Goal: Use online tool/utility: Utilize a website feature to perform a specific function

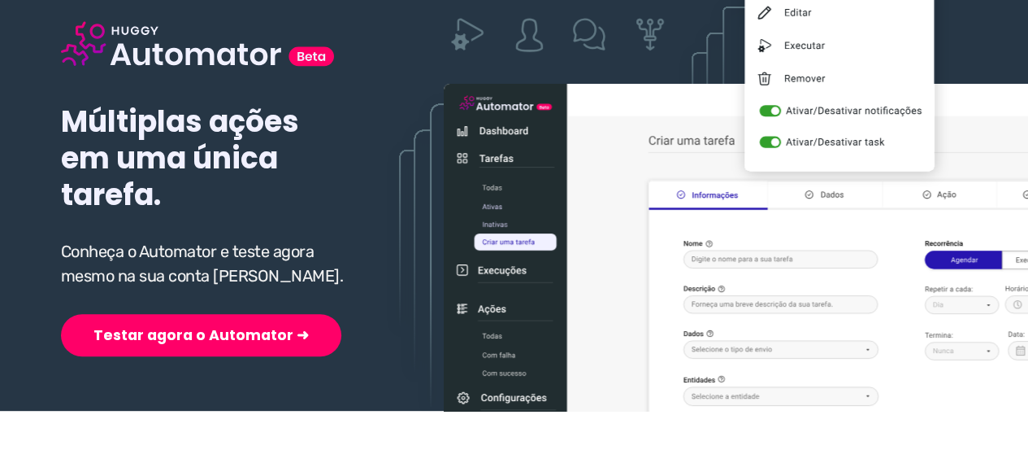
scroll to position [244, 0]
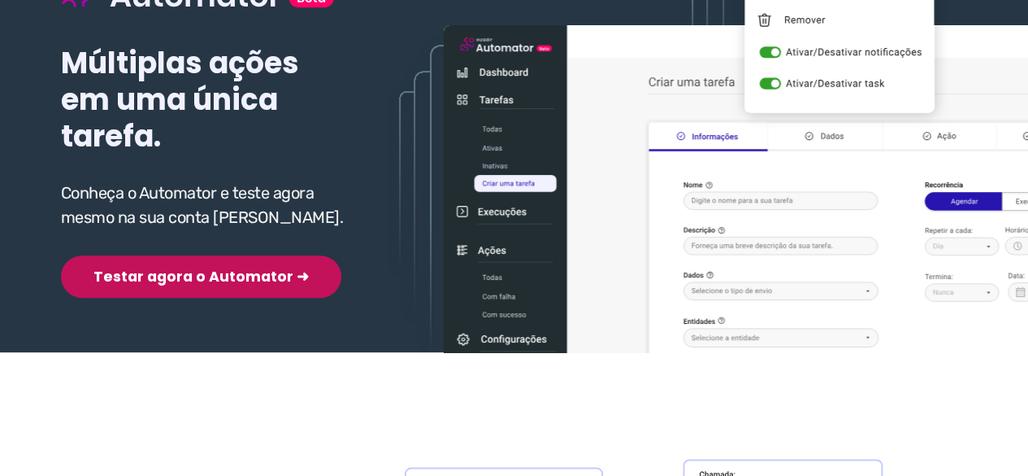
click at [169, 276] on button "Testar agora o Automator ➜" at bounding box center [201, 276] width 280 height 42
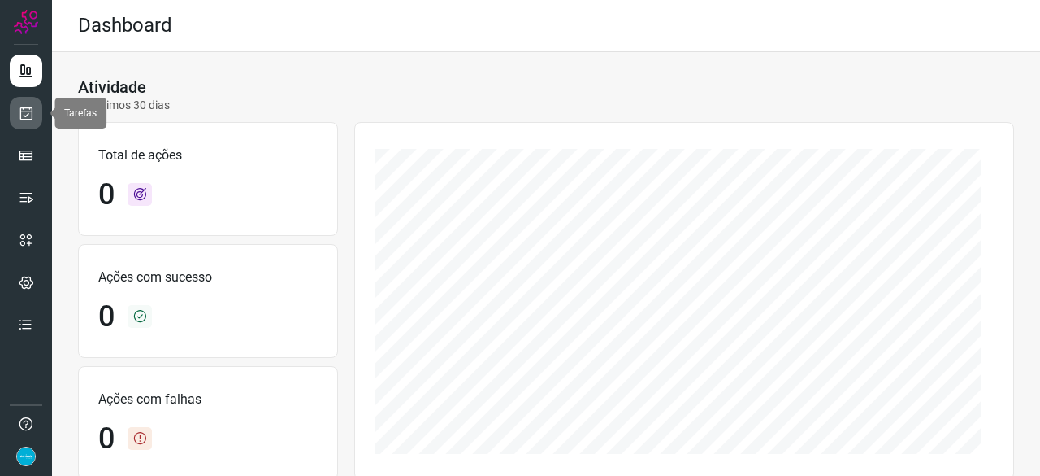
click at [29, 118] on icon at bounding box center [26, 113] width 17 height 16
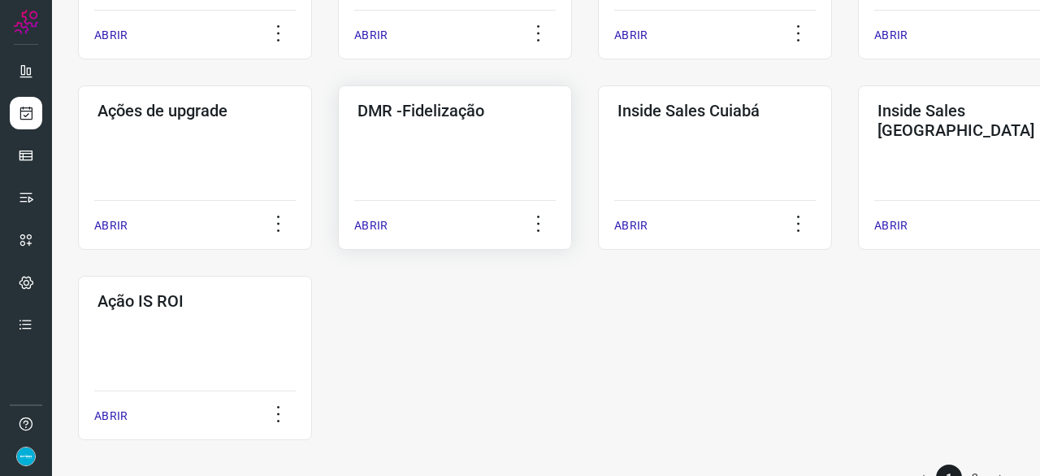
scroll to position [813, 0]
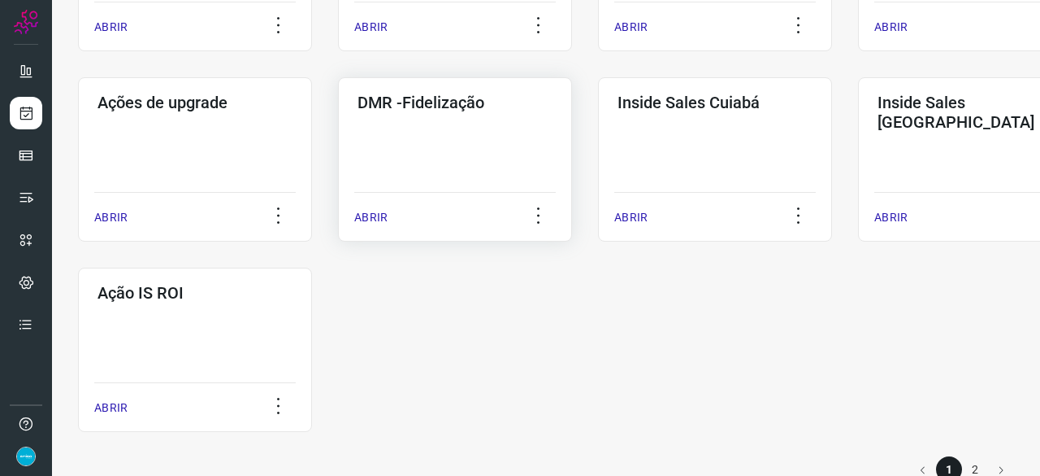
click at [363, 211] on p "ABRIR" at bounding box center [370, 217] width 33 height 17
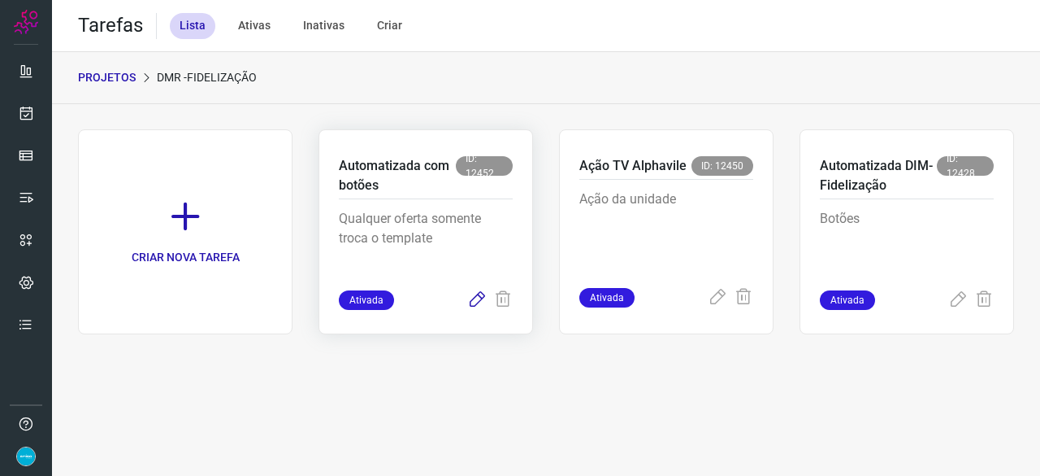
click at [471, 295] on icon at bounding box center [477, 300] width 20 height 20
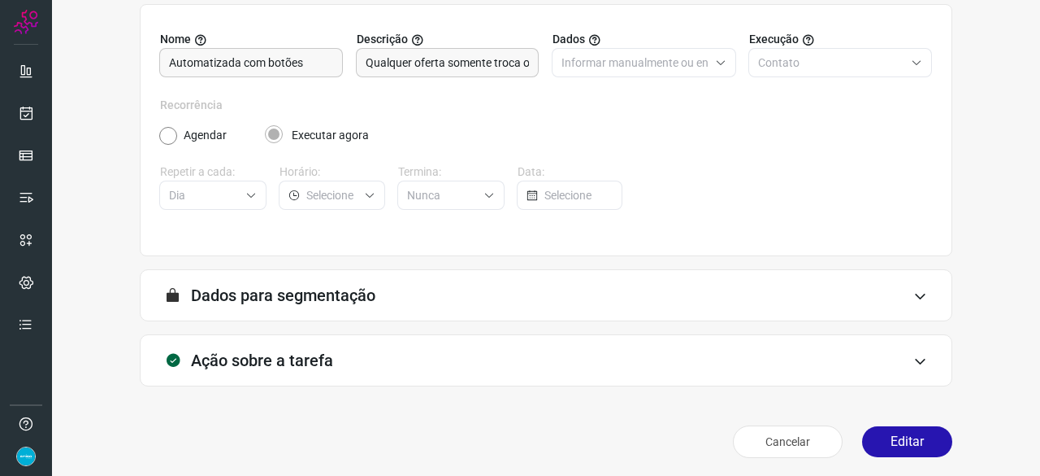
scroll to position [159, 0]
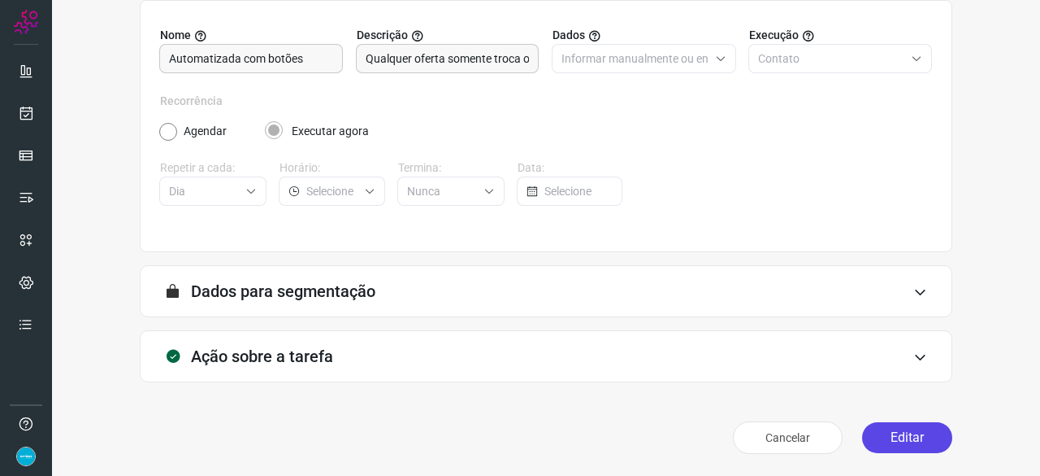
click at [889, 438] on button "Editar" at bounding box center [907, 437] width 90 height 31
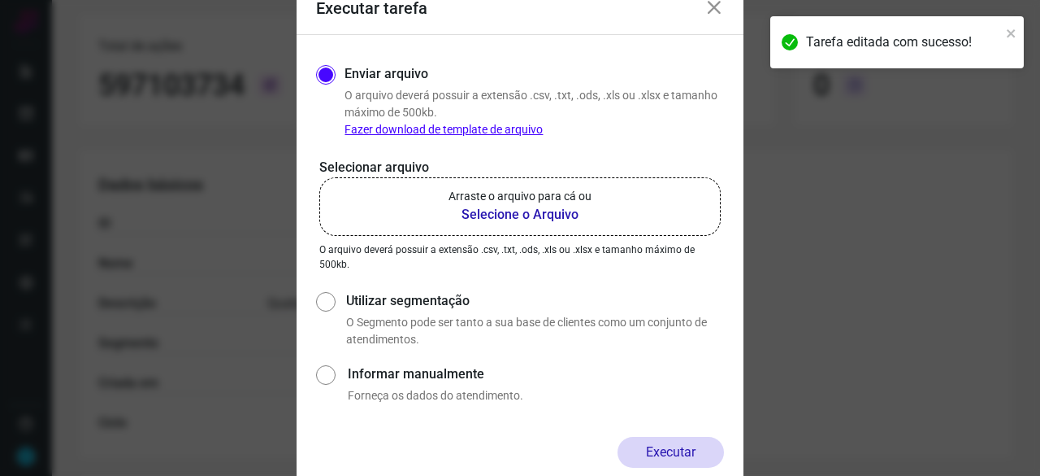
click at [510, 219] on b "Selecione o Arquivo" at bounding box center [520, 215] width 143 height 20
click at [0, 0] on input "Arraste o arquivo para cá ou Selecione o Arquivo" at bounding box center [0, 0] width 0 height 0
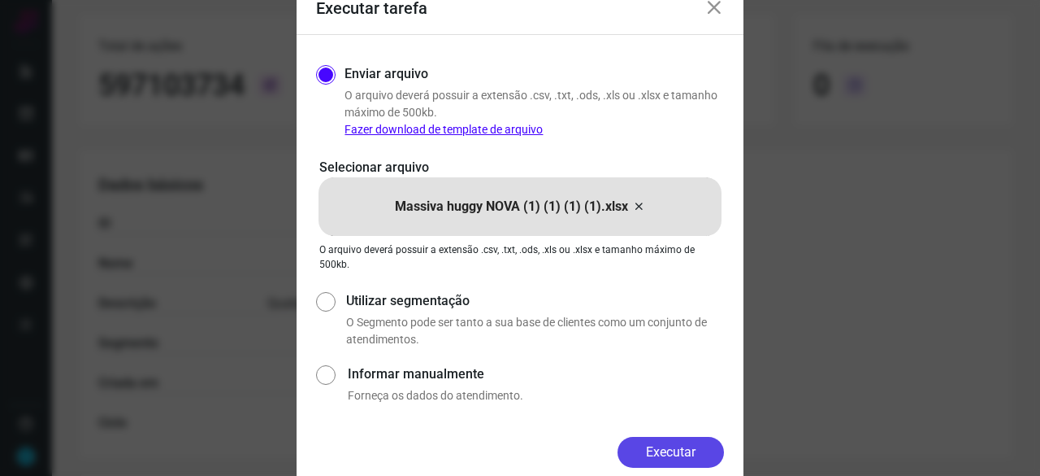
click at [688, 461] on button "Executar" at bounding box center [671, 451] width 106 height 31
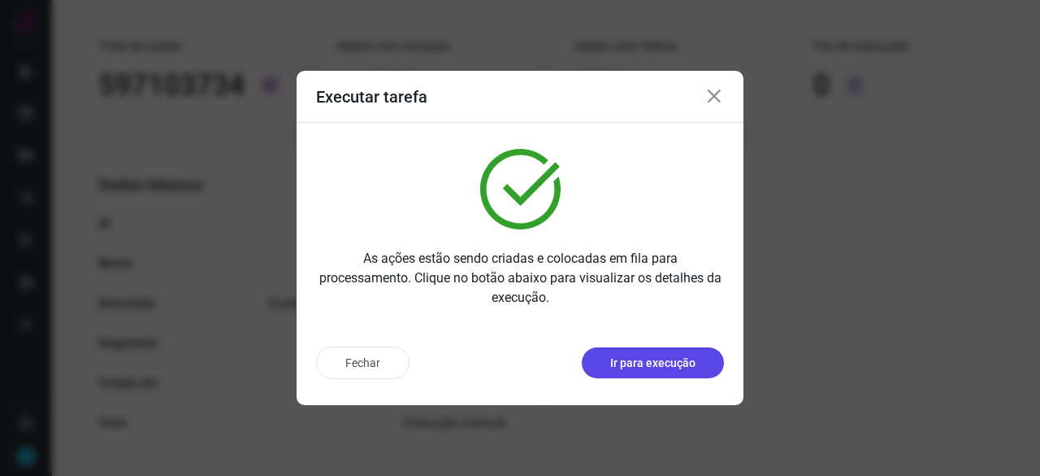
click at [696, 365] on button "Ir para execução" at bounding box center [653, 362] width 142 height 31
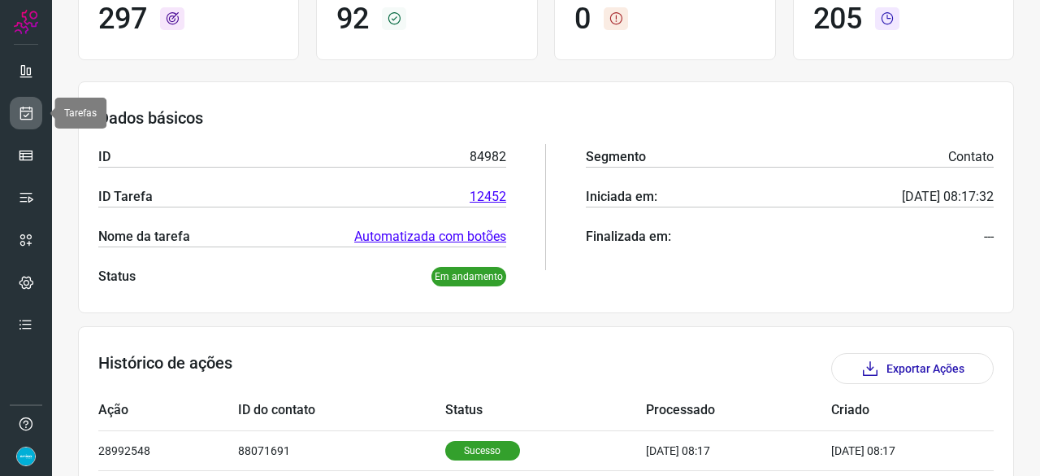
click at [35, 104] on link at bounding box center [26, 113] width 33 height 33
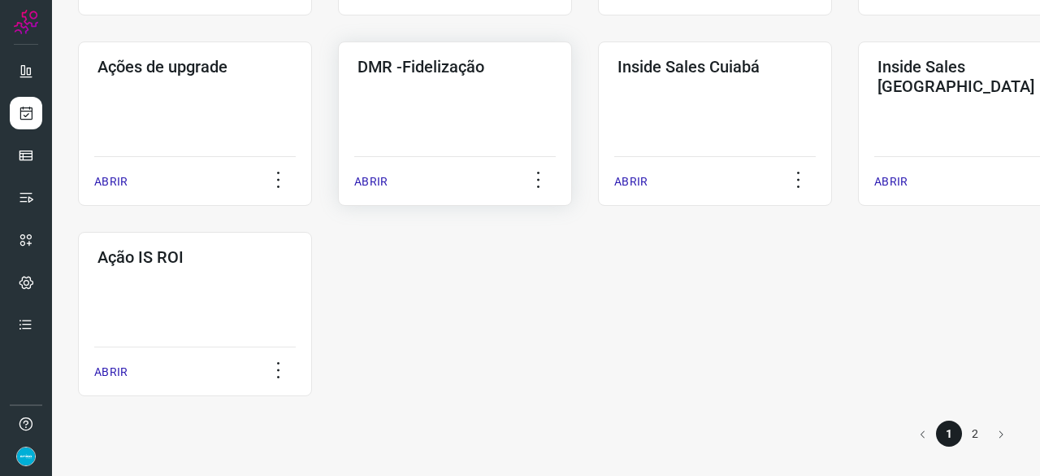
click at [382, 183] on p "ABRIR" at bounding box center [370, 181] width 33 height 17
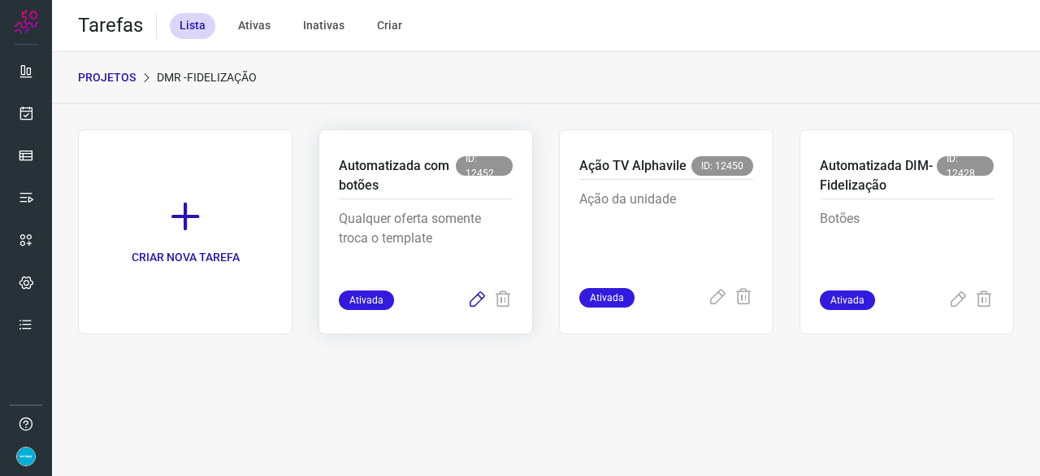
click at [474, 298] on icon at bounding box center [477, 300] width 20 height 20
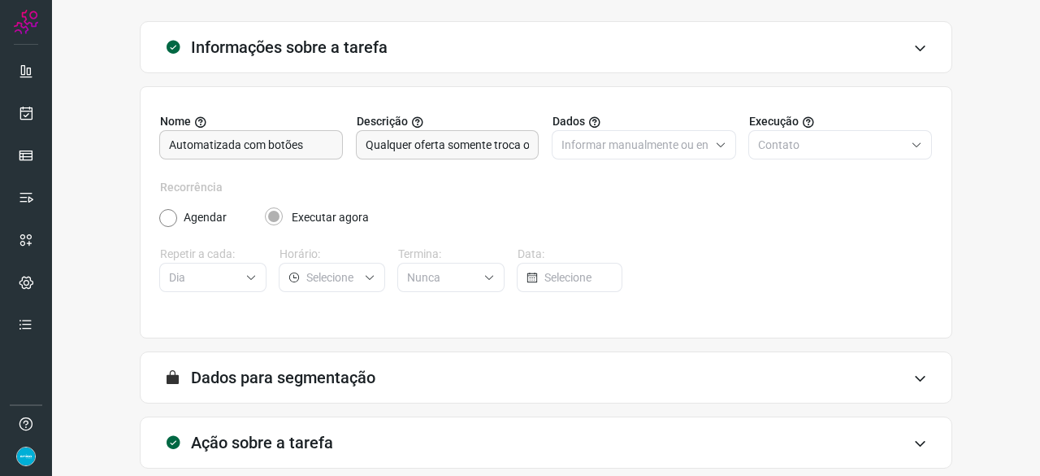
scroll to position [159, 0]
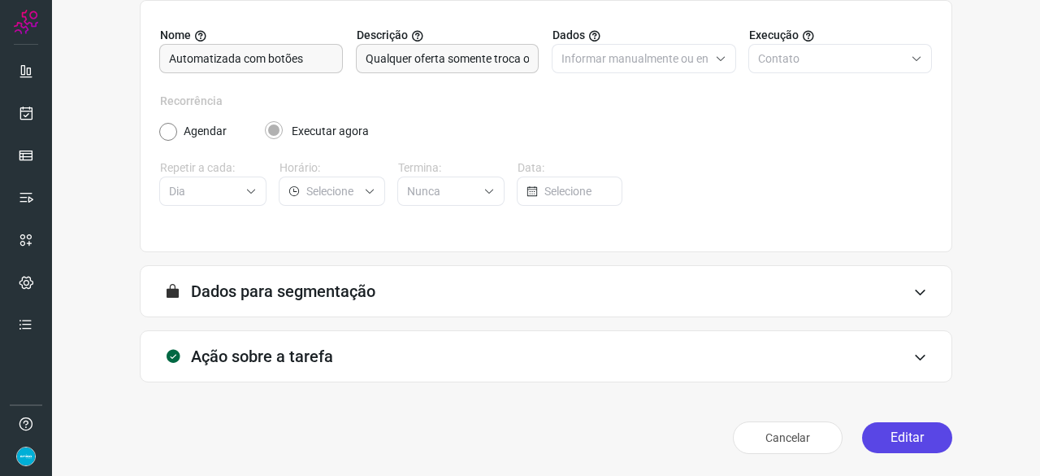
click at [879, 439] on button "Editar" at bounding box center [907, 437] width 90 height 31
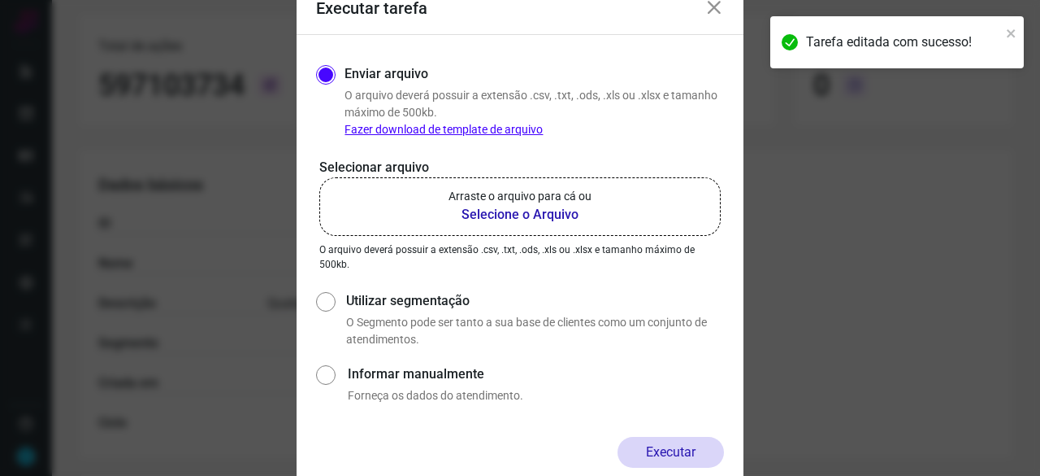
click at [494, 215] on b "Selecione o Arquivo" at bounding box center [520, 215] width 143 height 20
click at [0, 0] on input "Arraste o arquivo para cá ou Selecione o Arquivo" at bounding box center [0, 0] width 0 height 0
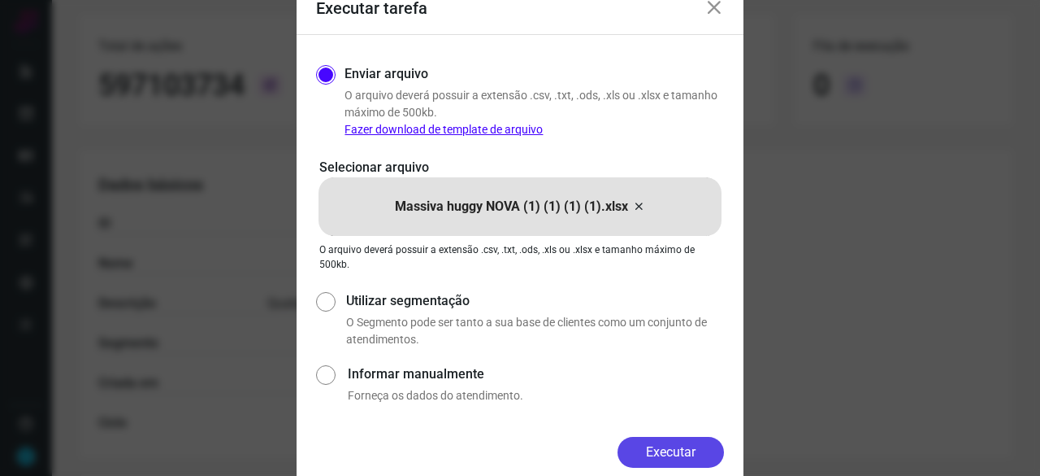
click at [716, 440] on button "Executar" at bounding box center [671, 451] width 106 height 31
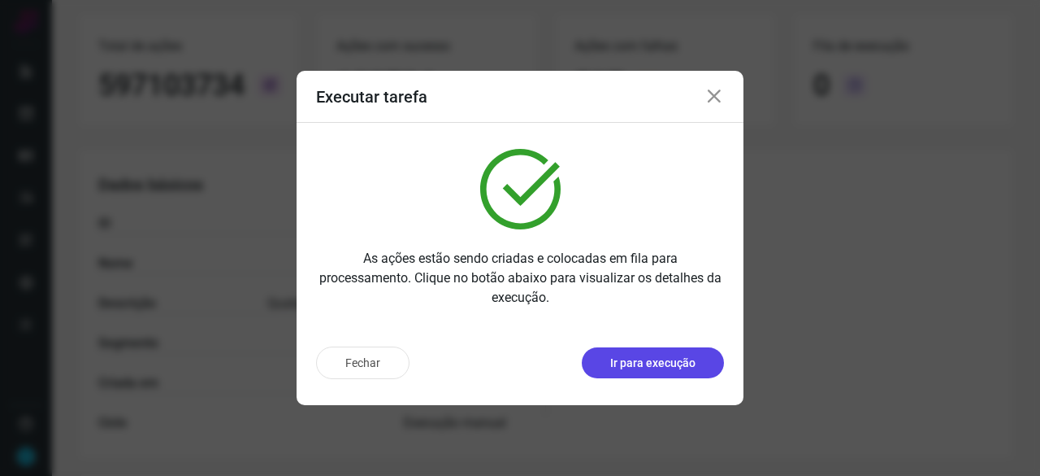
click at [606, 363] on button "Ir para execução" at bounding box center [653, 362] width 142 height 31
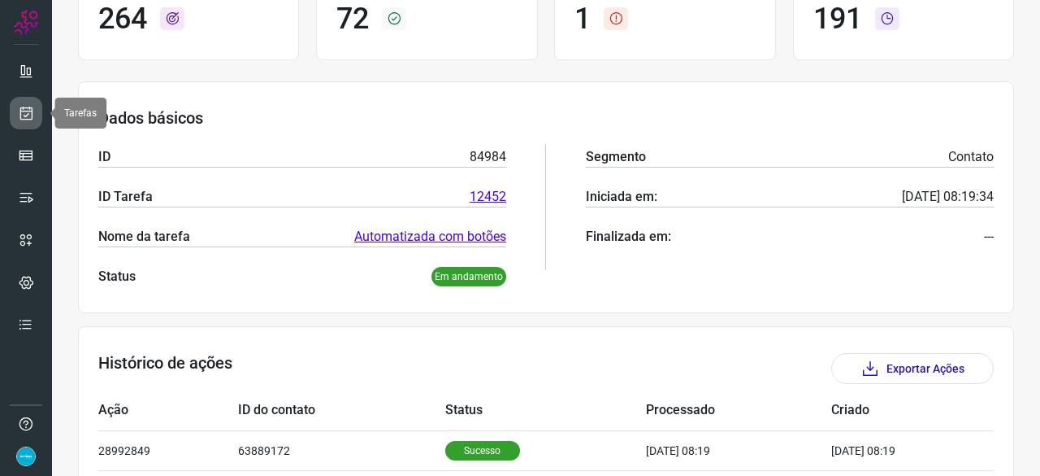
click at [37, 110] on link at bounding box center [26, 113] width 33 height 33
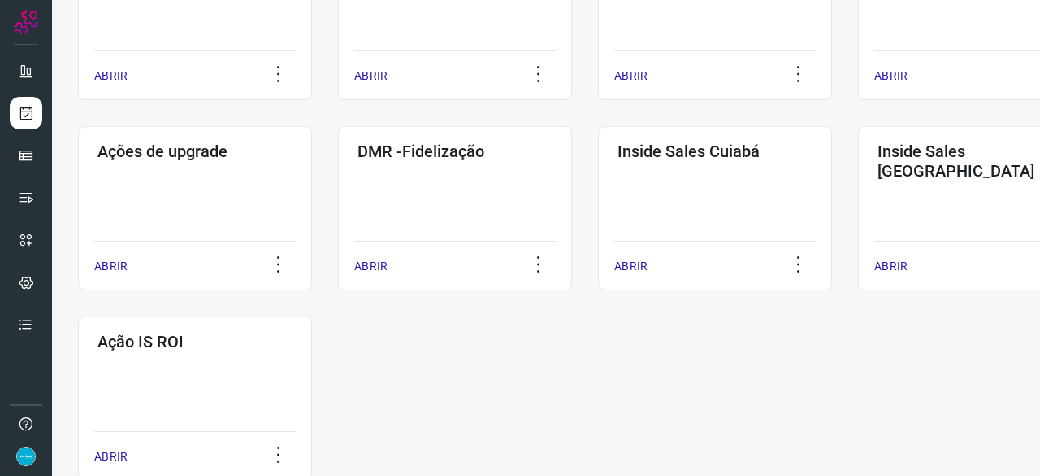
scroll to position [849, 0]
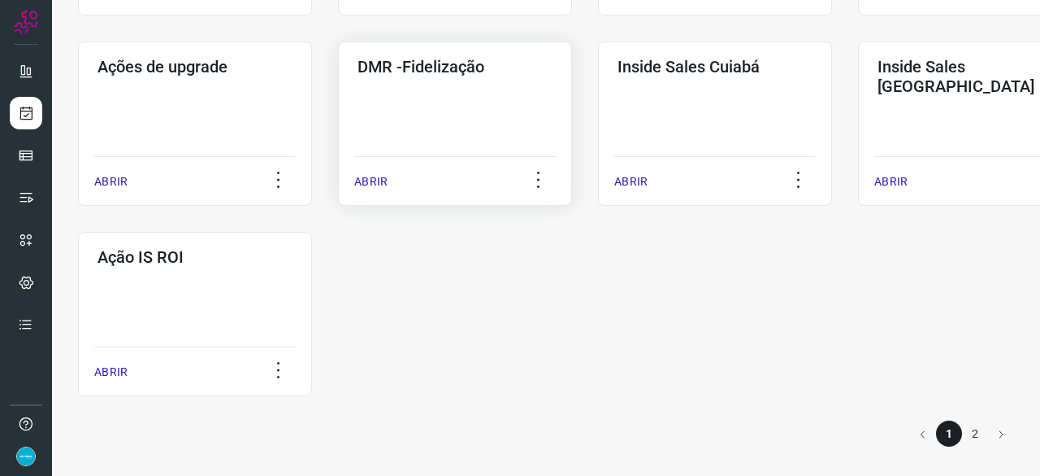
click at [369, 172] on div "ABRIR" at bounding box center [455, 176] width 202 height 41
click at [376, 183] on p "ABRIR" at bounding box center [370, 181] width 33 height 17
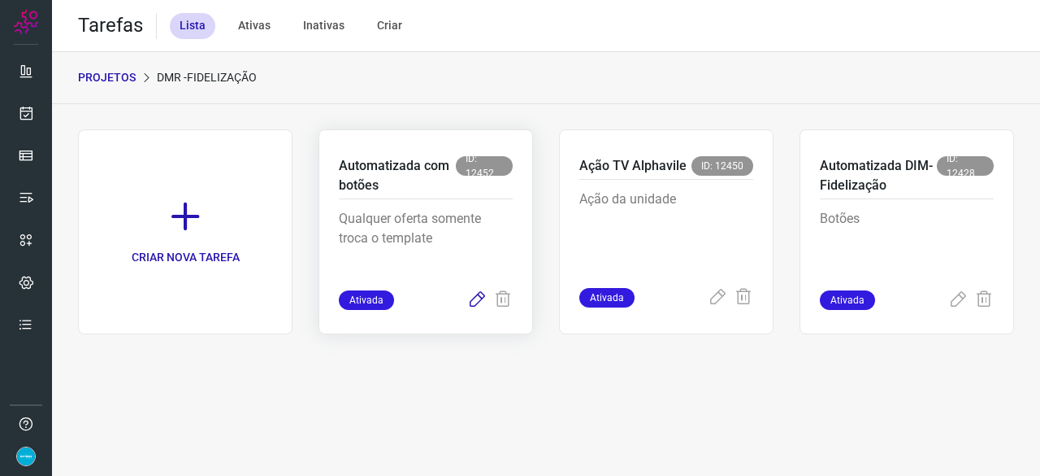
click at [476, 293] on icon at bounding box center [477, 300] width 20 height 20
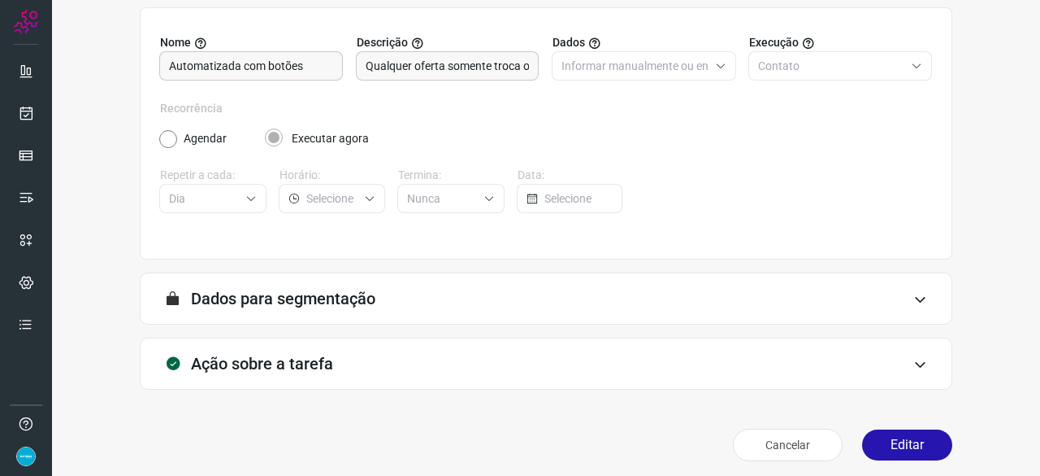
scroll to position [159, 0]
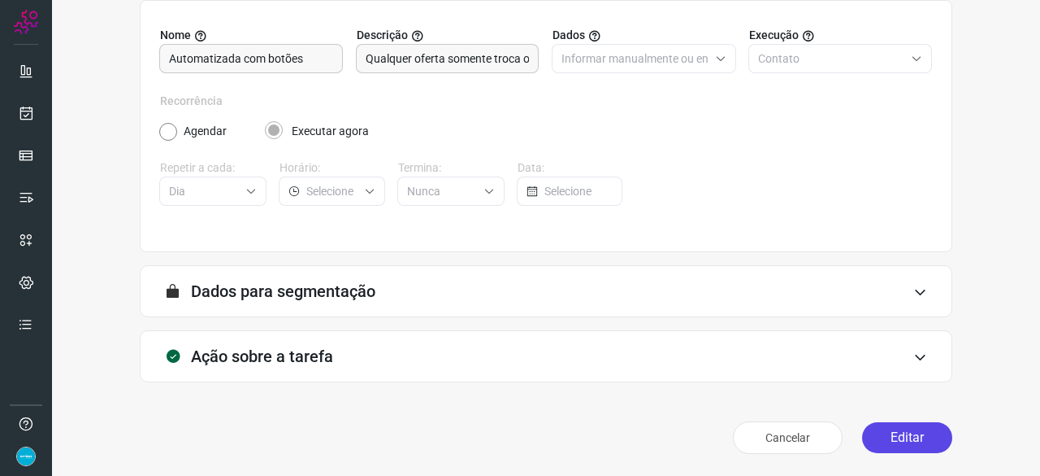
click at [892, 435] on button "Editar" at bounding box center [907, 437] width 90 height 31
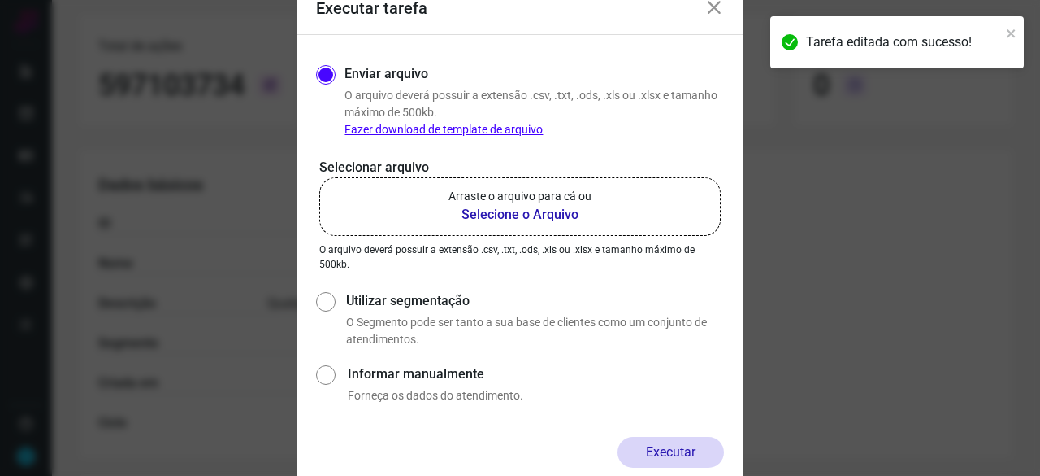
click at [486, 215] on b "Selecione o Arquivo" at bounding box center [520, 215] width 143 height 20
click at [0, 0] on input "Arraste o arquivo para cá ou Selecione o Arquivo" at bounding box center [0, 0] width 0 height 0
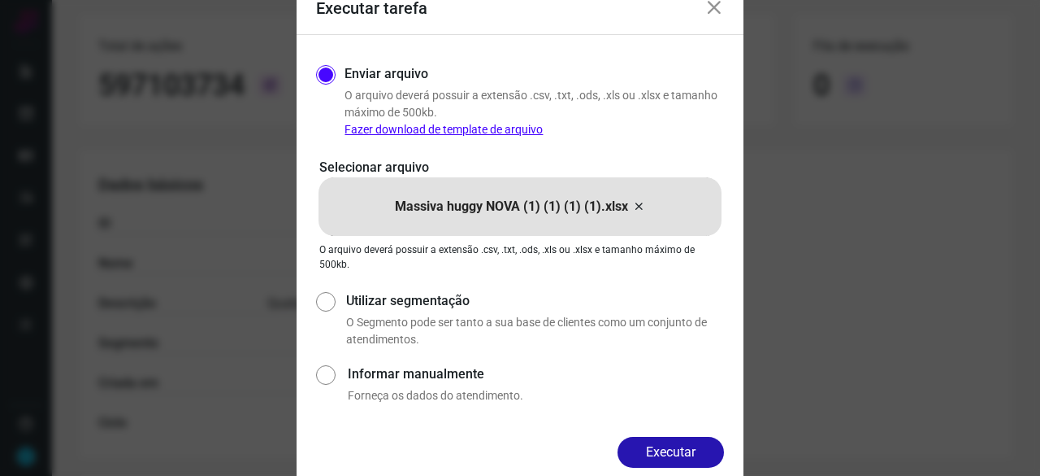
click at [683, 447] on button "Executar" at bounding box center [671, 451] width 106 height 31
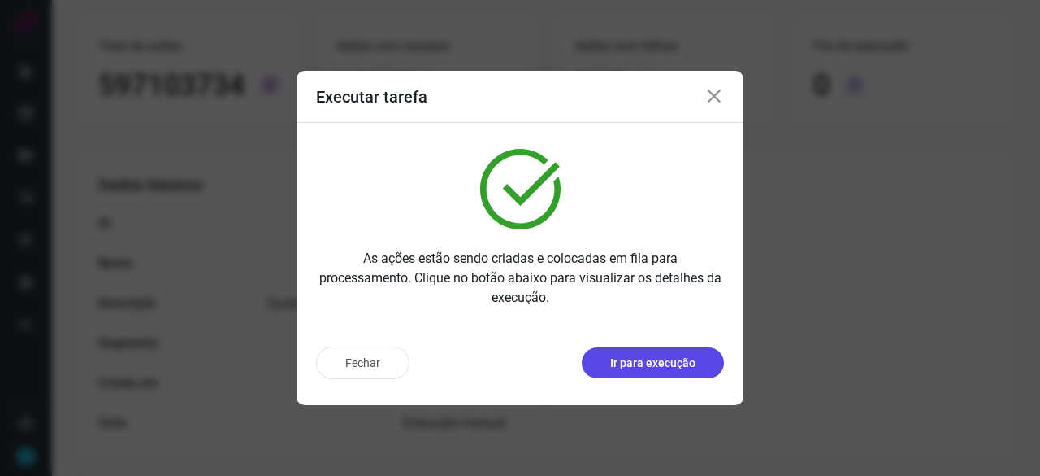
click at [673, 370] on p "Ir para execução" at bounding box center [652, 362] width 85 height 17
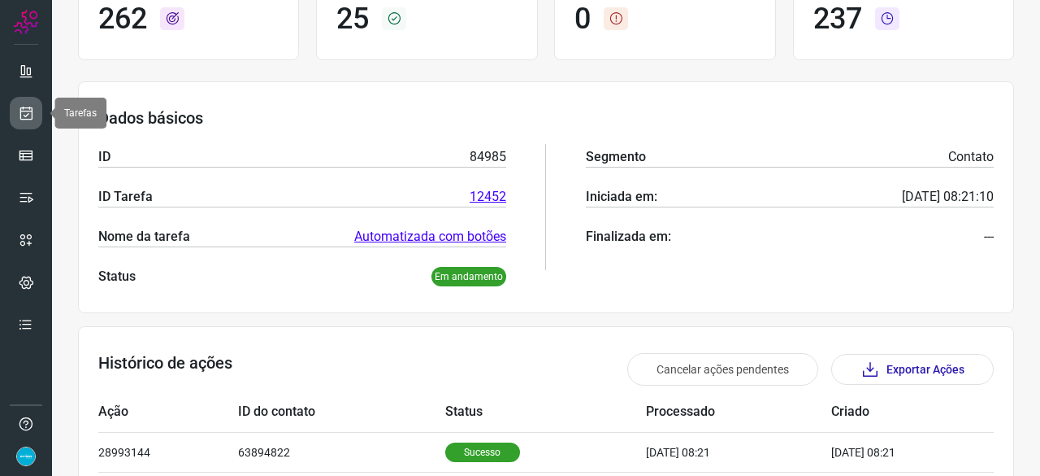
click at [22, 110] on icon at bounding box center [26, 113] width 17 height 16
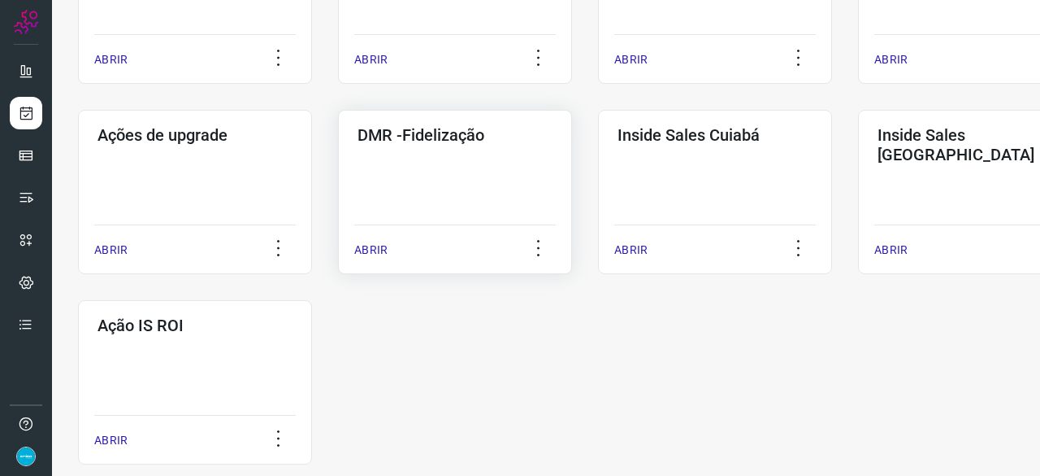
click at [367, 250] on p "ABRIR" at bounding box center [370, 249] width 33 height 17
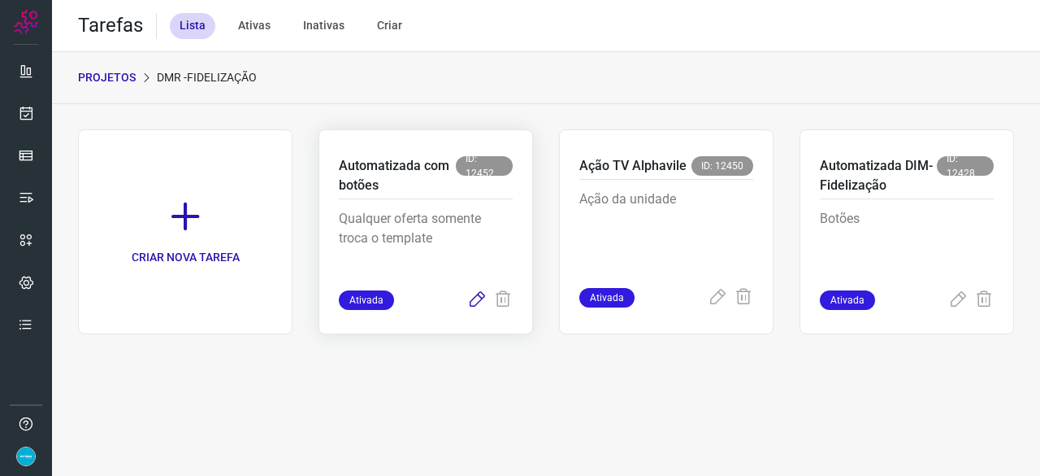
click at [476, 300] on icon at bounding box center [477, 300] width 20 height 20
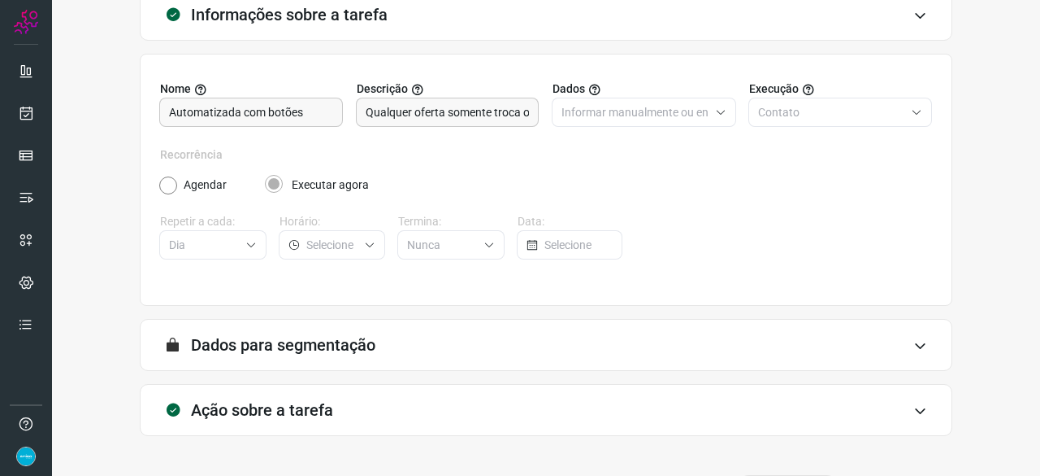
scroll to position [159, 0]
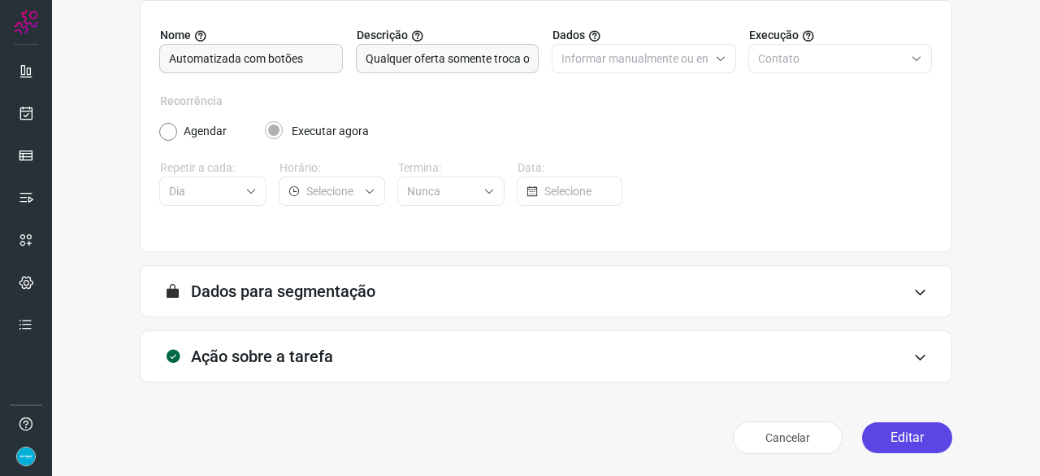
drag, startPoint x: 911, startPoint y: 438, endPoint x: 904, endPoint y: 434, distance: 8.4
click at [910, 439] on button "Editar" at bounding box center [907, 437] width 90 height 31
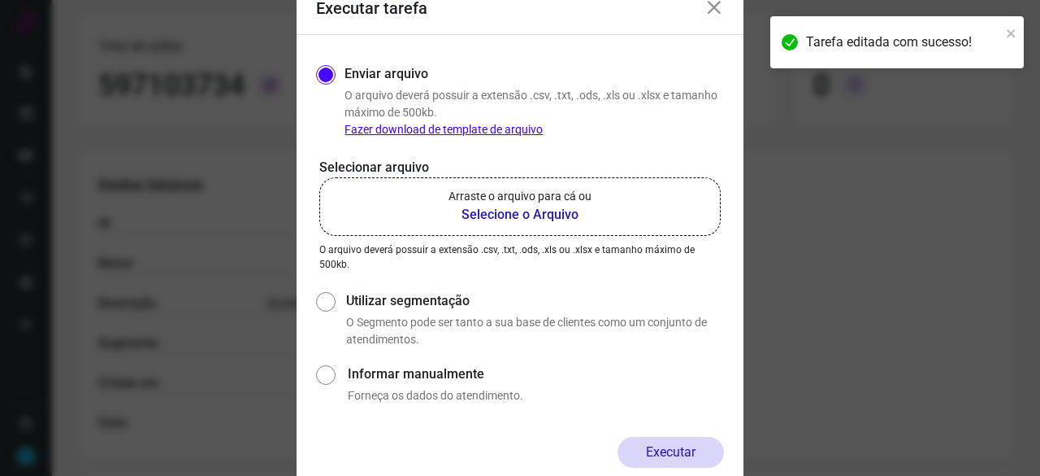
click at [492, 211] on b "Selecione o Arquivo" at bounding box center [520, 215] width 143 height 20
click at [0, 0] on input "Arraste o arquivo para cá ou Selecione o Arquivo" at bounding box center [0, 0] width 0 height 0
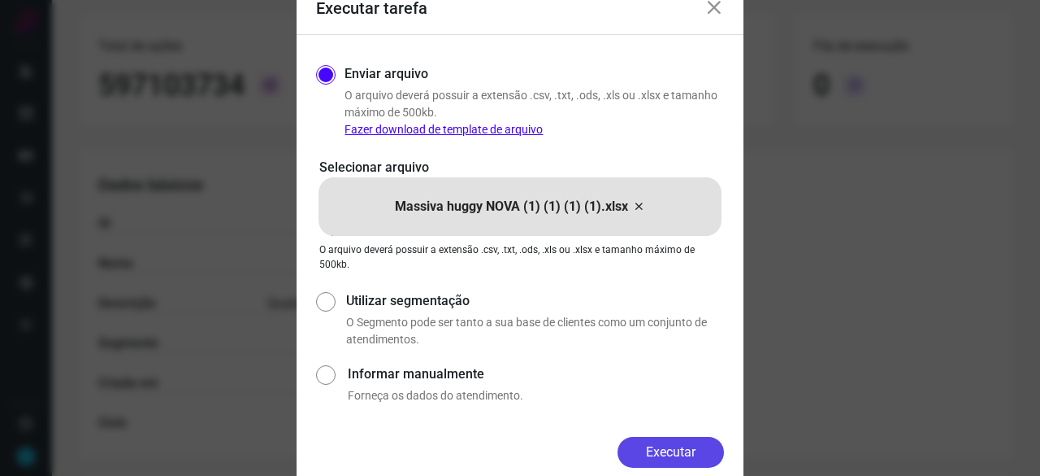
click at [696, 456] on button "Executar" at bounding box center [671, 451] width 106 height 31
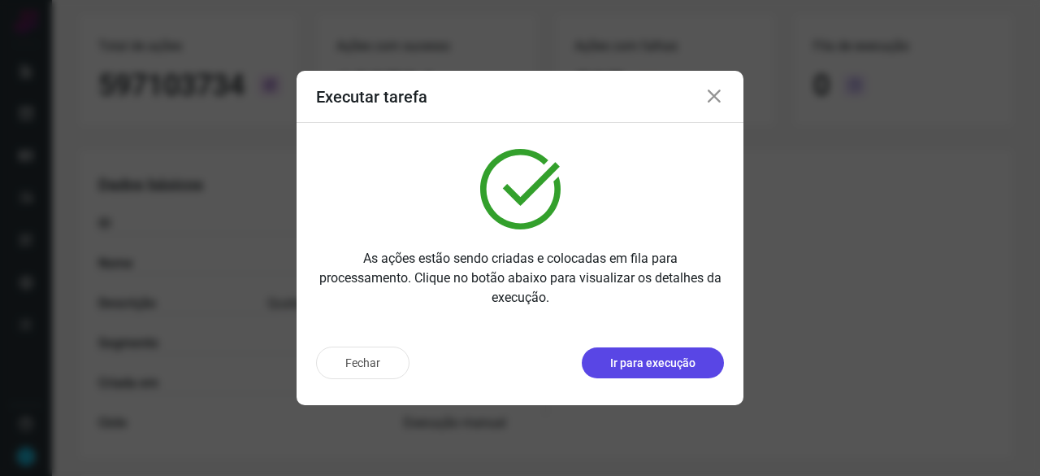
click at [641, 358] on p "Ir para execução" at bounding box center [652, 362] width 85 height 17
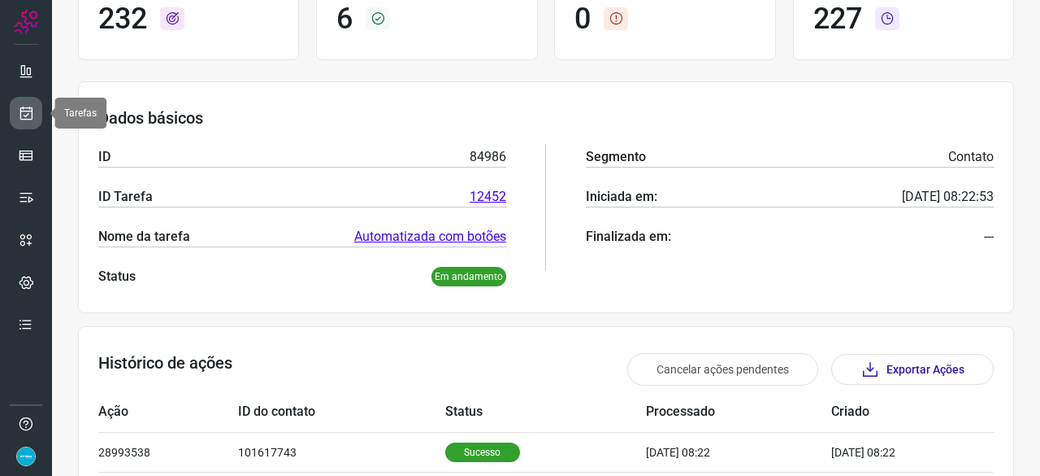
click at [30, 110] on icon at bounding box center [26, 113] width 17 height 16
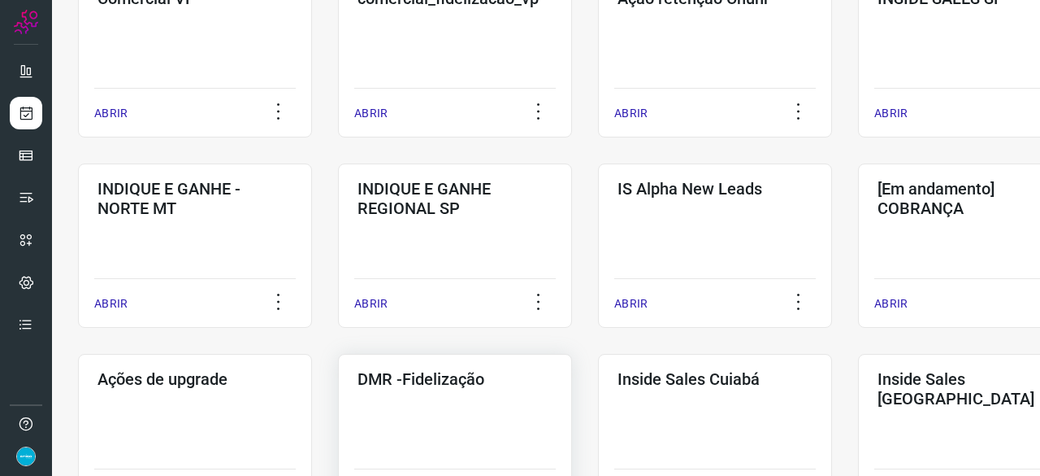
scroll to position [699, 0]
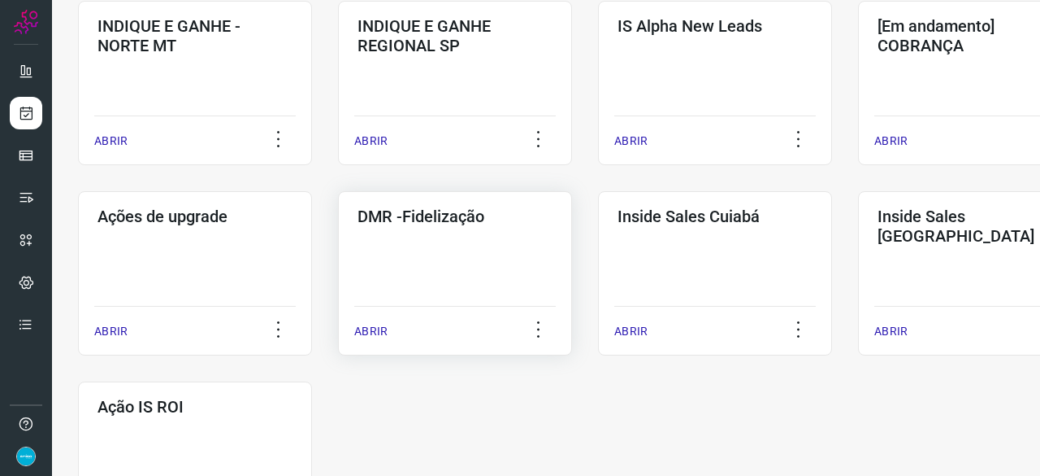
click at [369, 327] on p "ABRIR" at bounding box center [370, 331] width 33 height 17
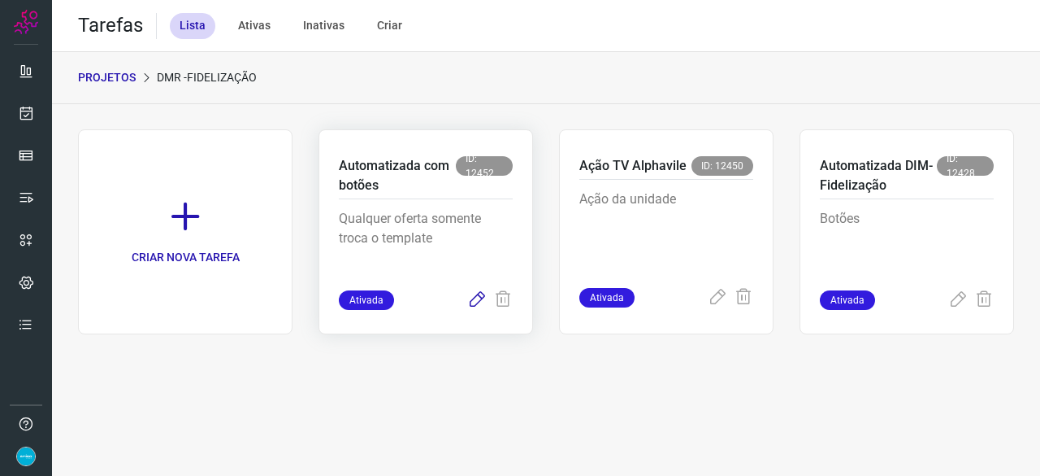
click at [483, 298] on icon at bounding box center [477, 300] width 20 height 20
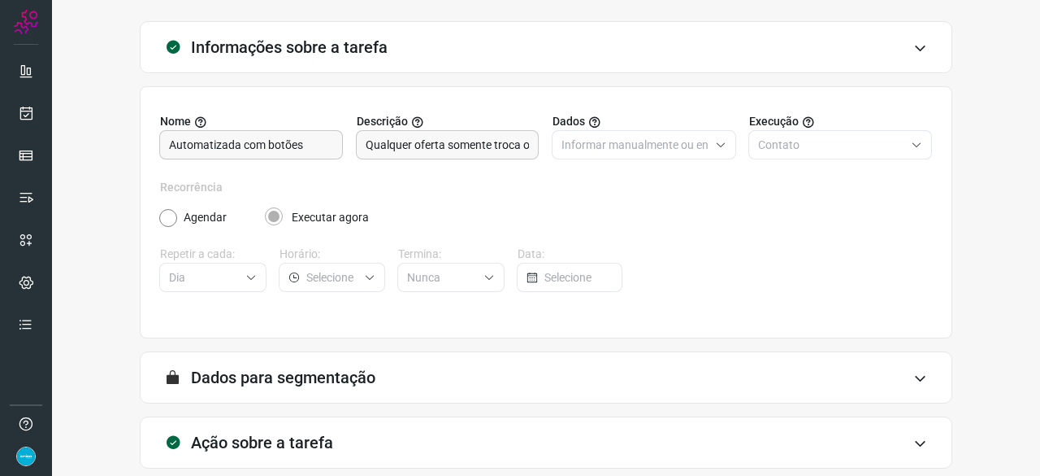
scroll to position [159, 0]
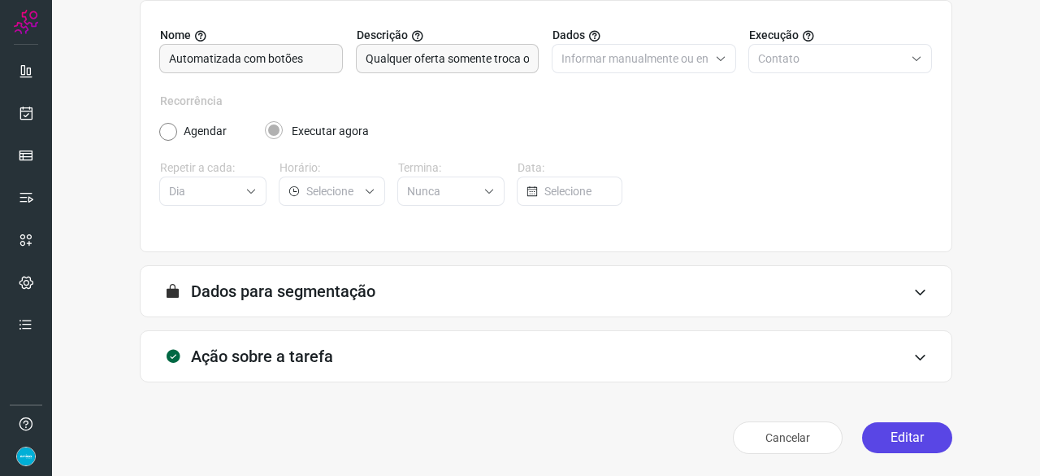
click at [901, 436] on button "Editar" at bounding box center [907, 437] width 90 height 31
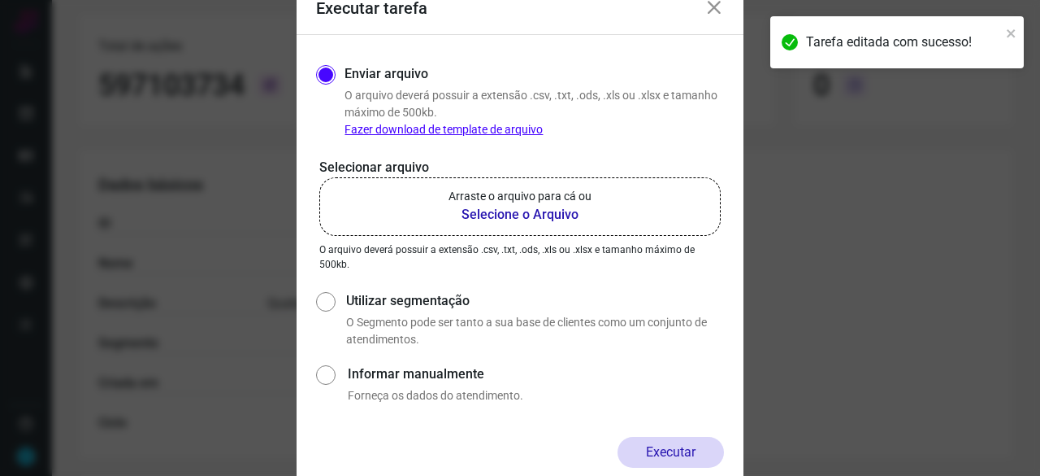
click at [541, 215] on b "Selecione o Arquivo" at bounding box center [520, 215] width 143 height 20
click at [0, 0] on input "Arraste o arquivo para cá ou Selecione o Arquivo" at bounding box center [0, 0] width 0 height 0
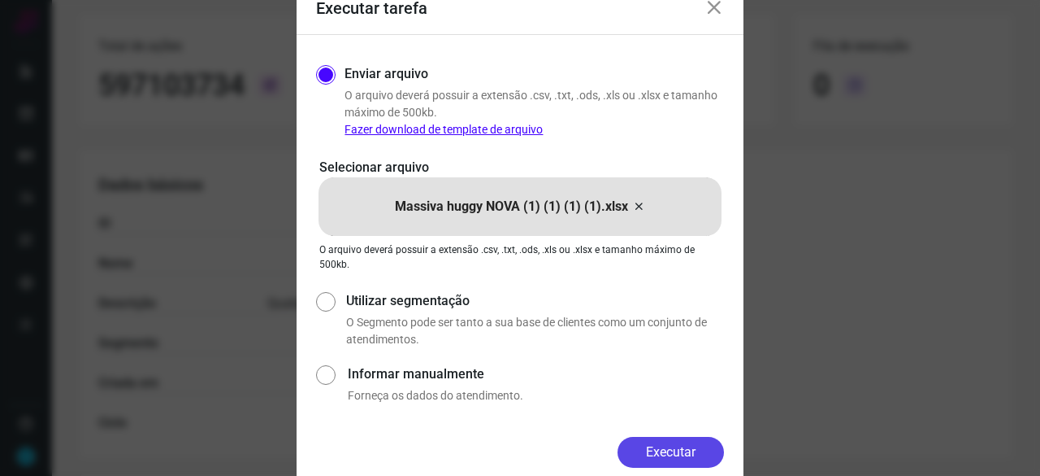
click at [693, 451] on button "Executar" at bounding box center [671, 451] width 106 height 31
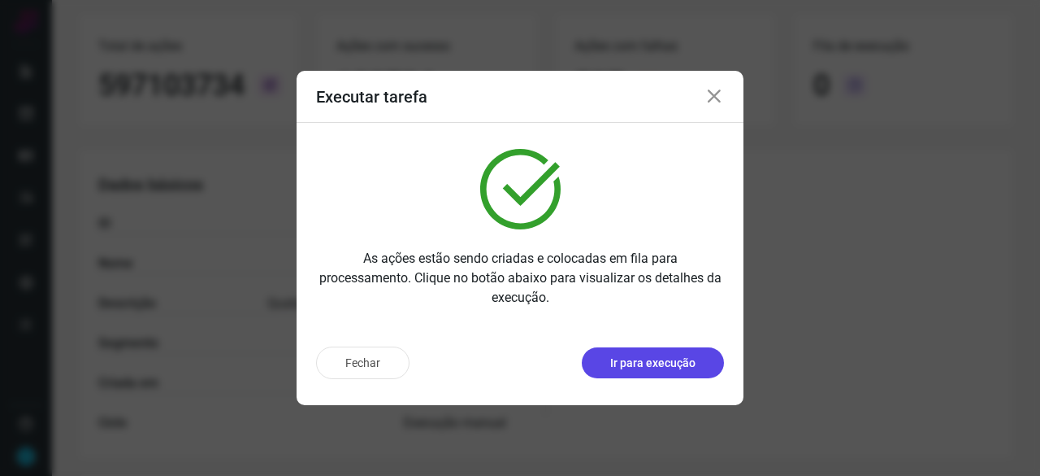
click at [678, 358] on p "Ir para execução" at bounding box center [652, 362] width 85 height 17
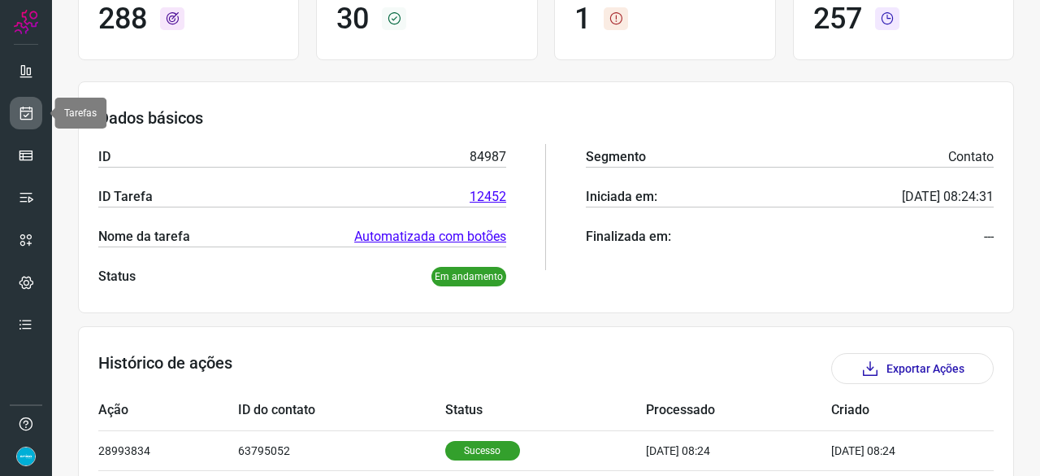
click at [18, 112] on icon at bounding box center [26, 113] width 17 height 16
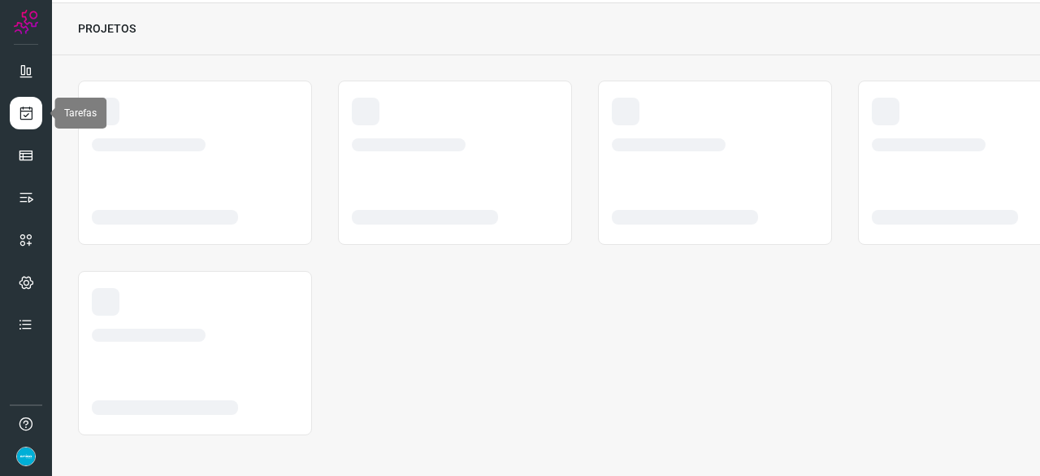
scroll to position [49, 0]
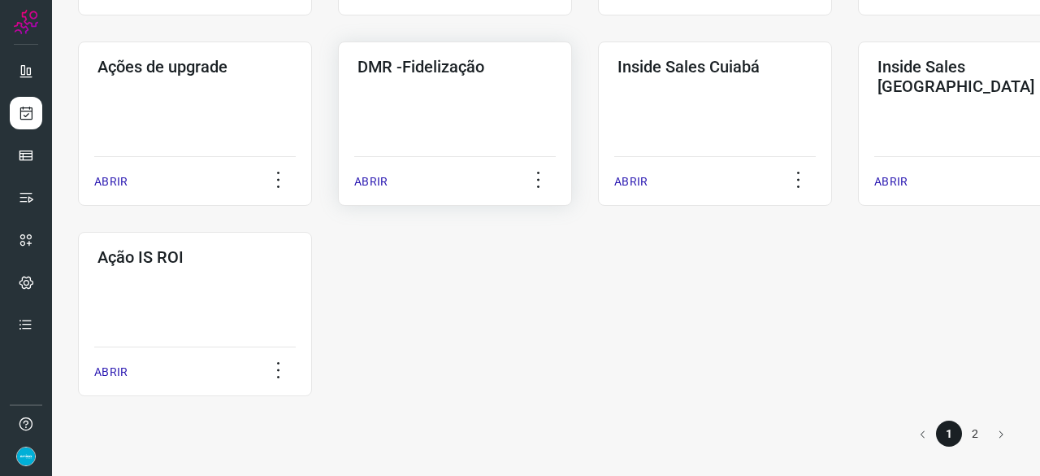
click at [369, 184] on p "ABRIR" at bounding box center [370, 181] width 33 height 17
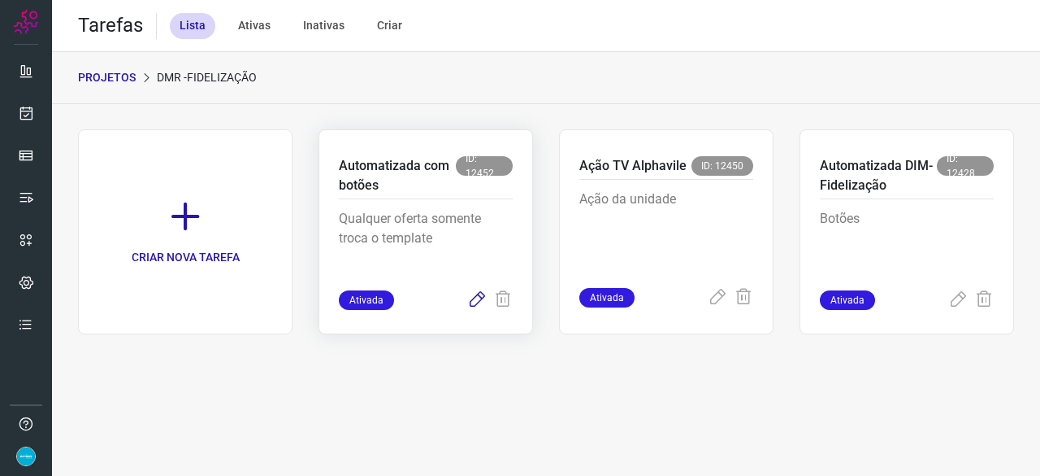
click at [483, 295] on icon at bounding box center [477, 300] width 20 height 20
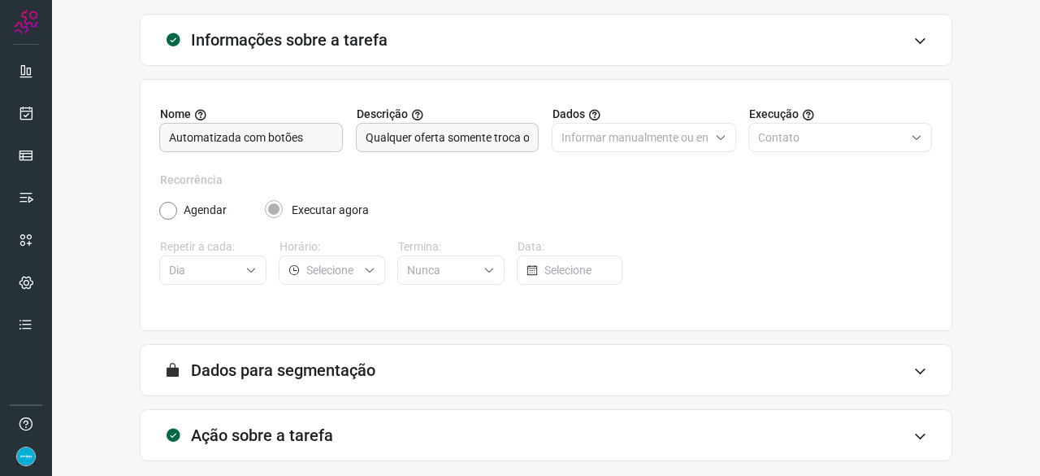
scroll to position [159, 0]
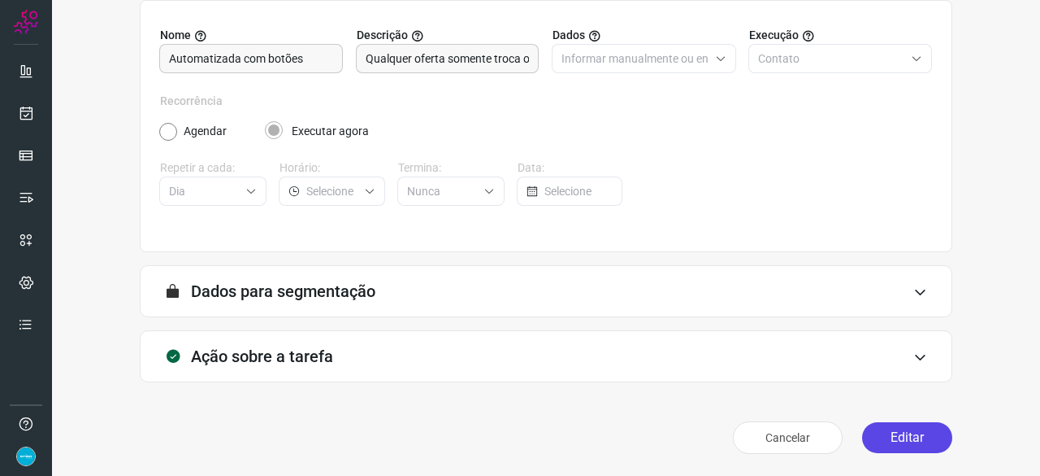
click at [891, 440] on button "Editar" at bounding box center [907, 437] width 90 height 31
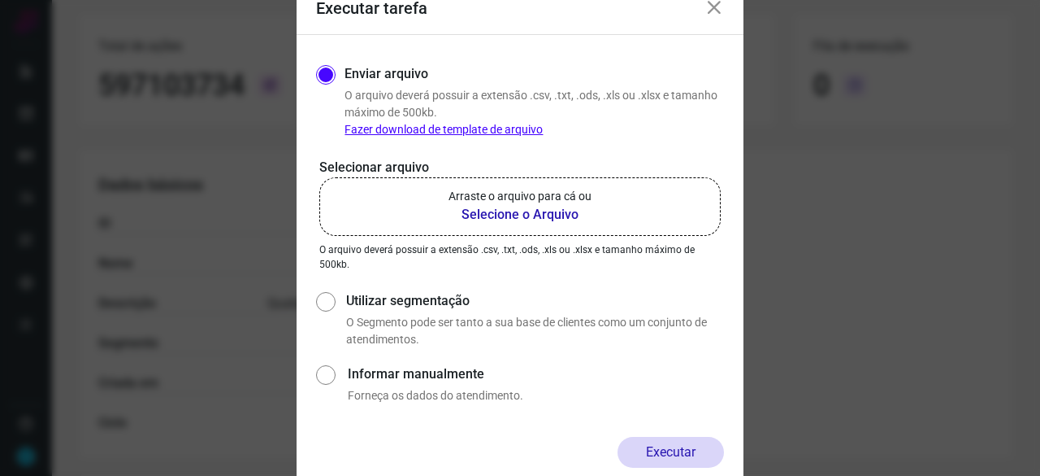
click at [509, 211] on b "Selecione o Arquivo" at bounding box center [520, 215] width 143 height 20
click at [0, 0] on input "Arraste o arquivo para cá ou Selecione o Arquivo" at bounding box center [0, 0] width 0 height 0
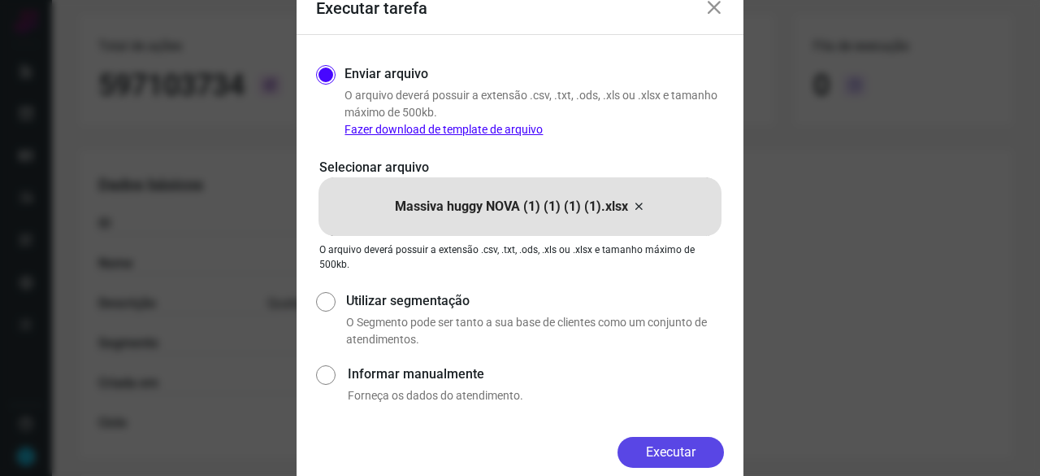
click at [665, 448] on button "Executar" at bounding box center [671, 451] width 106 height 31
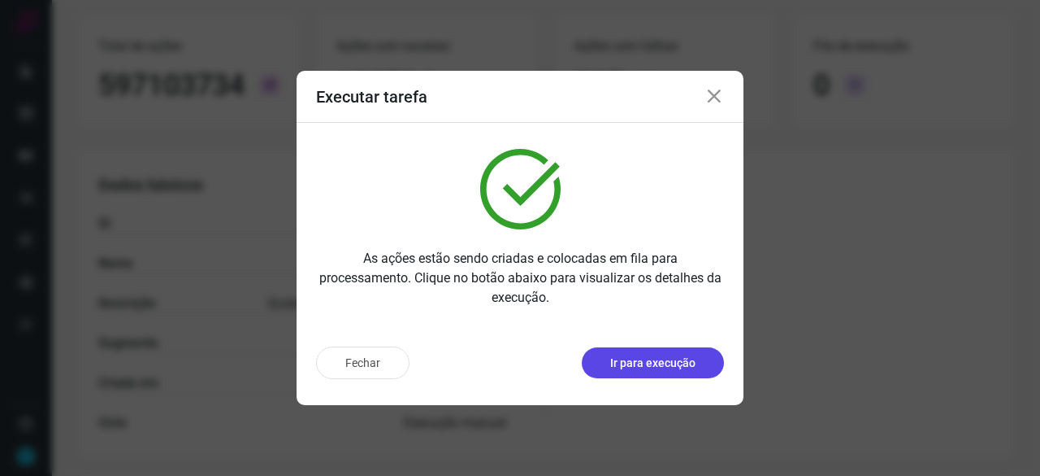
click at [631, 349] on button "Ir para execução" at bounding box center [653, 362] width 142 height 31
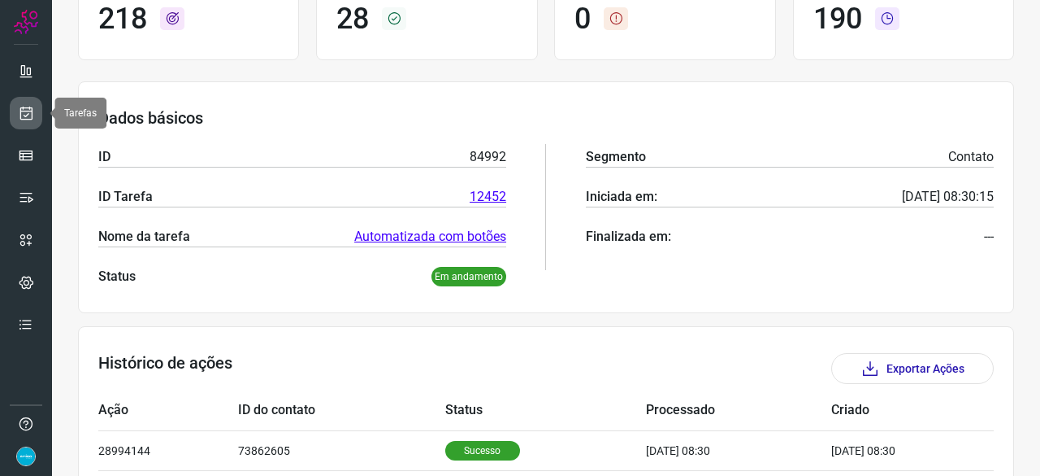
click at [15, 104] on link at bounding box center [26, 113] width 33 height 33
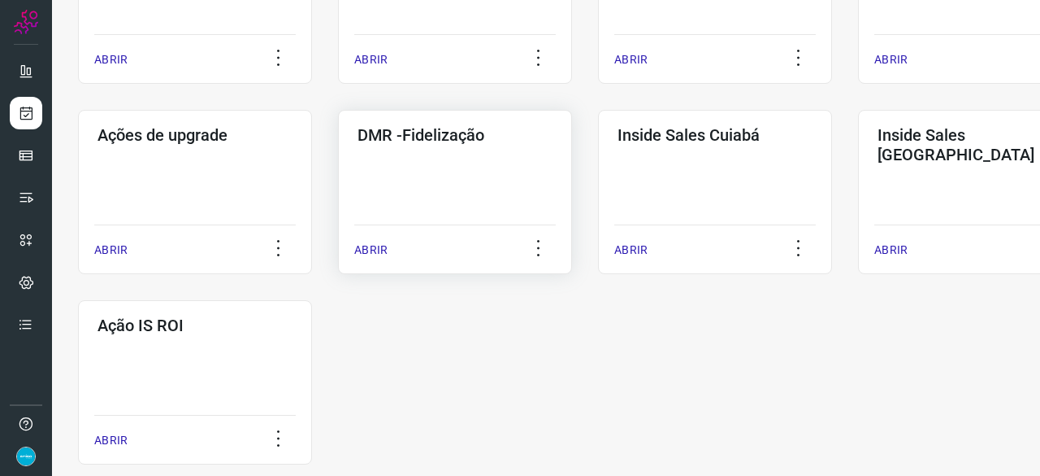
click at [368, 250] on p "ABRIR" at bounding box center [370, 249] width 33 height 17
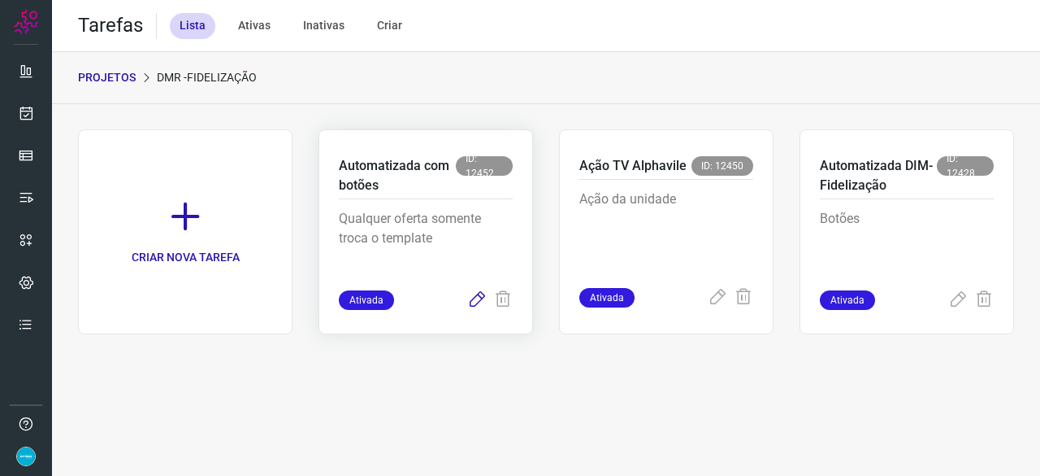
click at [473, 298] on icon at bounding box center [477, 300] width 20 height 20
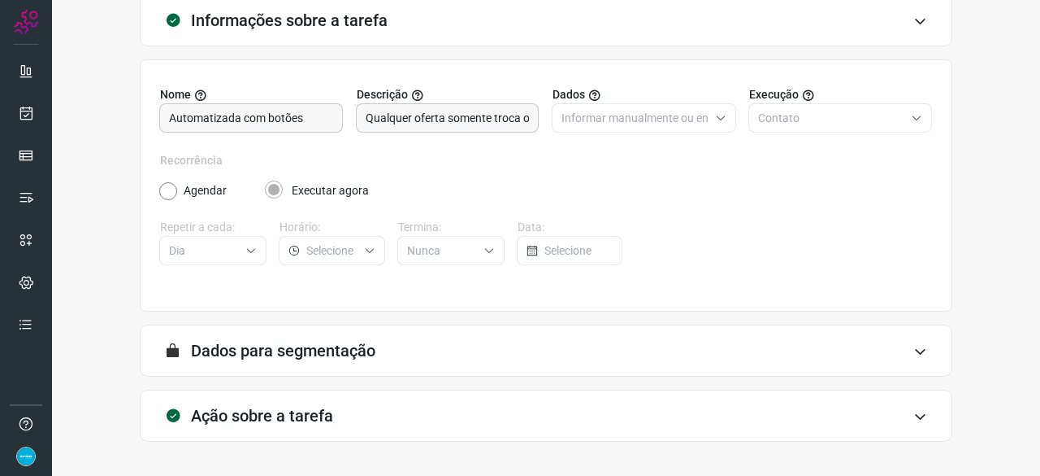
scroll to position [159, 0]
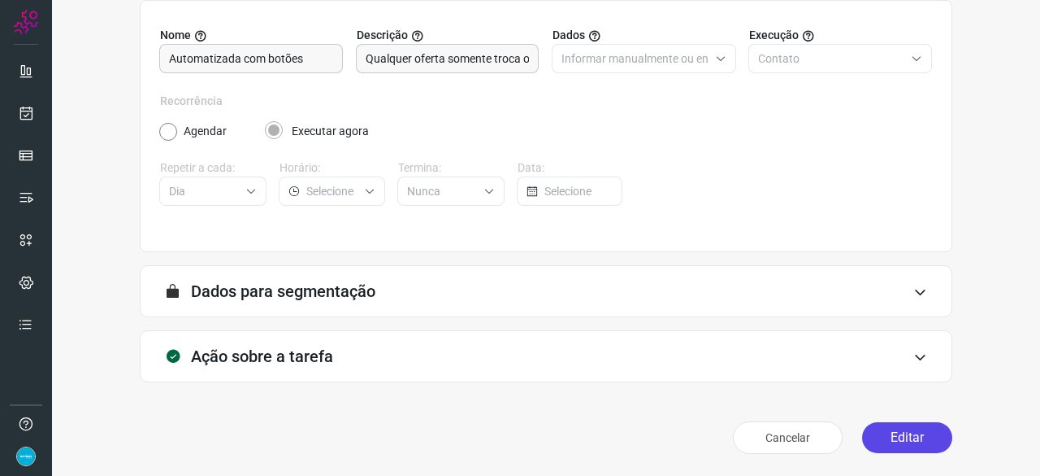
click at [900, 433] on button "Editar" at bounding box center [907, 437] width 90 height 31
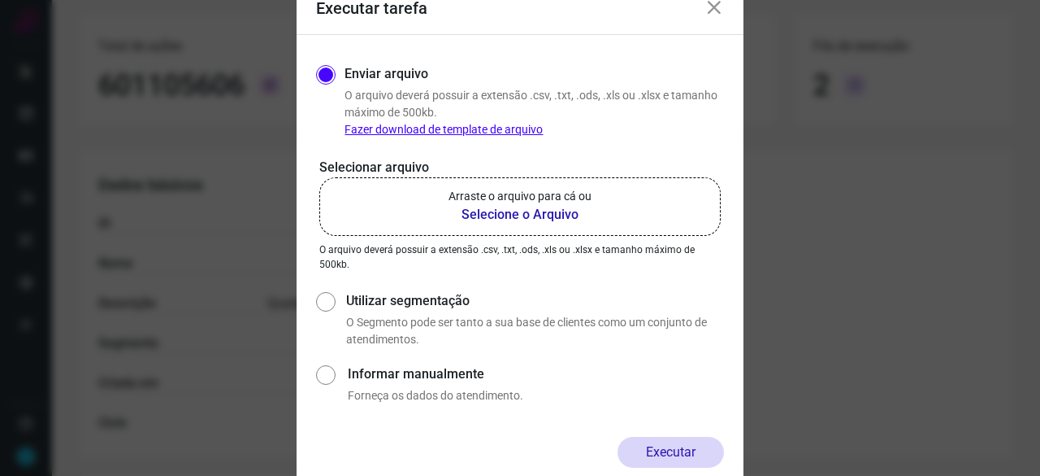
click at [489, 213] on b "Selecione o Arquivo" at bounding box center [520, 215] width 143 height 20
click at [0, 0] on input "Arraste o arquivo para cá ou Selecione o Arquivo" at bounding box center [0, 0] width 0 height 0
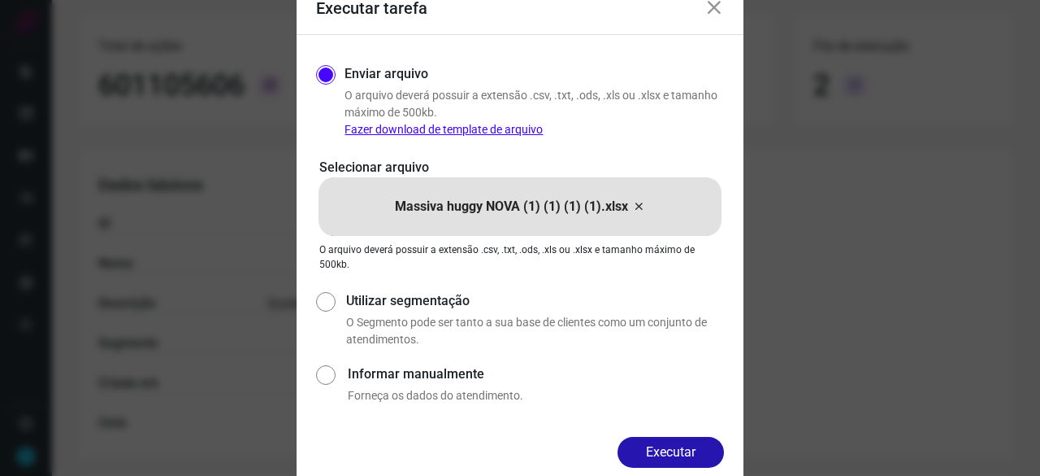
click at [658, 435] on div "Enviar arquivo O arquivo [PERSON_NAME] possuir a extensão .csv, .txt, .ods, .xl…" at bounding box center [520, 236] width 447 height 402
click at [661, 442] on button "Executar" at bounding box center [671, 451] width 106 height 31
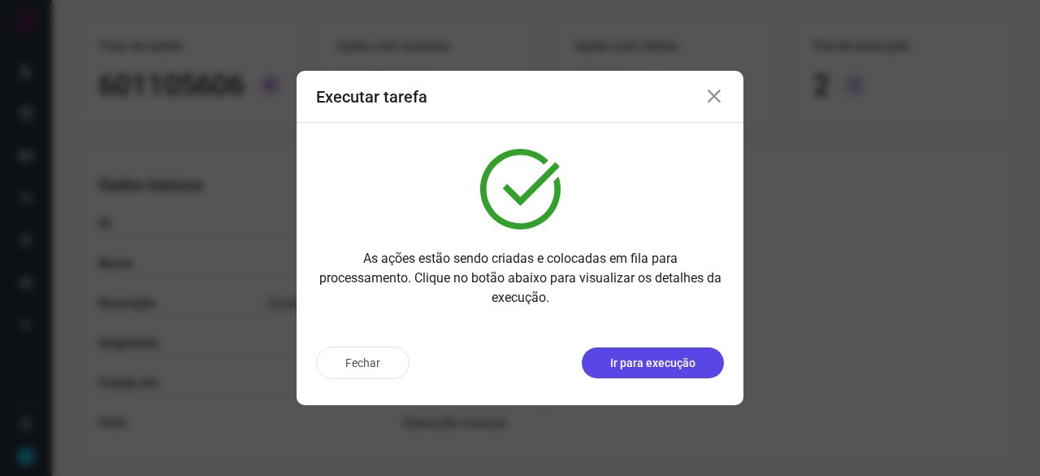
click at [632, 367] on p "Ir para execução" at bounding box center [652, 362] width 85 height 17
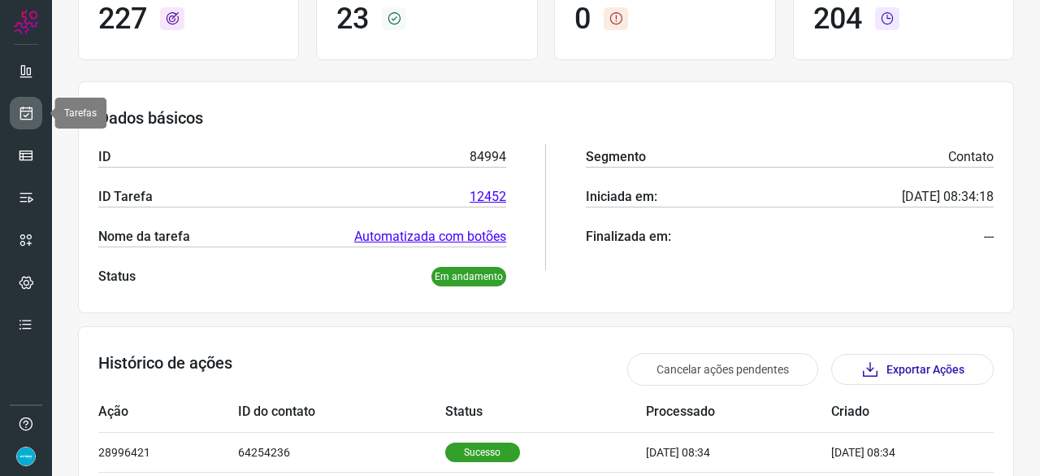
click at [34, 110] on link at bounding box center [26, 113] width 33 height 33
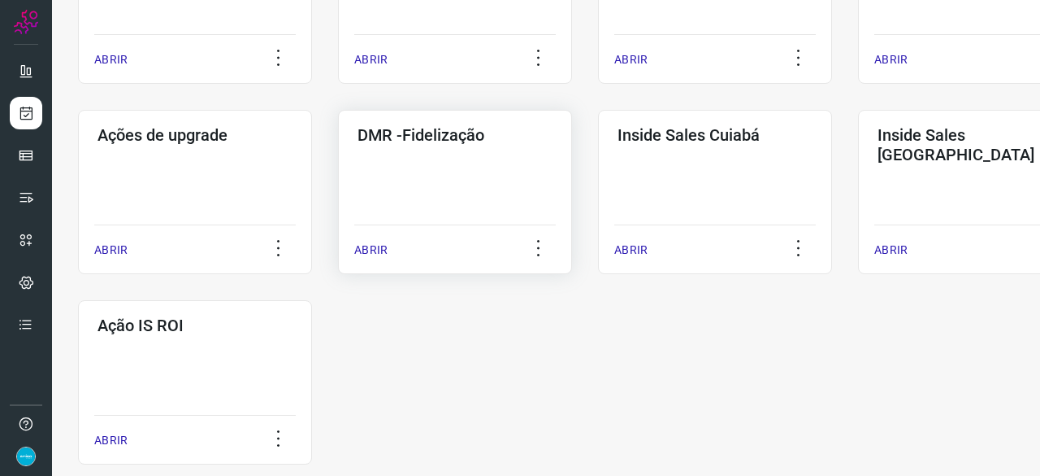
click at [368, 251] on p "ABRIR" at bounding box center [370, 249] width 33 height 17
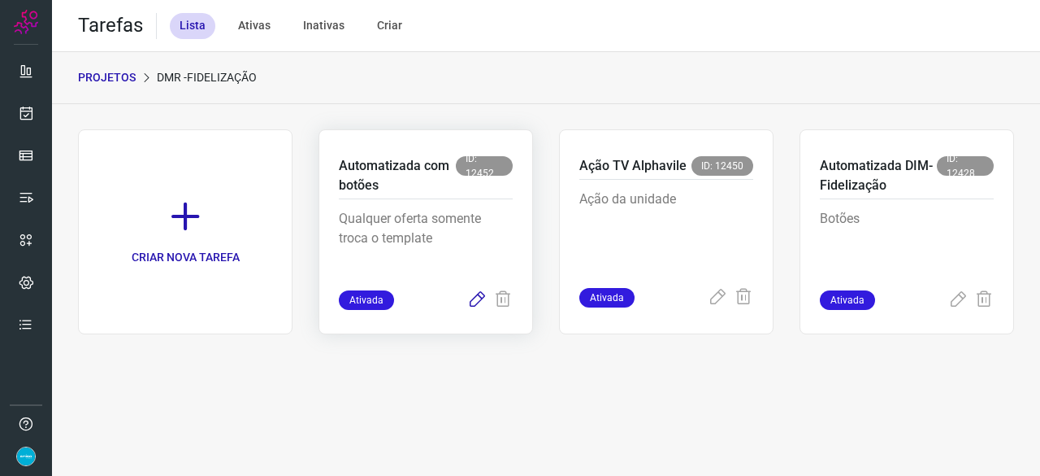
click at [476, 297] on icon at bounding box center [477, 300] width 20 height 20
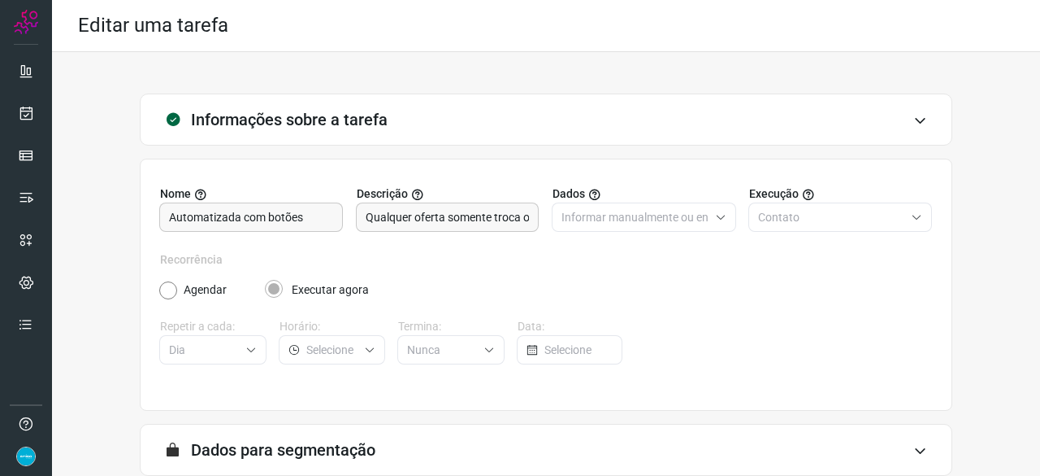
scroll to position [159, 0]
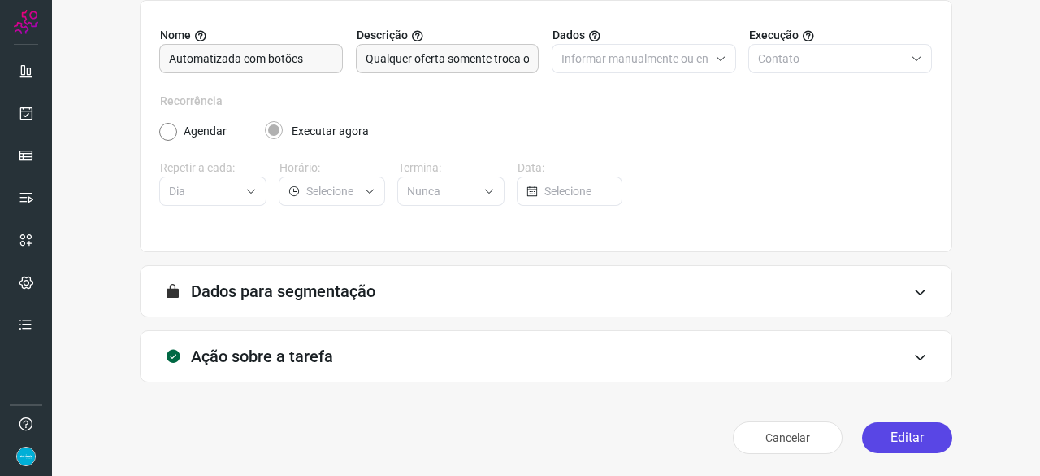
click at [916, 433] on button "Editar" at bounding box center [907, 437] width 90 height 31
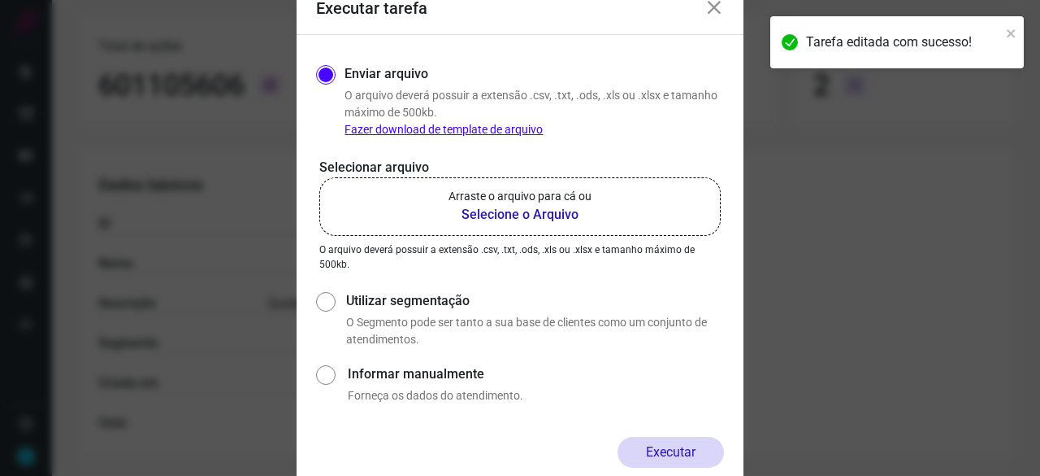
click at [476, 215] on b "Selecione o Arquivo" at bounding box center [520, 215] width 143 height 20
click at [0, 0] on input "Arraste o arquivo para cá ou Selecione o Arquivo" at bounding box center [0, 0] width 0 height 0
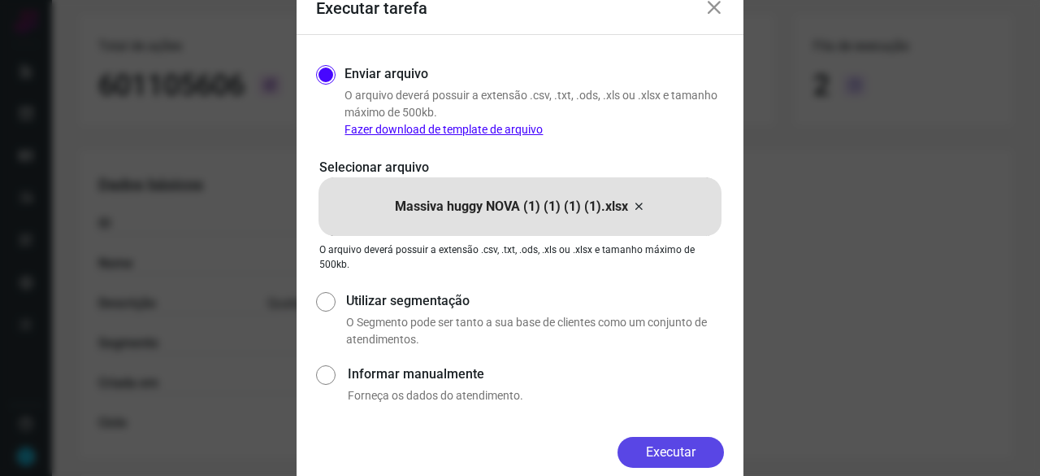
click at [714, 449] on button "Executar" at bounding box center [671, 451] width 106 height 31
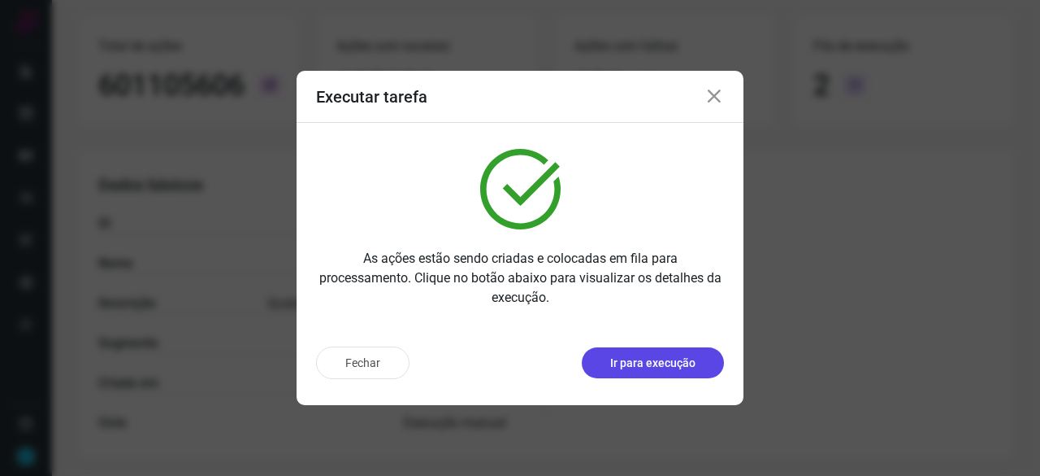
click at [622, 358] on p "Ir para execução" at bounding box center [652, 362] width 85 height 17
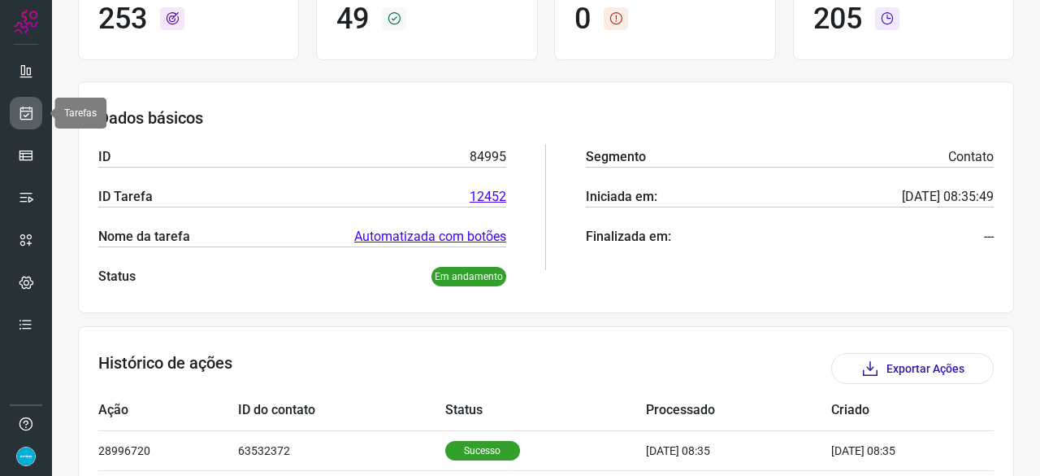
click at [33, 111] on icon at bounding box center [26, 113] width 17 height 16
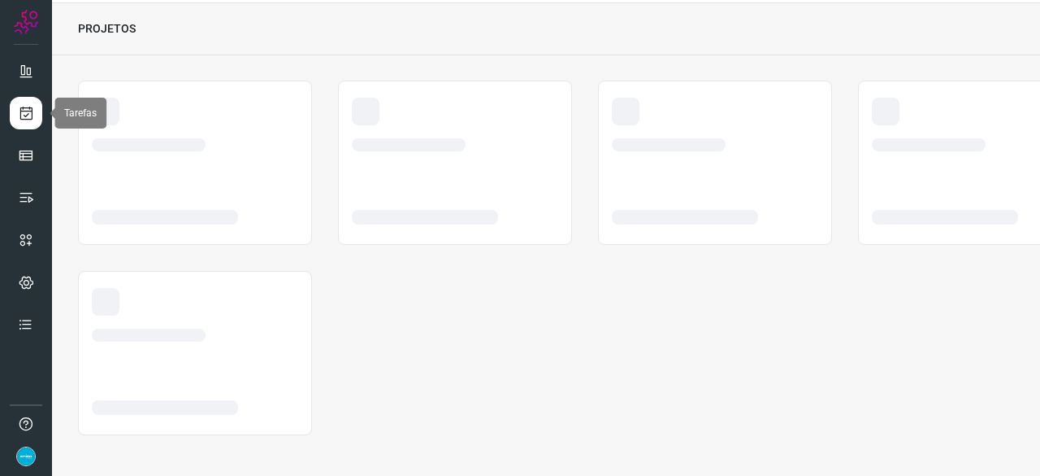
scroll to position [49, 0]
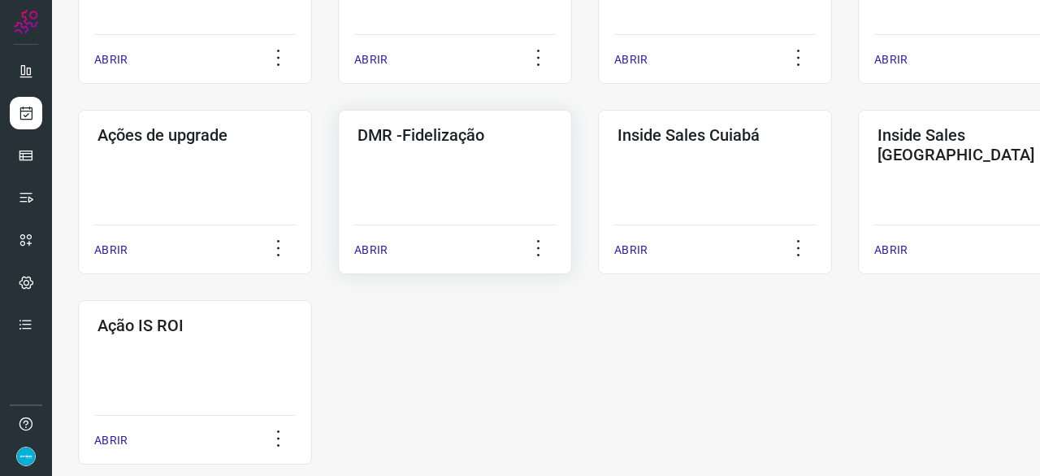
click at [367, 251] on p "ABRIR" at bounding box center [370, 249] width 33 height 17
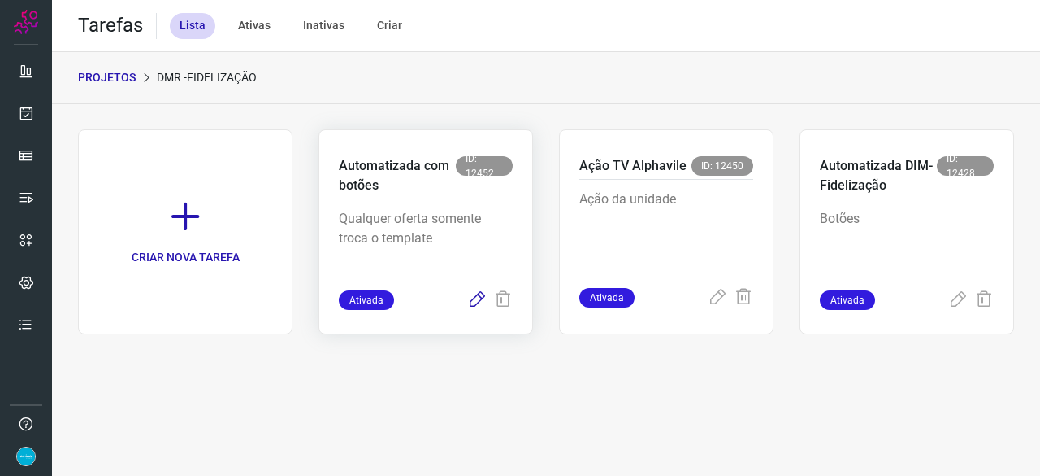
click at [478, 300] on icon at bounding box center [477, 300] width 20 height 20
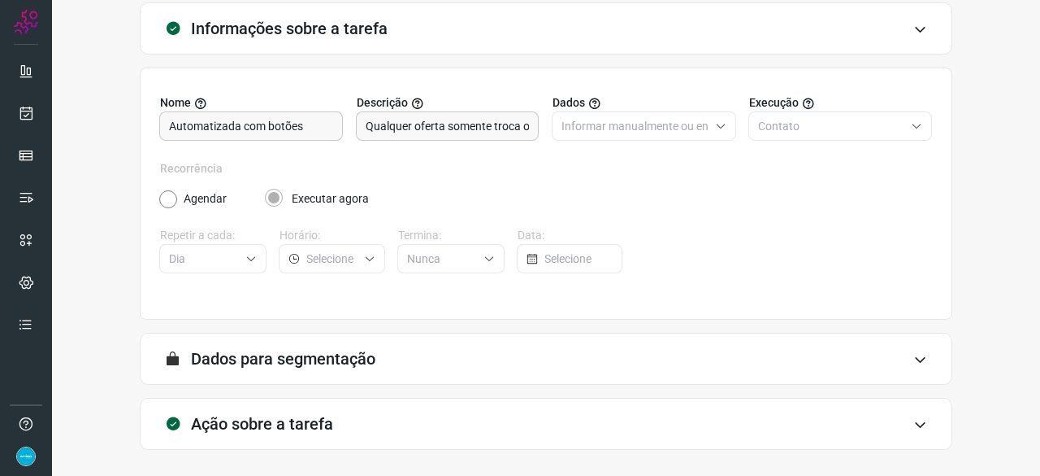
scroll to position [159, 0]
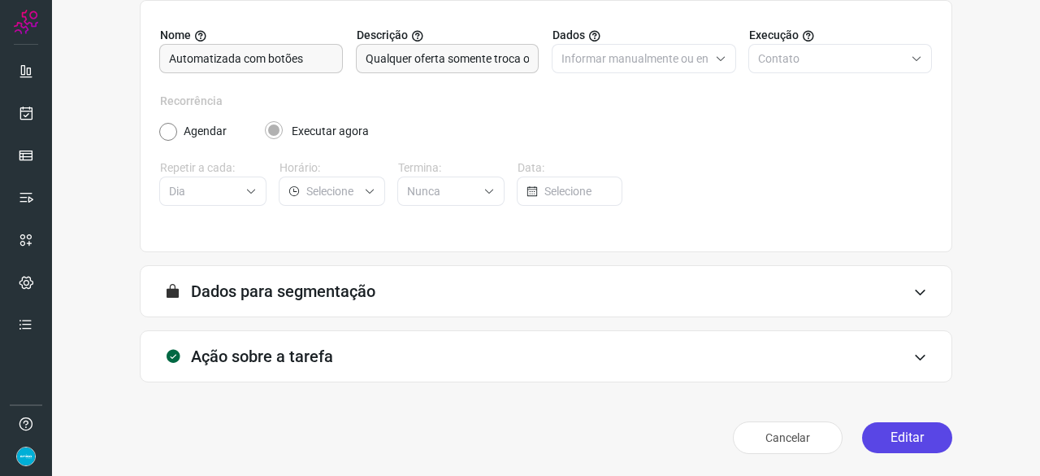
click at [863, 432] on button "Editar" at bounding box center [907, 437] width 90 height 31
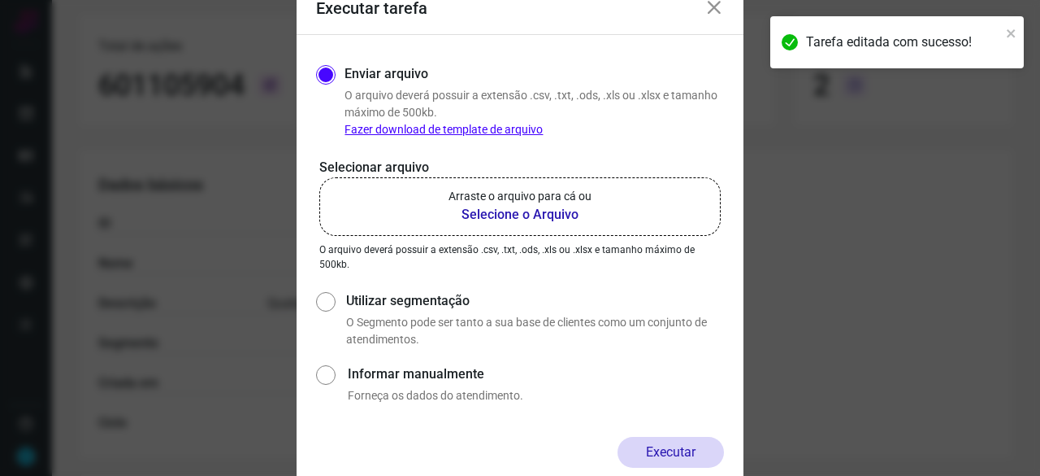
click at [479, 215] on b "Selecione o Arquivo" at bounding box center [520, 215] width 143 height 20
click at [0, 0] on input "Arraste o arquivo para cá ou Selecione o Arquivo" at bounding box center [0, 0] width 0 height 0
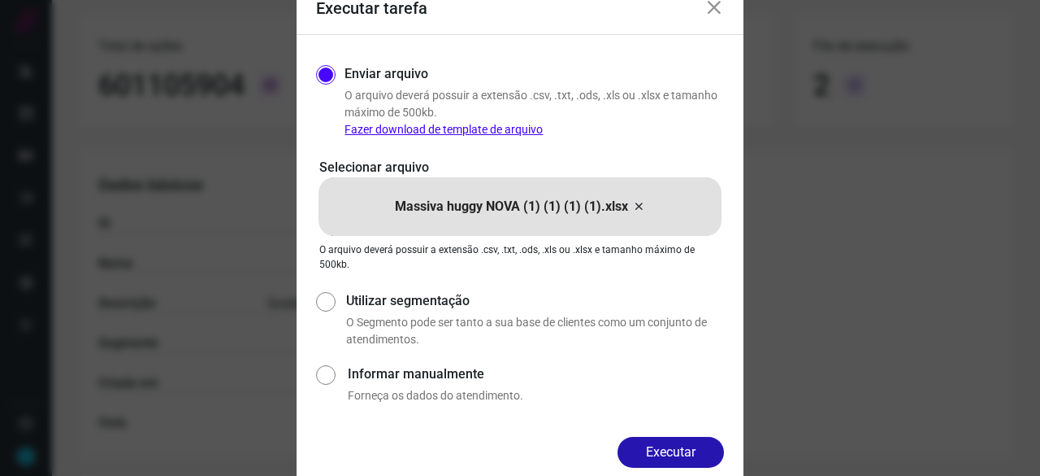
drag, startPoint x: 678, startPoint y: 457, endPoint x: 686, endPoint y: 462, distance: 9.5
click at [679, 457] on button "Executar" at bounding box center [671, 451] width 106 height 31
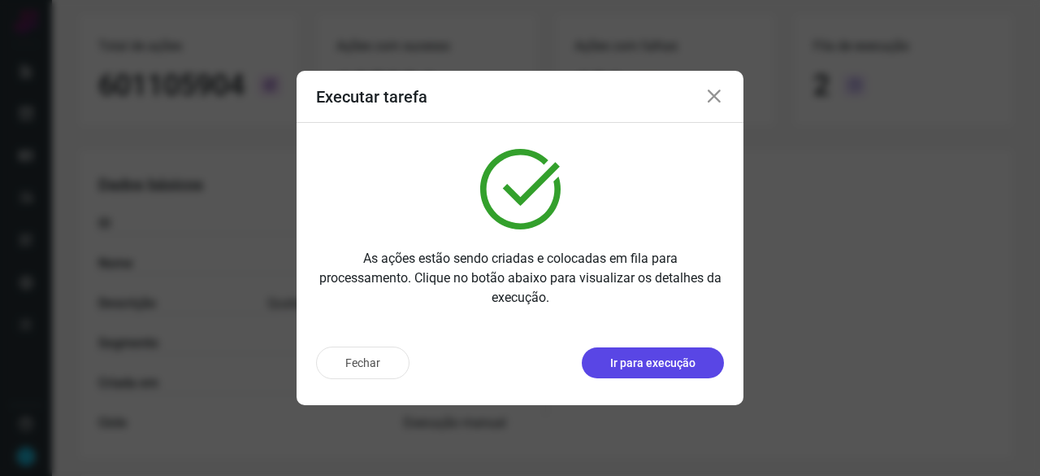
click at [641, 360] on p "Ir para execução" at bounding box center [652, 362] width 85 height 17
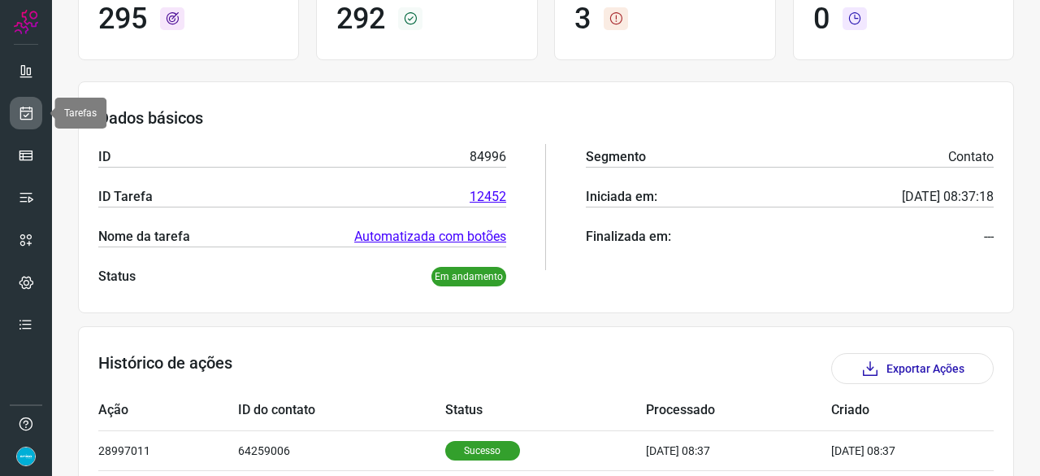
click at [18, 112] on icon at bounding box center [26, 113] width 17 height 16
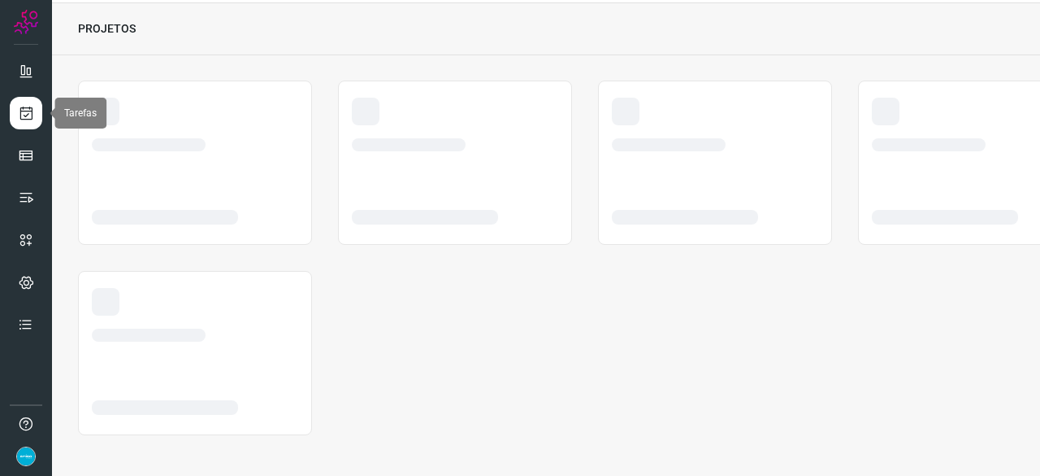
scroll to position [49, 0]
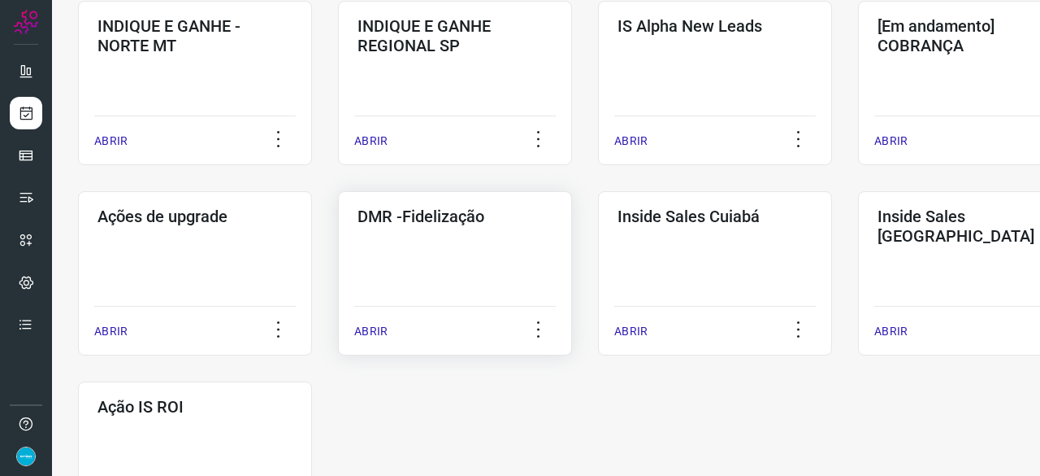
click at [379, 332] on p "ABRIR" at bounding box center [370, 331] width 33 height 17
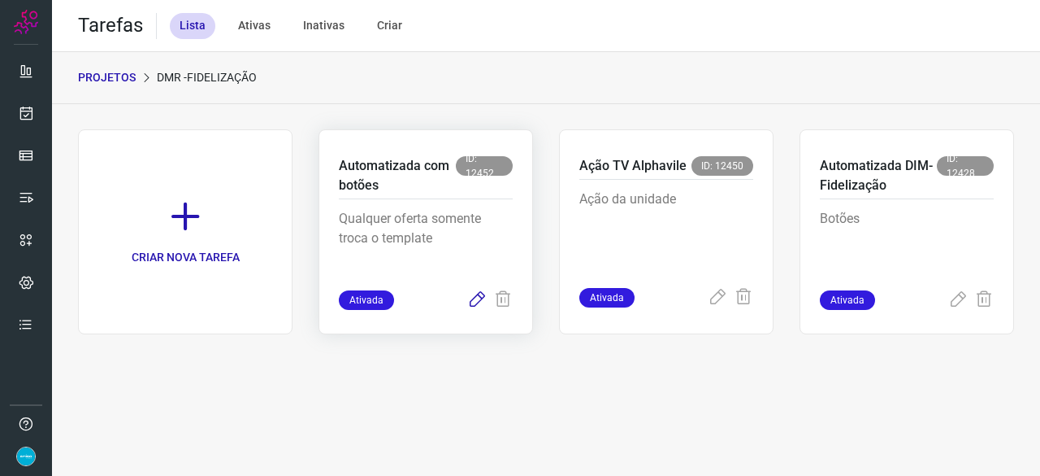
click at [484, 297] on icon at bounding box center [477, 300] width 20 height 20
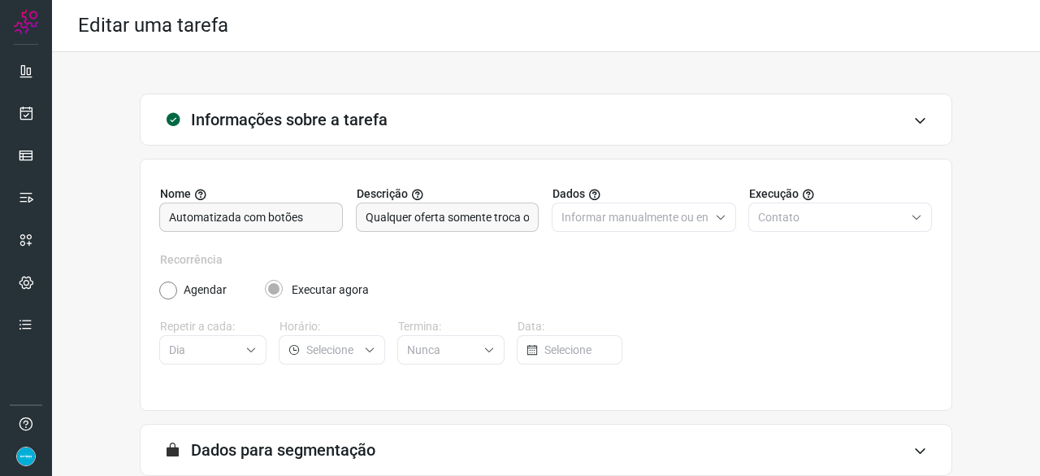
scroll to position [159, 0]
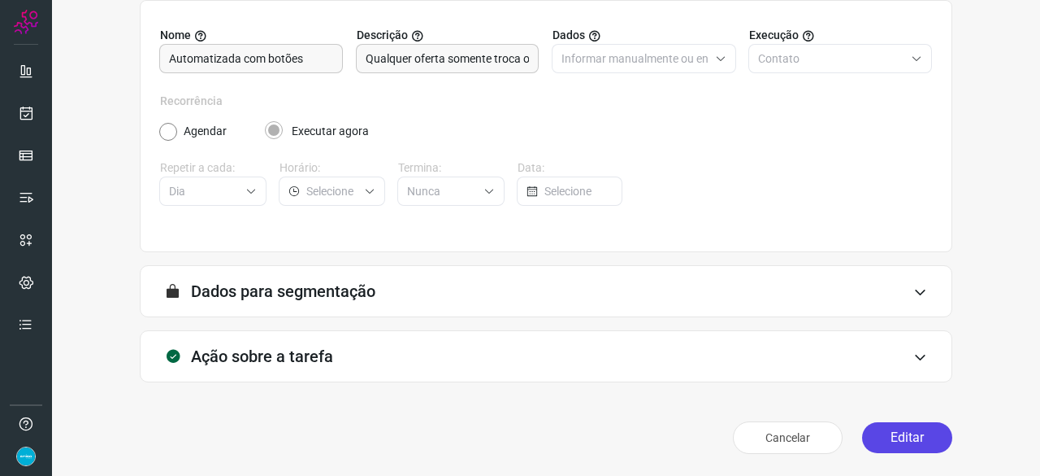
click at [870, 443] on button "Editar" at bounding box center [907, 437] width 90 height 31
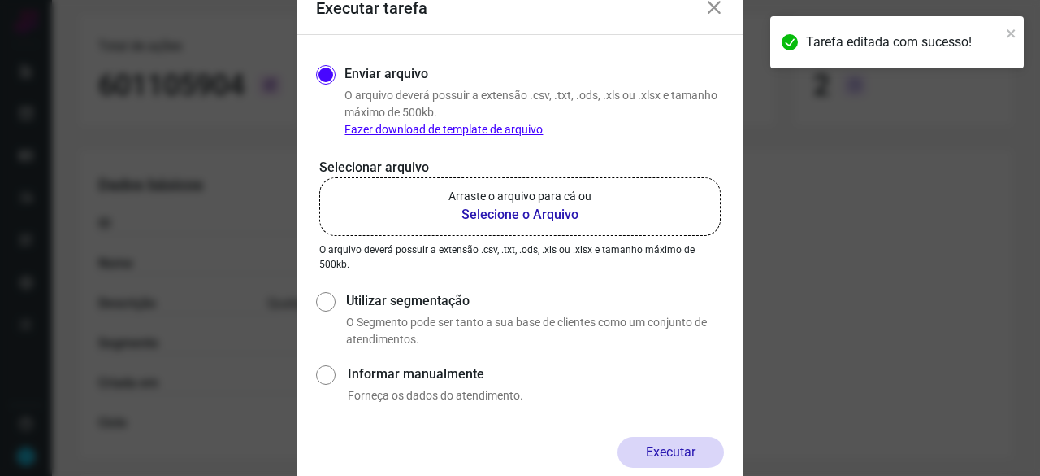
click at [520, 215] on b "Selecione o Arquivo" at bounding box center [520, 215] width 143 height 20
click at [0, 0] on input "Arraste o arquivo para cá ou Selecione o Arquivo" at bounding box center [0, 0] width 0 height 0
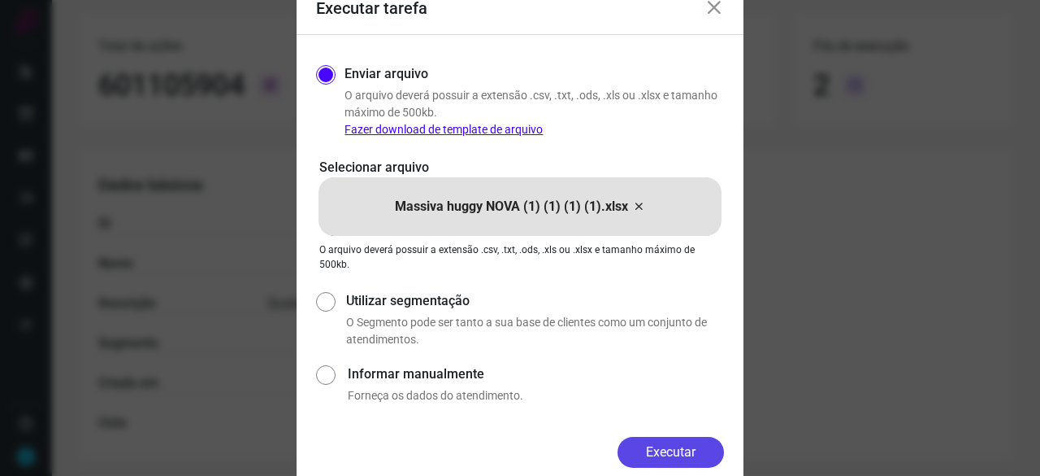
click at [665, 452] on button "Executar" at bounding box center [671, 451] width 106 height 31
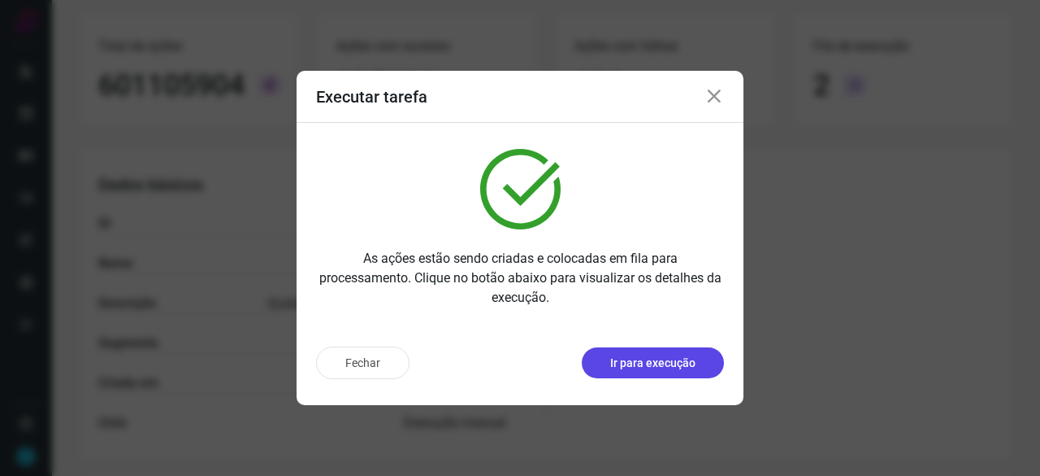
click at [649, 360] on p "Ir para execução" at bounding box center [652, 362] width 85 height 17
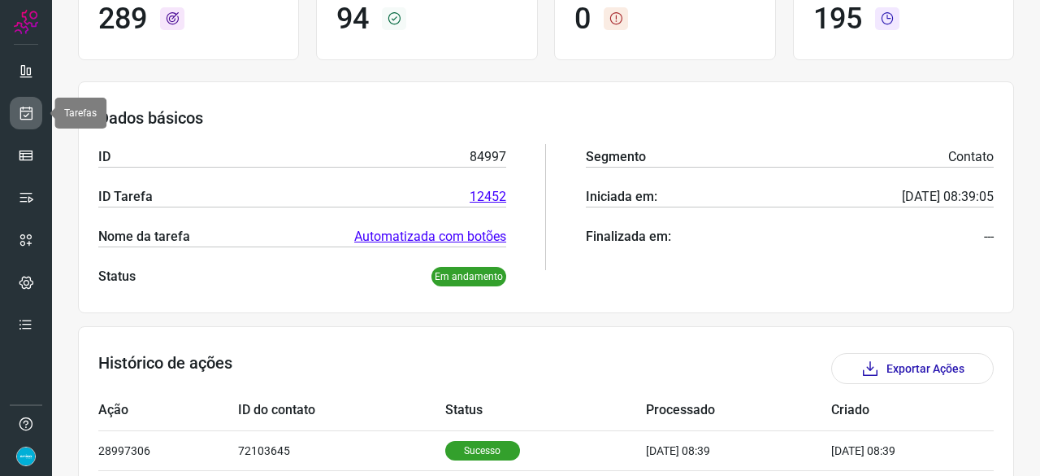
click at [29, 115] on icon at bounding box center [26, 113] width 17 height 16
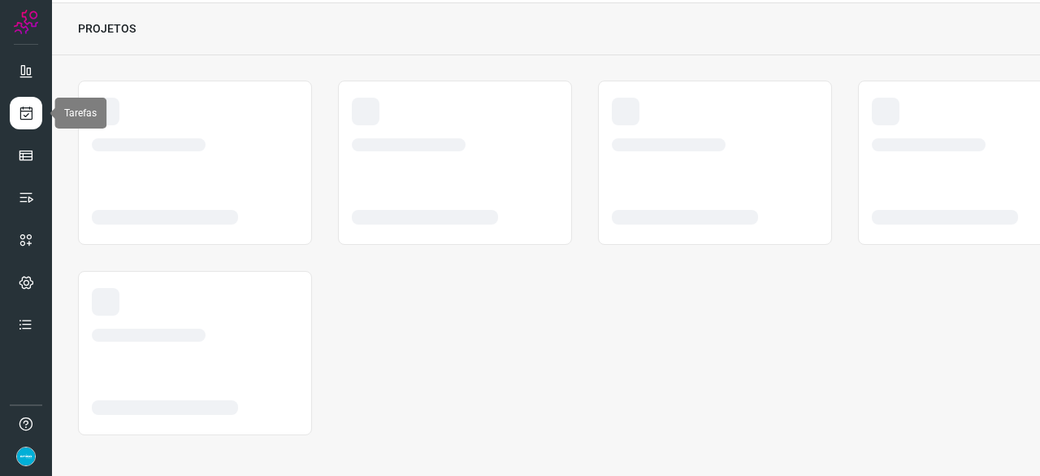
scroll to position [49, 0]
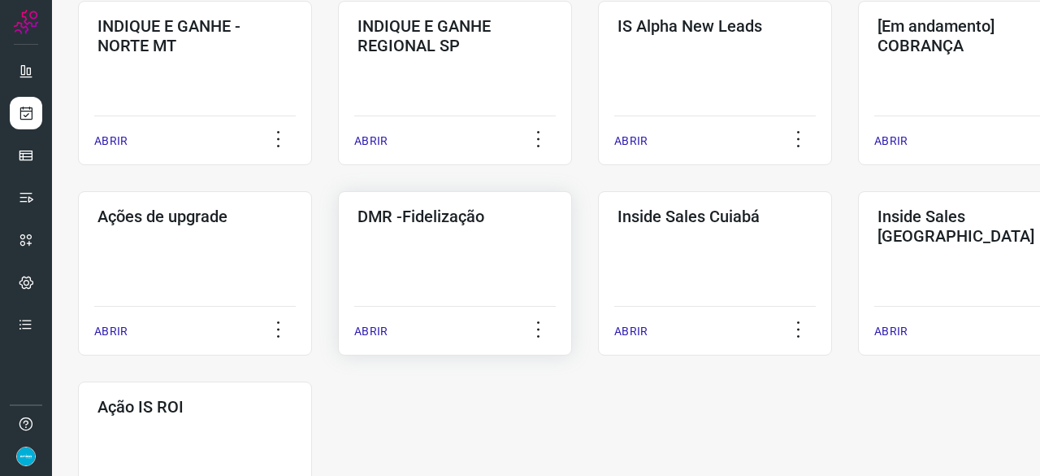
click at [379, 334] on p "ABRIR" at bounding box center [370, 331] width 33 height 17
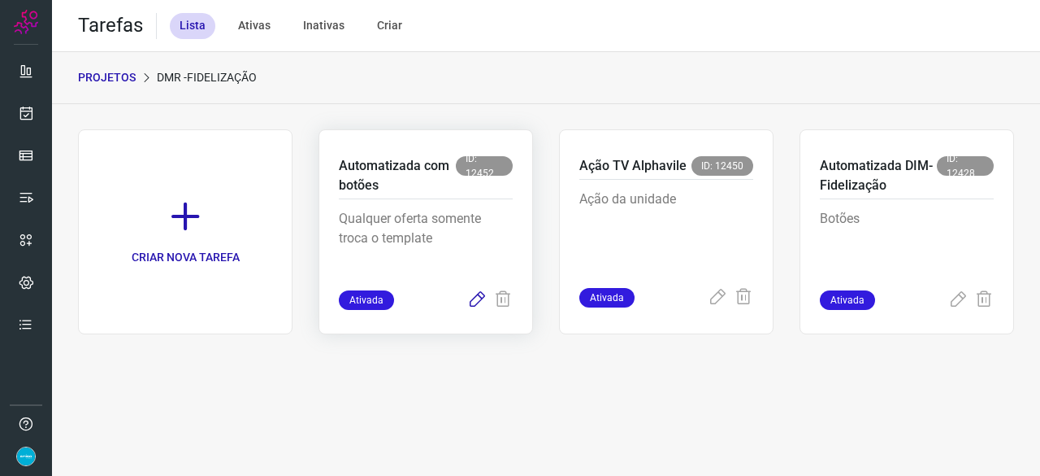
click at [478, 302] on icon at bounding box center [477, 300] width 20 height 20
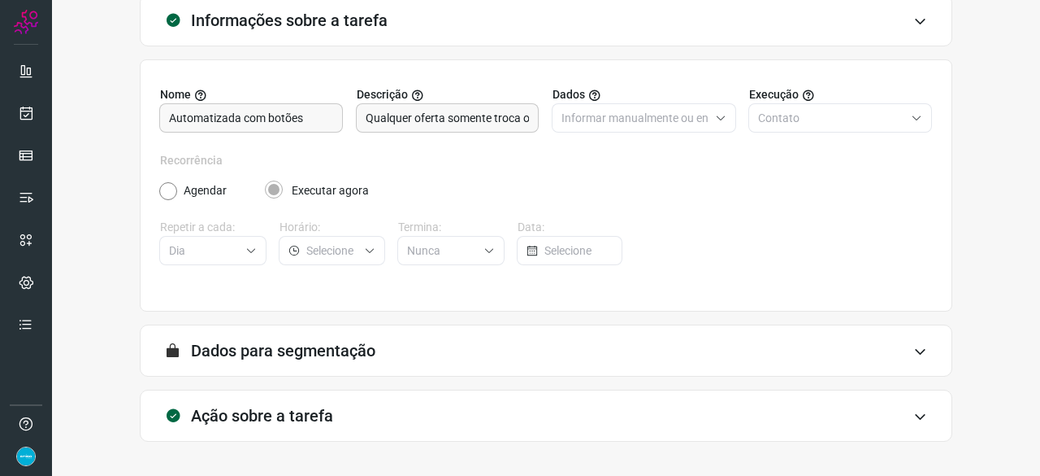
scroll to position [159, 0]
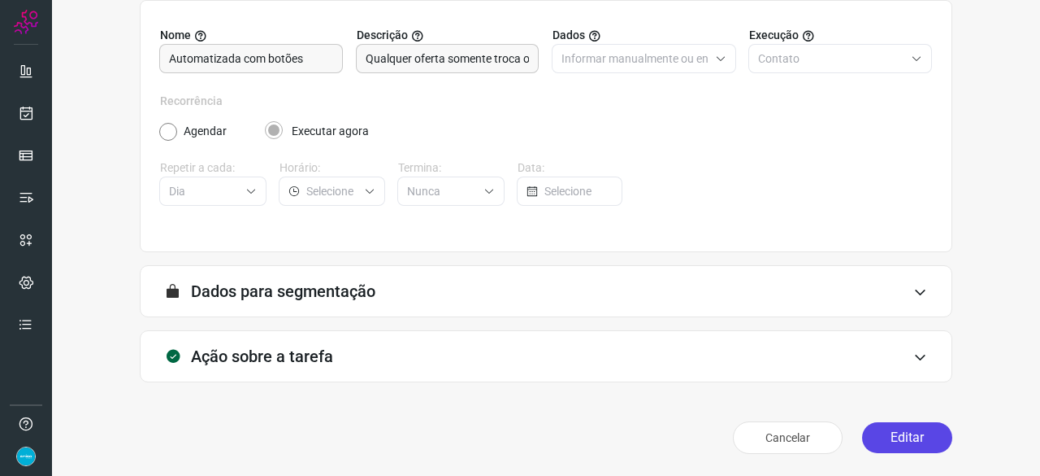
click at [895, 432] on button "Editar" at bounding box center [907, 437] width 90 height 31
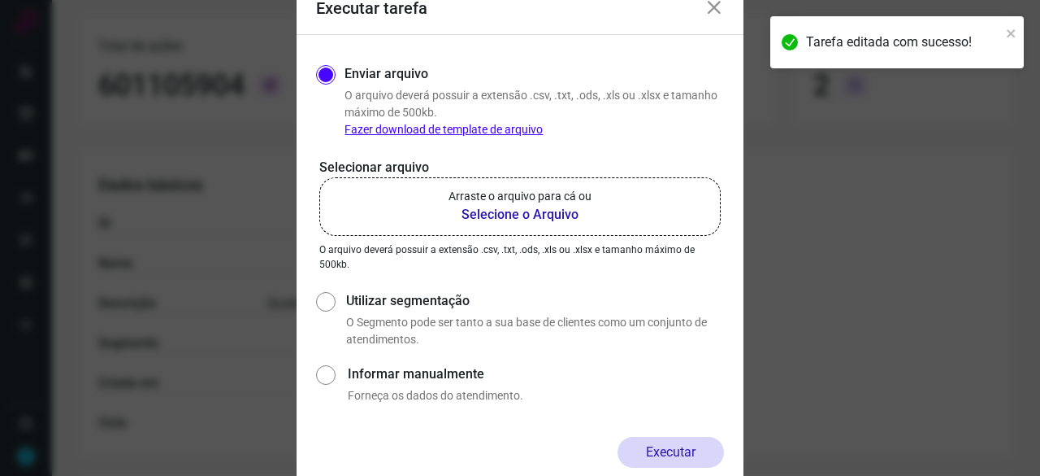
click at [510, 212] on b "Selecione o Arquivo" at bounding box center [520, 215] width 143 height 20
click at [0, 0] on input "Arraste o arquivo para cá ou Selecione o Arquivo" at bounding box center [0, 0] width 0 height 0
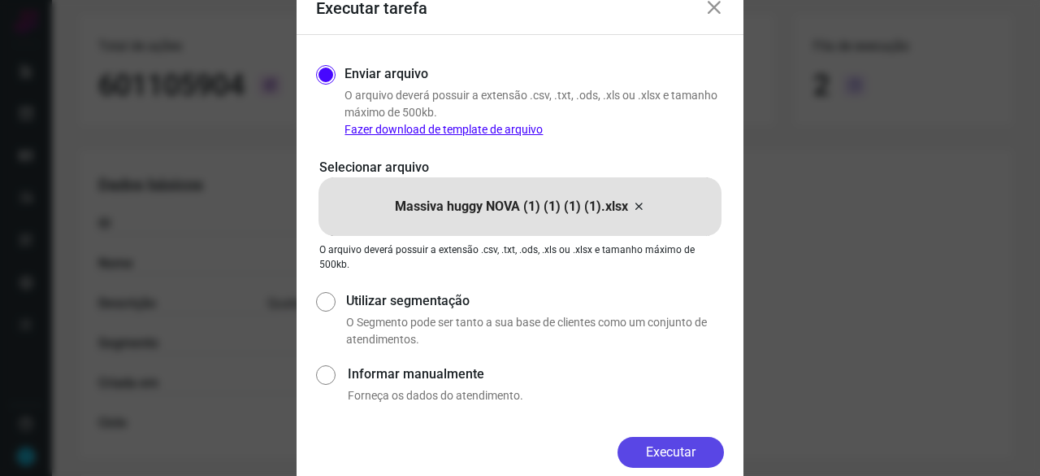
click at [697, 441] on button "Executar" at bounding box center [671, 451] width 106 height 31
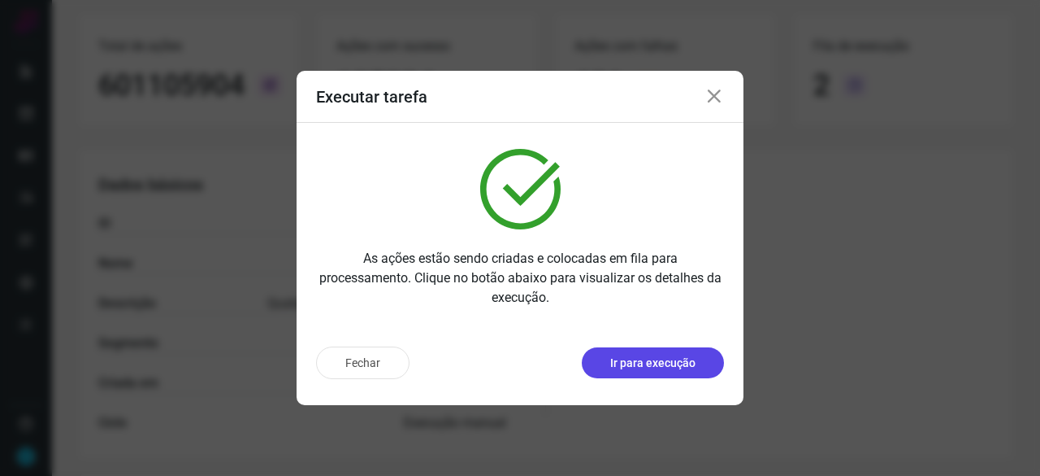
click at [667, 363] on p "Ir para execução" at bounding box center [652, 362] width 85 height 17
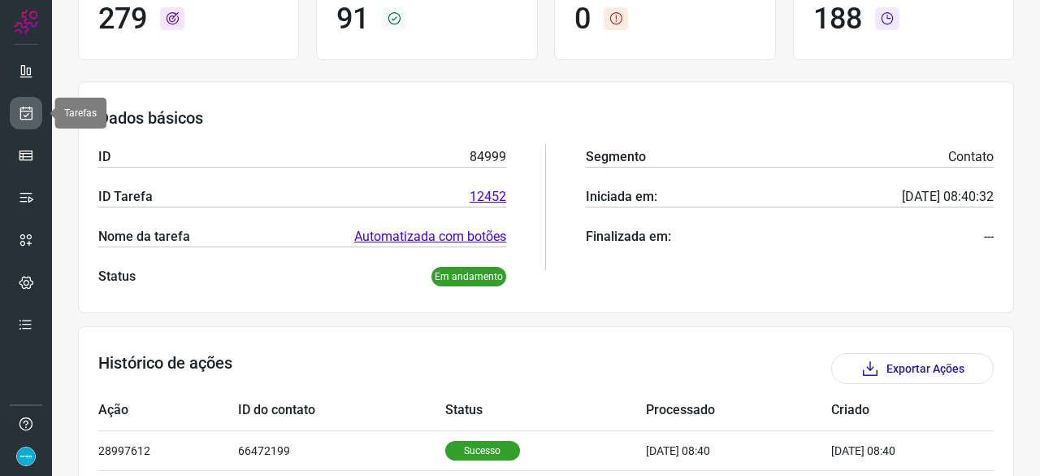
click at [20, 108] on icon at bounding box center [26, 113] width 17 height 16
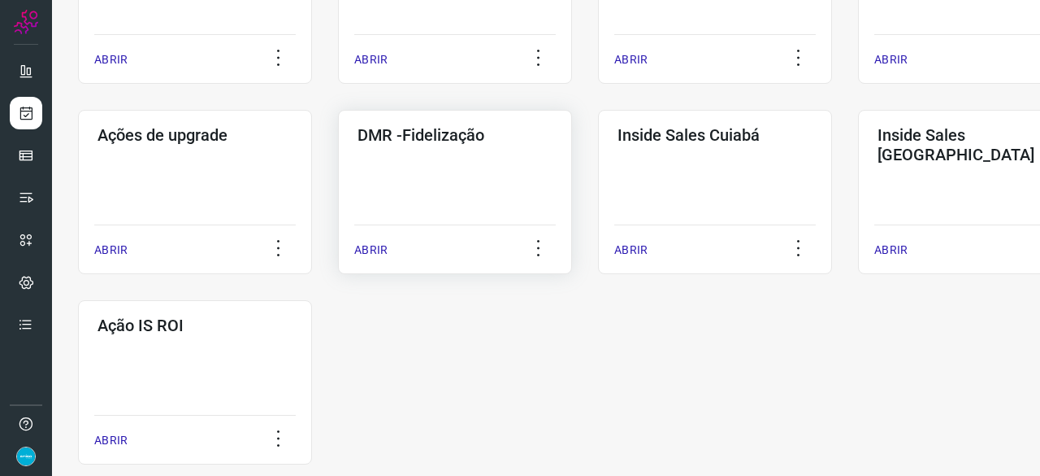
click at [367, 253] on p "ABRIR" at bounding box center [370, 249] width 33 height 17
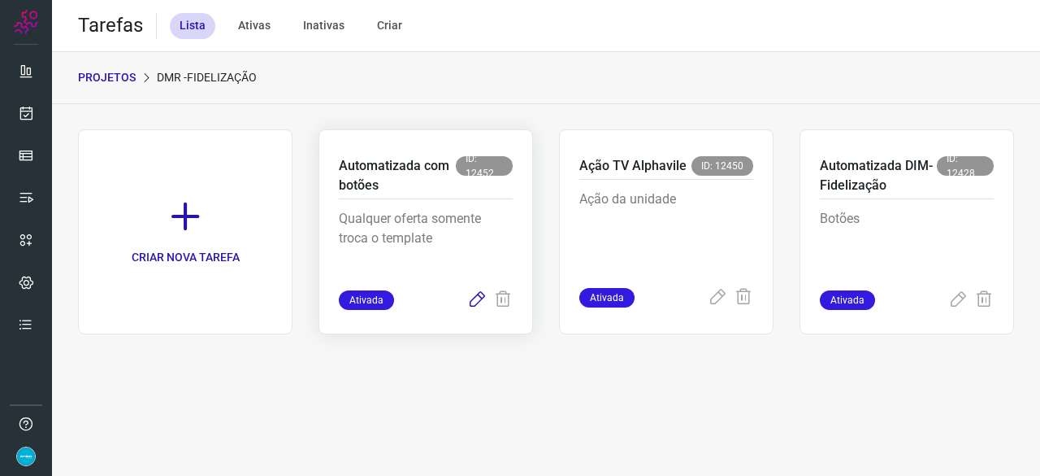
click at [479, 299] on icon at bounding box center [477, 300] width 20 height 20
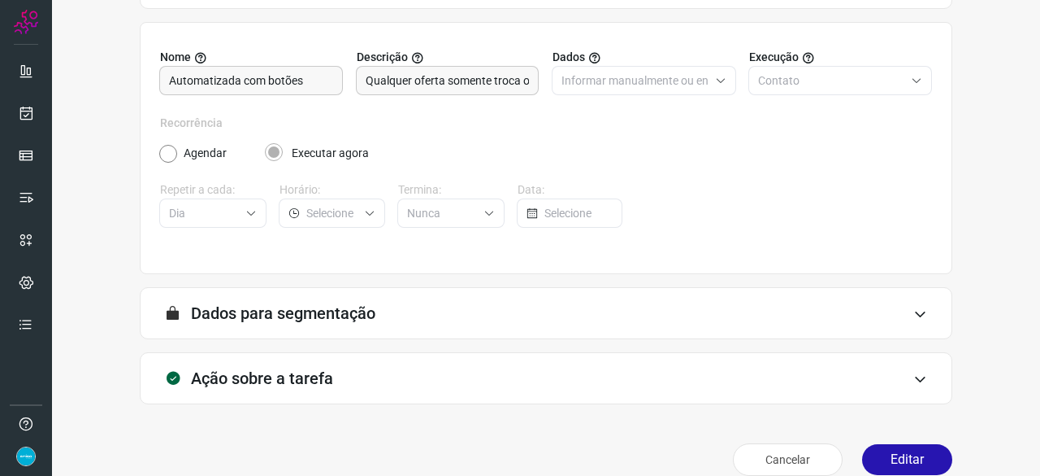
scroll to position [159, 0]
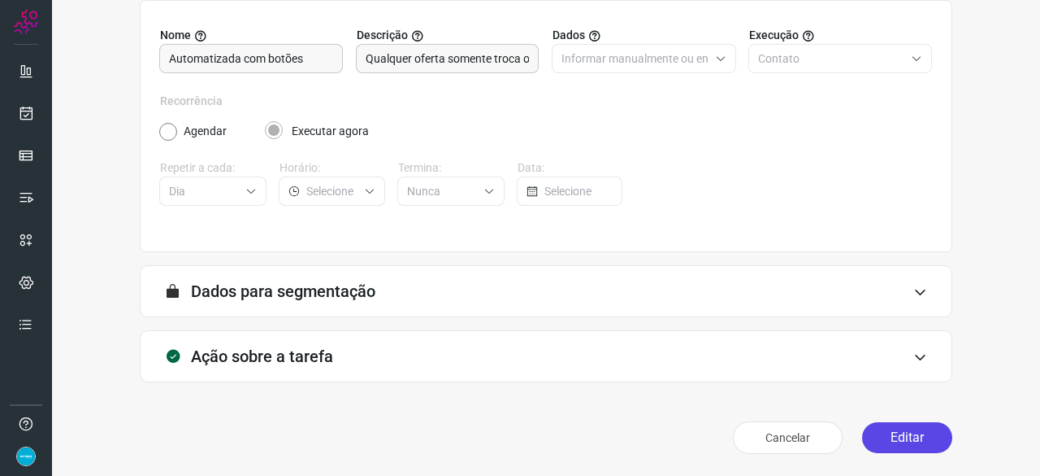
click at [903, 433] on button "Editar" at bounding box center [907, 437] width 90 height 31
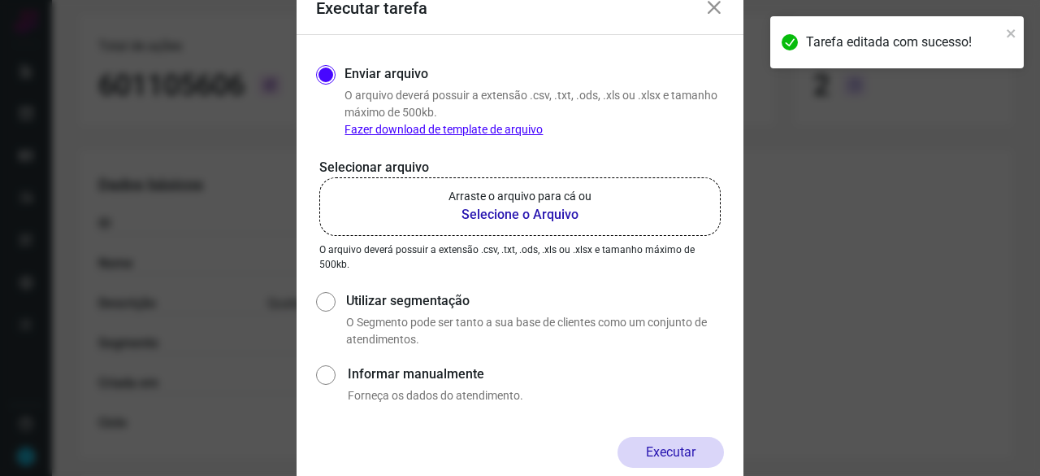
click at [512, 214] on b "Selecione o Arquivo" at bounding box center [520, 215] width 143 height 20
click at [0, 0] on input "Arraste o arquivo para cá ou Selecione o Arquivo" at bounding box center [0, 0] width 0 height 0
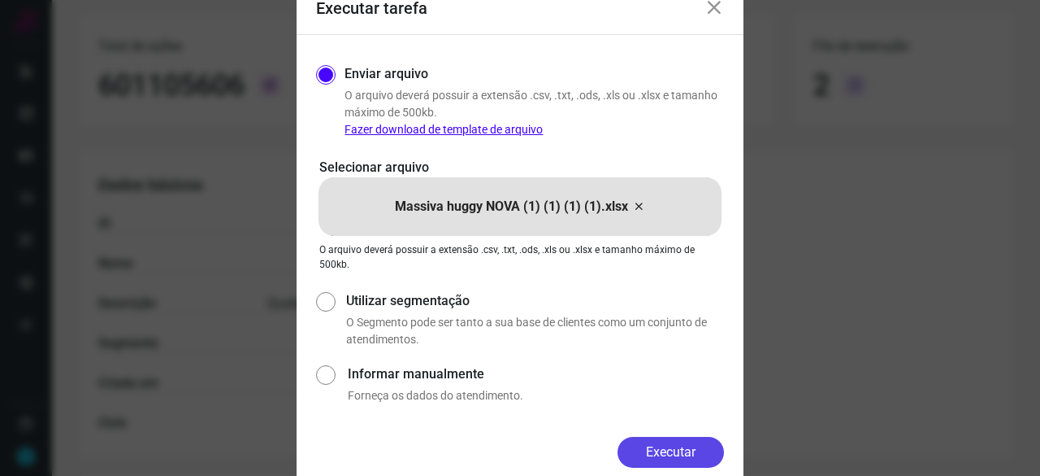
click at [677, 451] on button "Executar" at bounding box center [671, 451] width 106 height 31
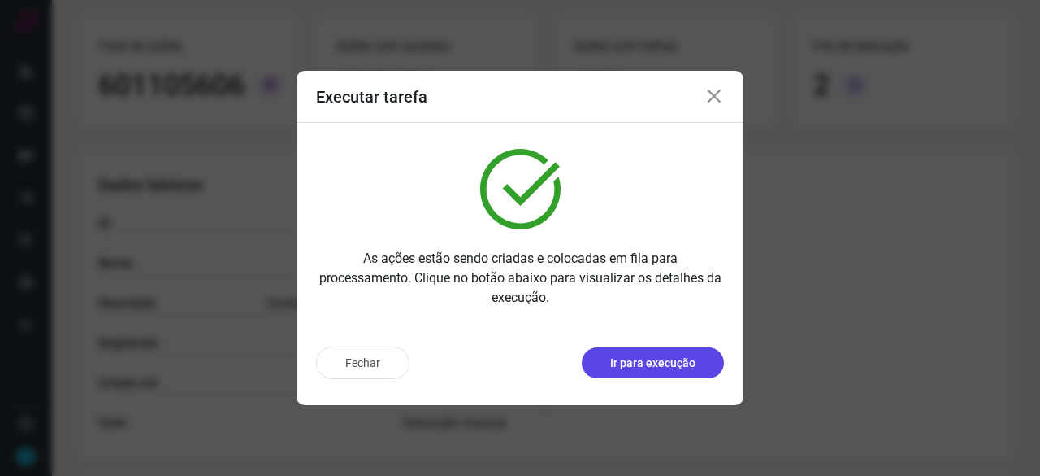
click at [670, 363] on p "Ir para execução" at bounding box center [652, 362] width 85 height 17
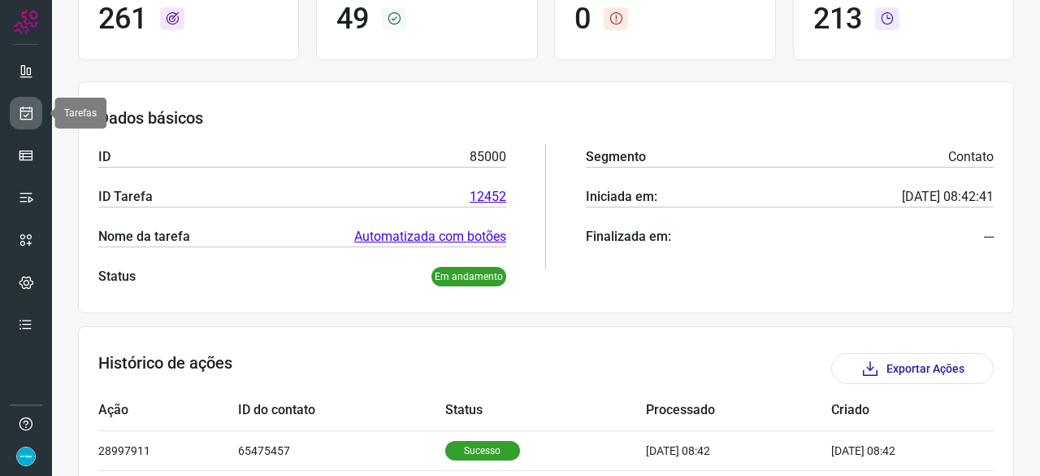
click at [24, 112] on icon at bounding box center [26, 113] width 17 height 16
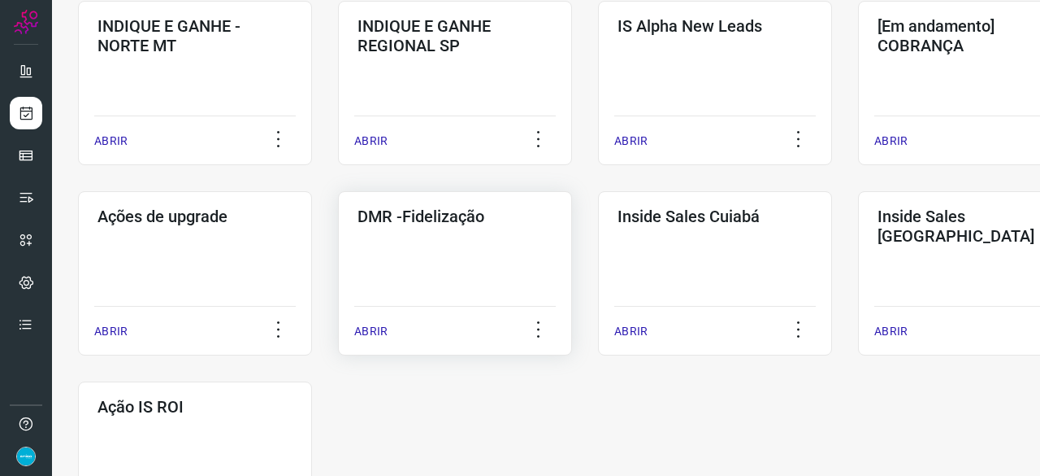
click at [364, 325] on p "ABRIR" at bounding box center [370, 331] width 33 height 17
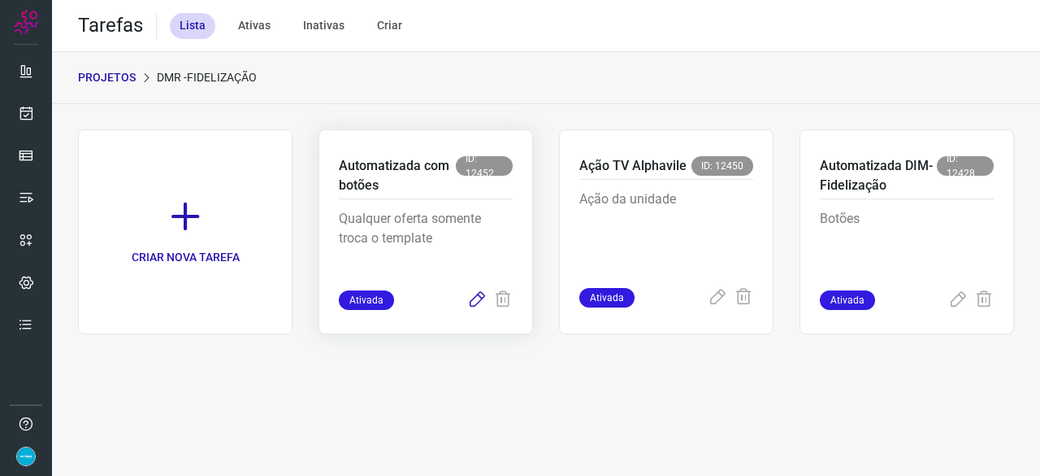
click at [476, 294] on icon at bounding box center [477, 300] width 20 height 20
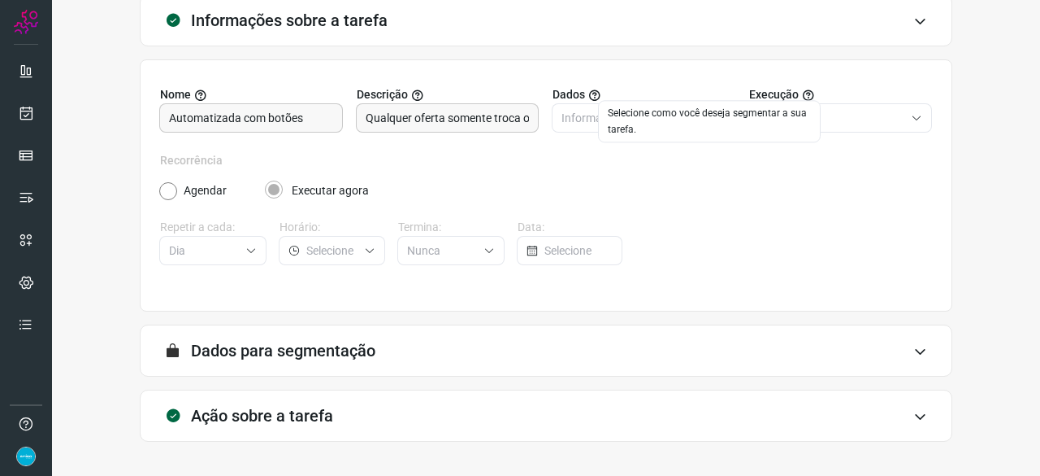
scroll to position [159, 0]
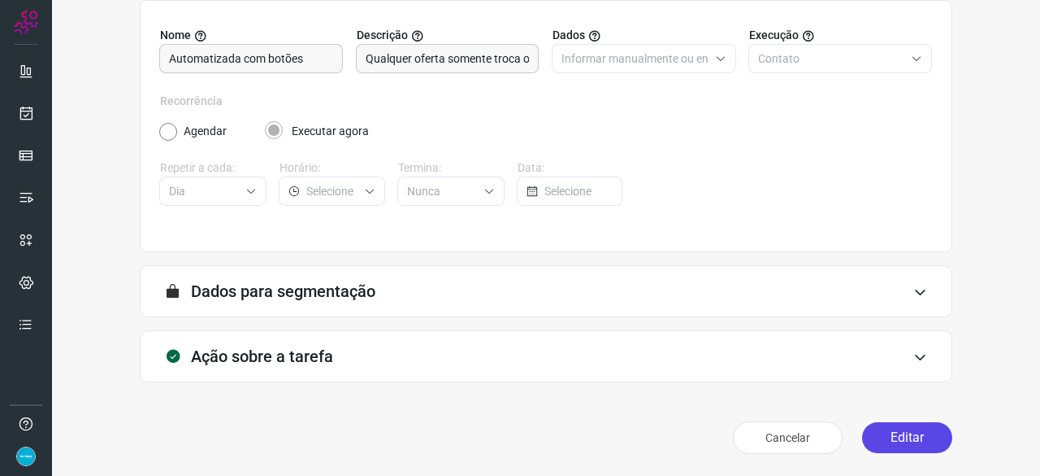
click at [896, 439] on button "Editar" at bounding box center [907, 437] width 90 height 31
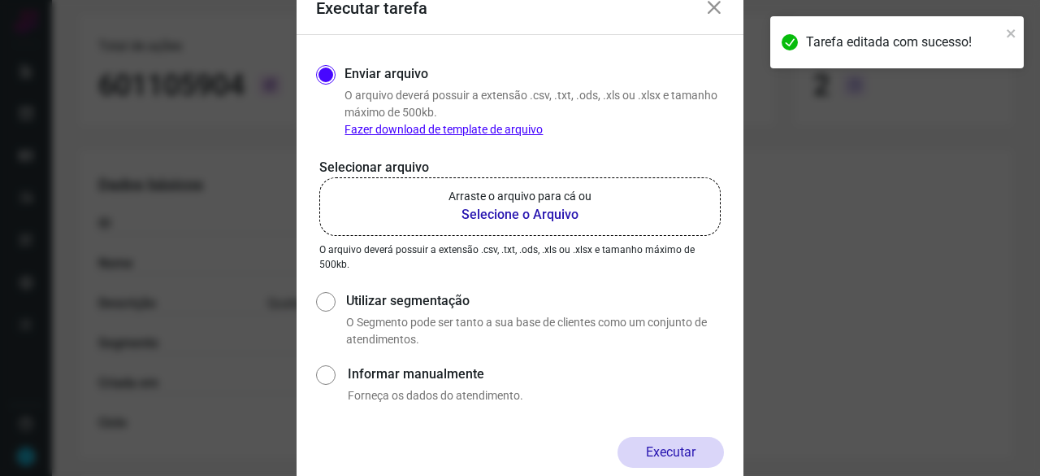
click at [495, 215] on b "Selecione o Arquivo" at bounding box center [520, 215] width 143 height 20
click at [0, 0] on input "Arraste o arquivo para cá ou Selecione o Arquivo" at bounding box center [0, 0] width 0 height 0
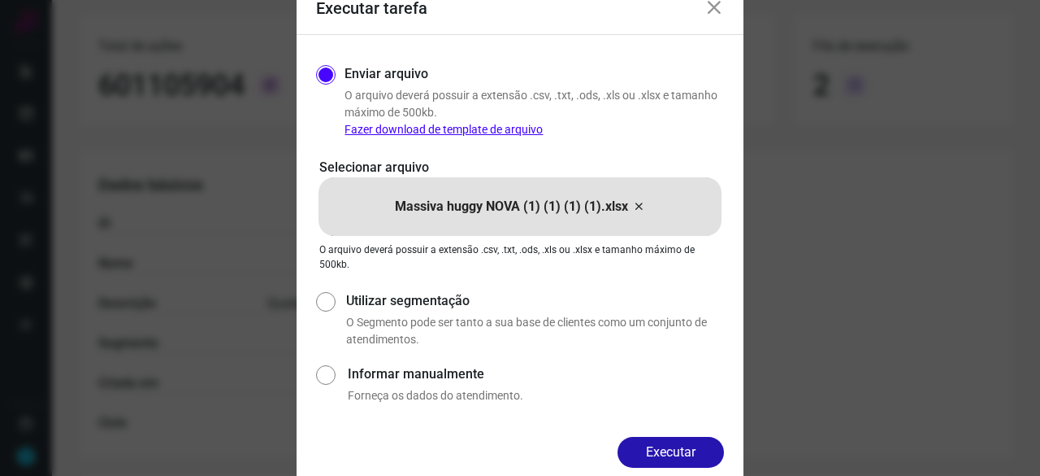
click at [684, 443] on button "Executar" at bounding box center [671, 451] width 106 height 31
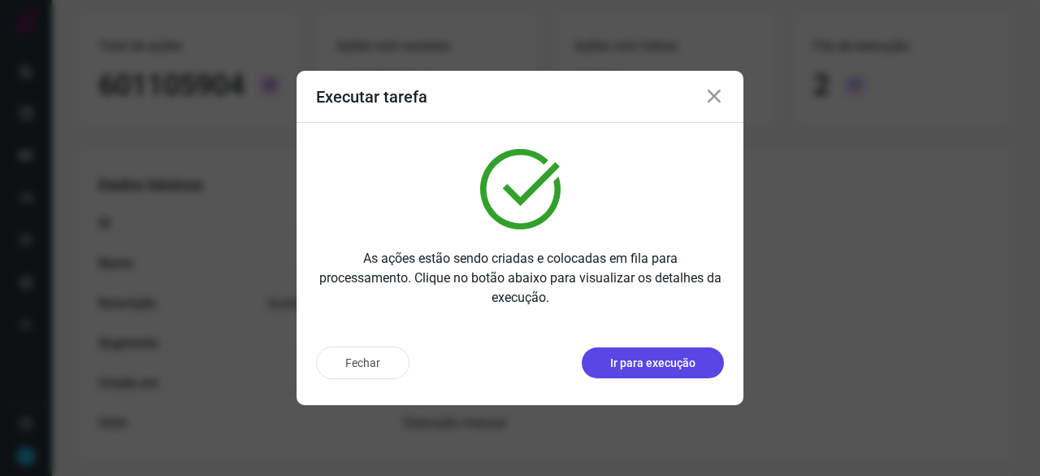
click at [647, 363] on p "Ir para execução" at bounding box center [652, 362] width 85 height 17
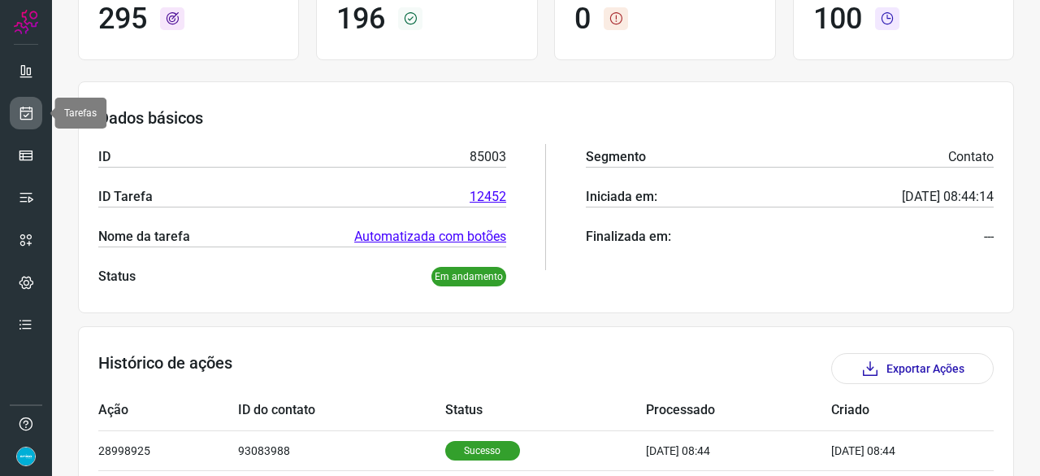
click at [29, 114] on icon at bounding box center [26, 113] width 17 height 16
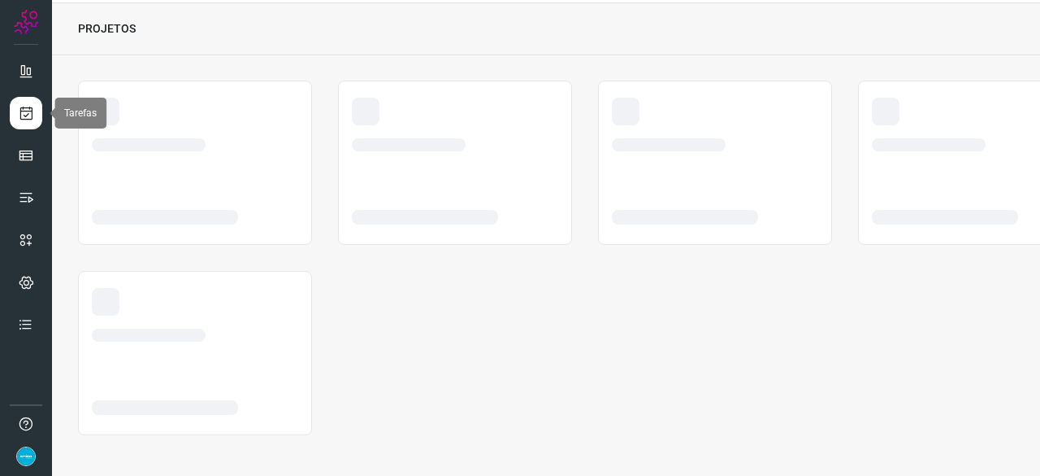
scroll to position [49, 0]
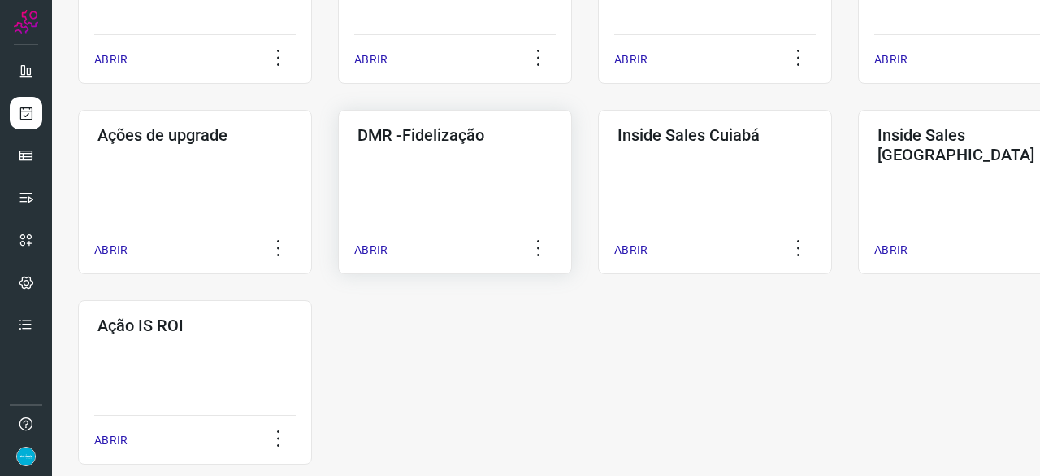
click at [371, 248] on p "ABRIR" at bounding box center [370, 249] width 33 height 17
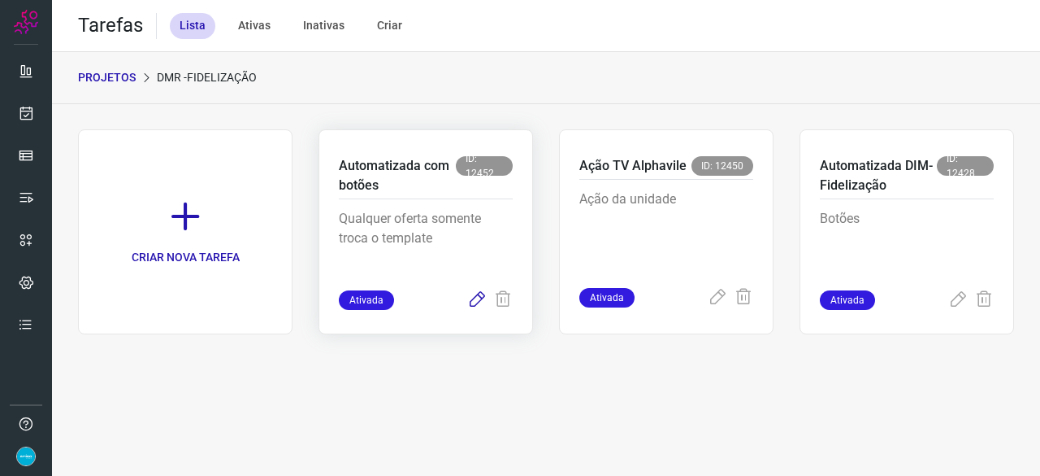
click at [483, 301] on icon at bounding box center [477, 300] width 20 height 20
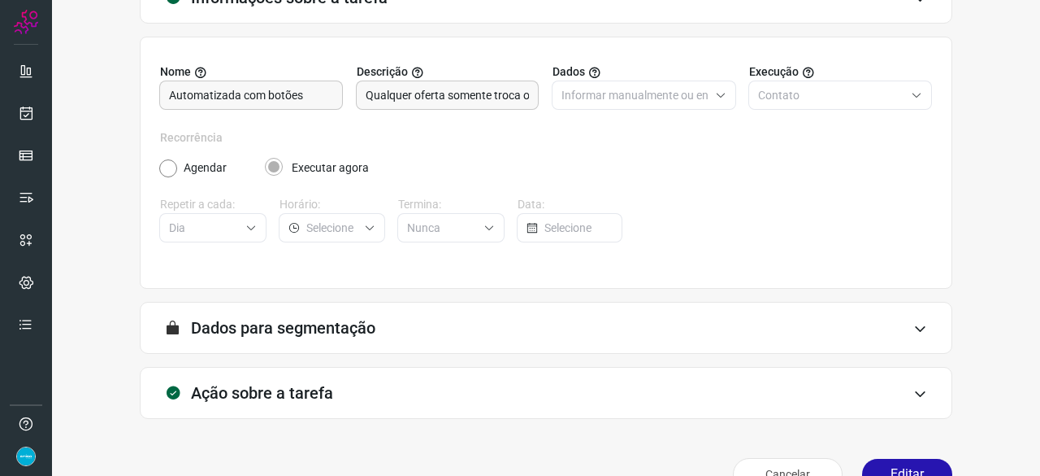
scroll to position [159, 0]
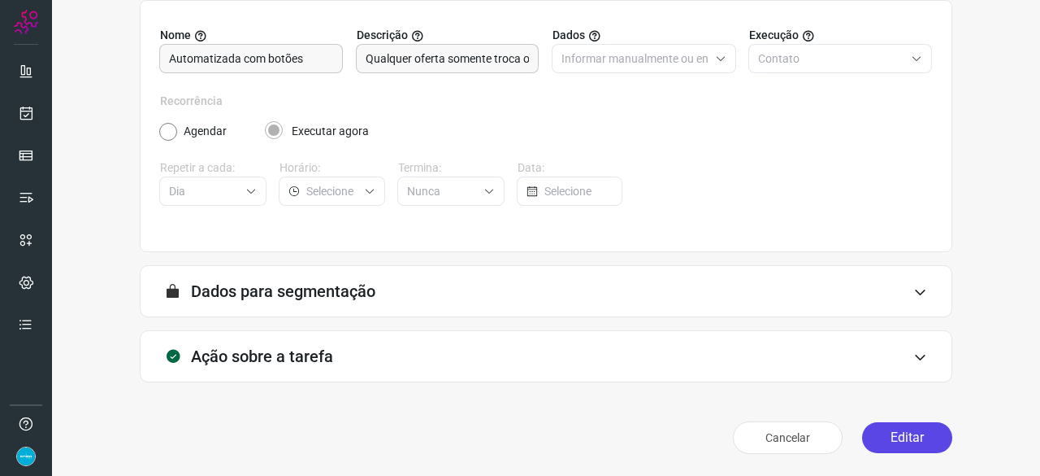
click at [875, 435] on button "Editar" at bounding box center [907, 437] width 90 height 31
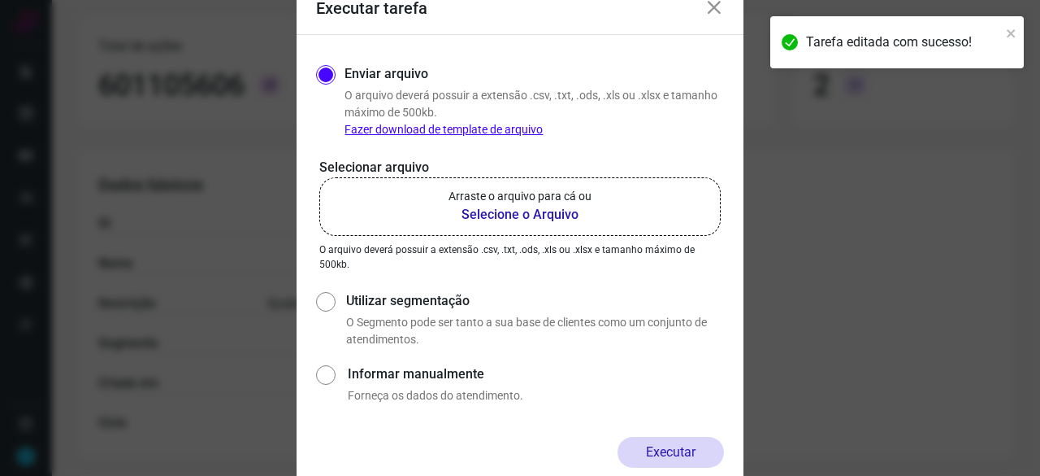
click at [473, 215] on b "Selecione o Arquivo" at bounding box center [520, 215] width 143 height 20
click at [0, 0] on input "Arraste o arquivo para cá ou Selecione o Arquivo" at bounding box center [0, 0] width 0 height 0
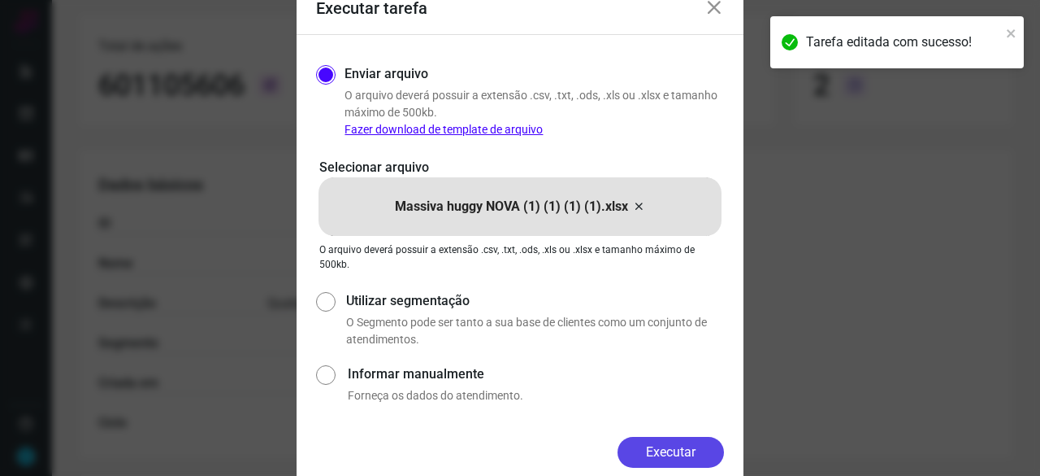
click at [658, 441] on button "Executar" at bounding box center [671, 451] width 106 height 31
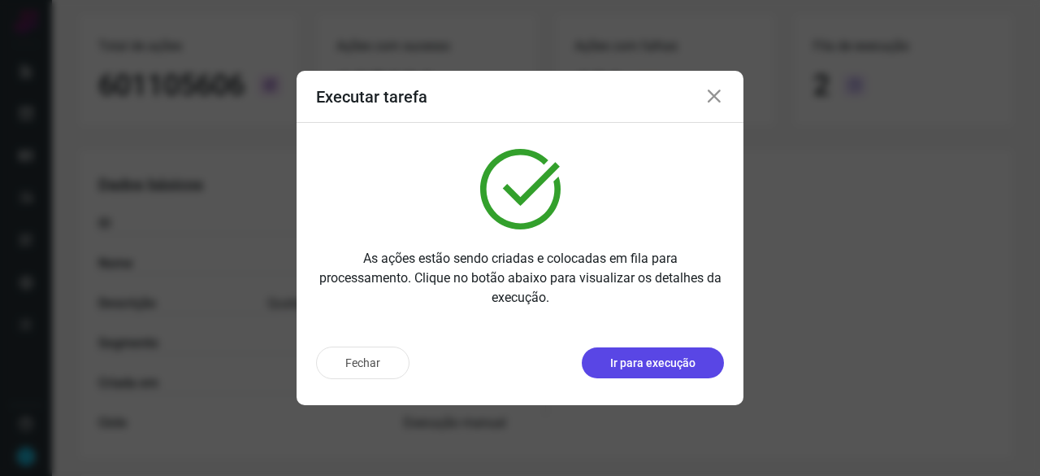
click at [673, 370] on p "Ir para execução" at bounding box center [652, 362] width 85 height 17
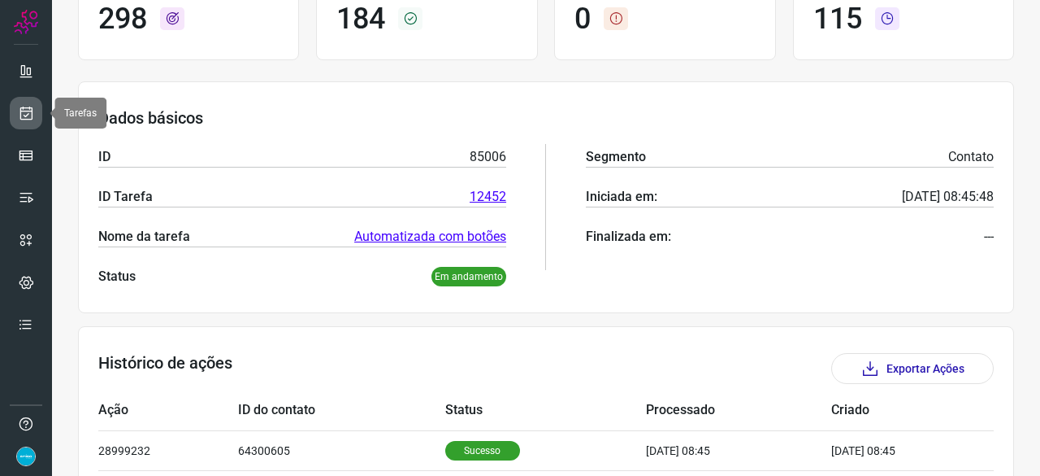
click at [29, 108] on icon at bounding box center [26, 113] width 17 height 16
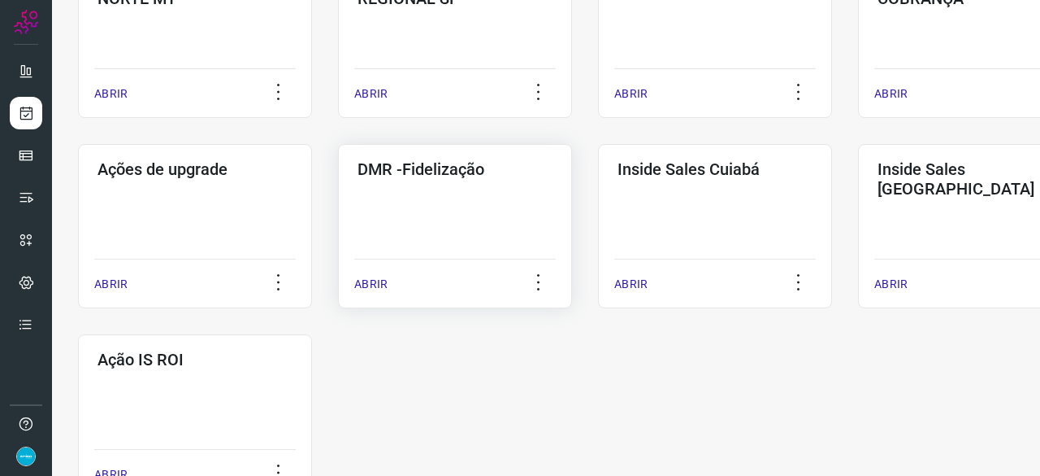
scroll to position [780, 0]
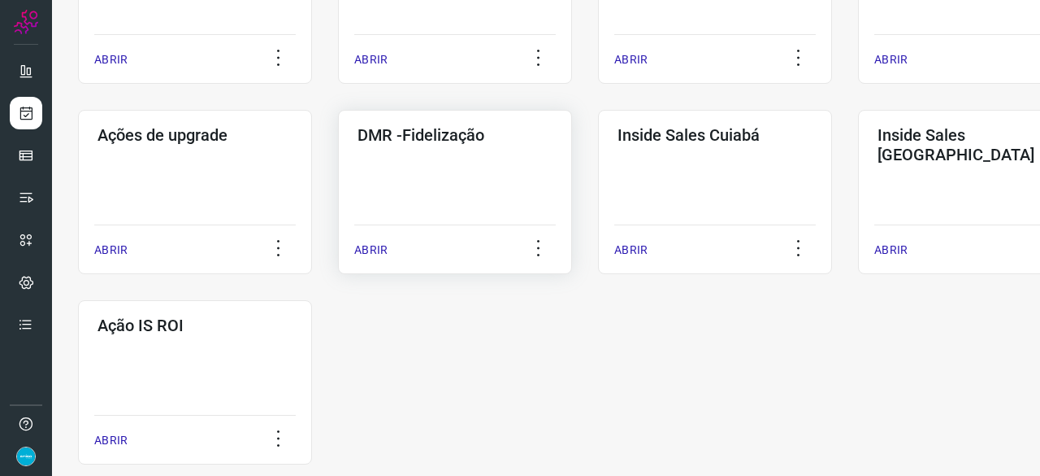
click at [371, 259] on div "ABRIR" at bounding box center [455, 244] width 202 height 41
click at [366, 250] on p "ABRIR" at bounding box center [370, 249] width 33 height 17
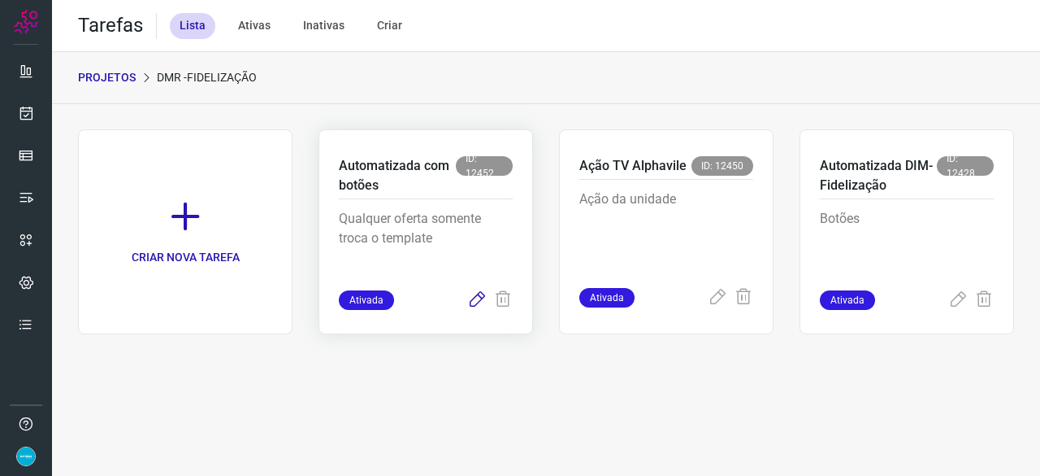
click at [475, 296] on icon at bounding box center [477, 300] width 20 height 20
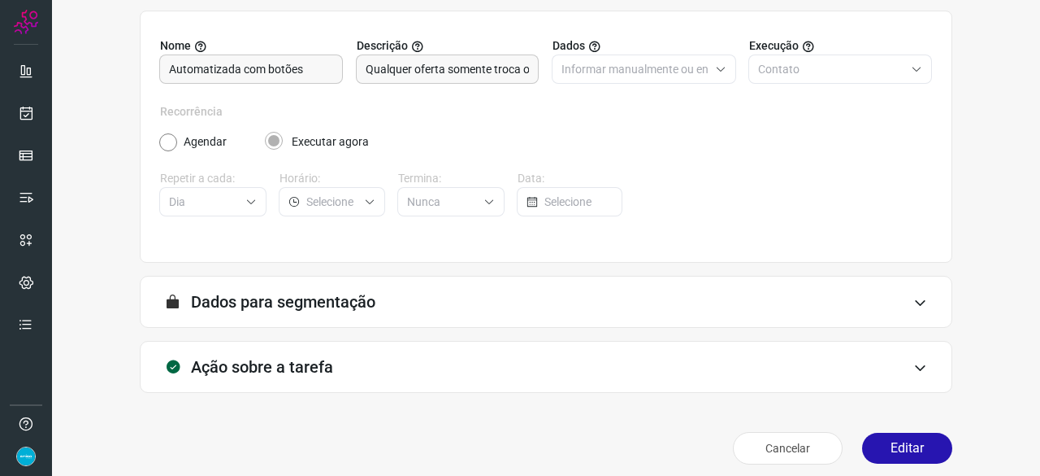
scroll to position [159, 0]
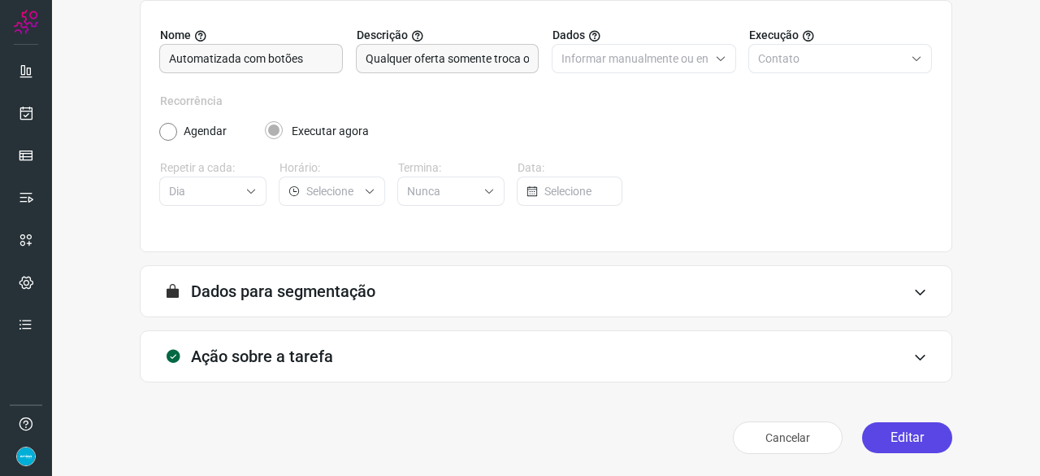
click at [901, 433] on button "Editar" at bounding box center [907, 437] width 90 height 31
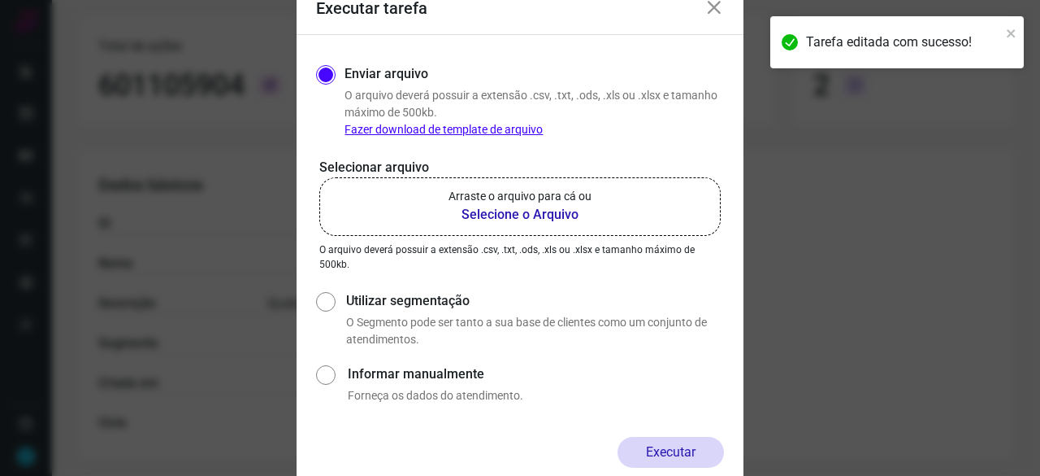
click at [493, 214] on b "Selecione o Arquivo" at bounding box center [520, 215] width 143 height 20
click at [0, 0] on input "Arraste o arquivo para cá ou Selecione o Arquivo" at bounding box center [0, 0] width 0 height 0
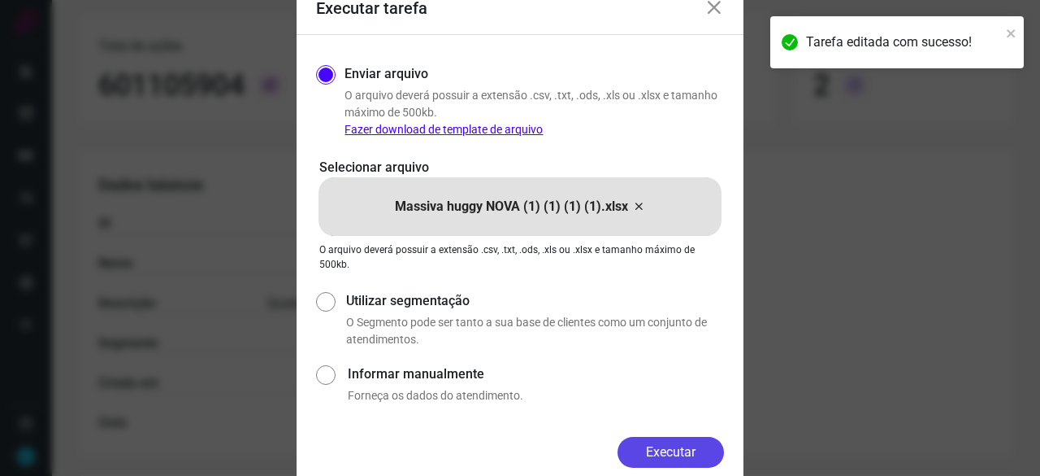
click at [694, 450] on button "Executar" at bounding box center [671, 451] width 106 height 31
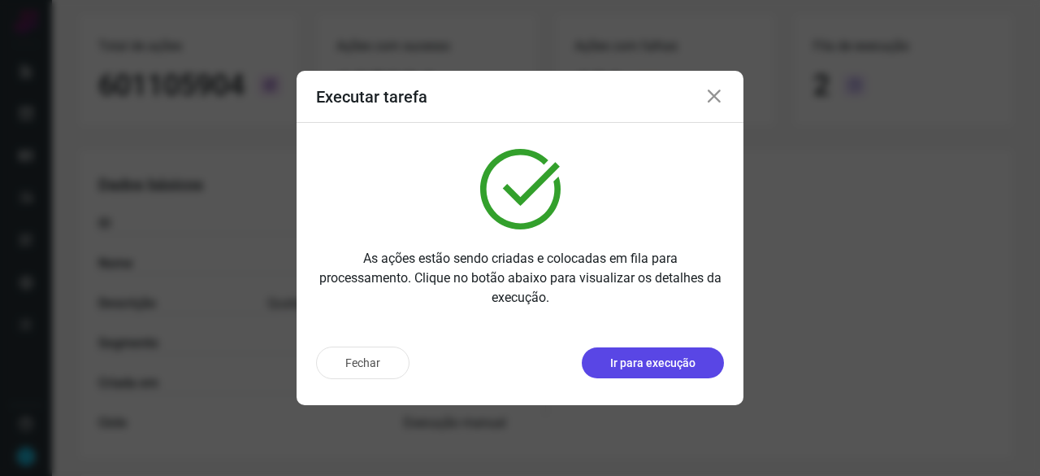
click at [652, 377] on button "Ir para execução" at bounding box center [653, 362] width 142 height 31
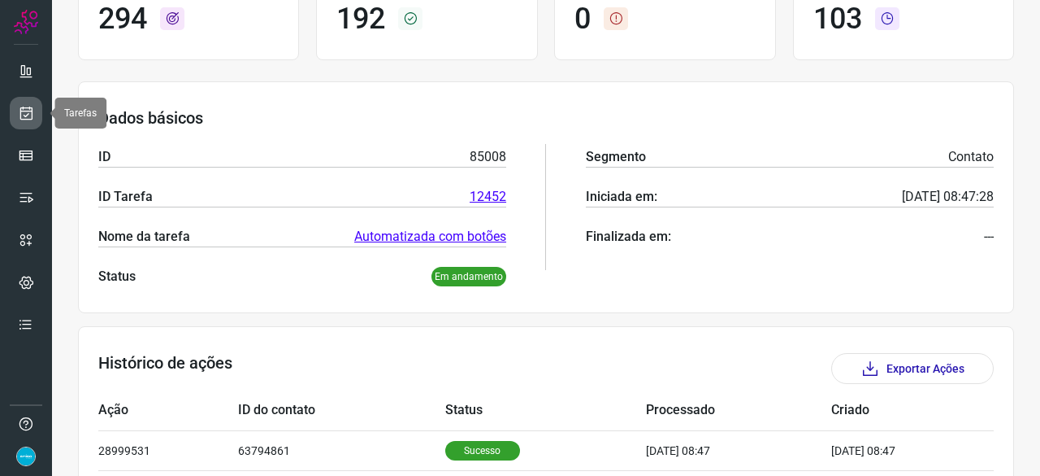
click at [33, 110] on icon at bounding box center [26, 113] width 17 height 16
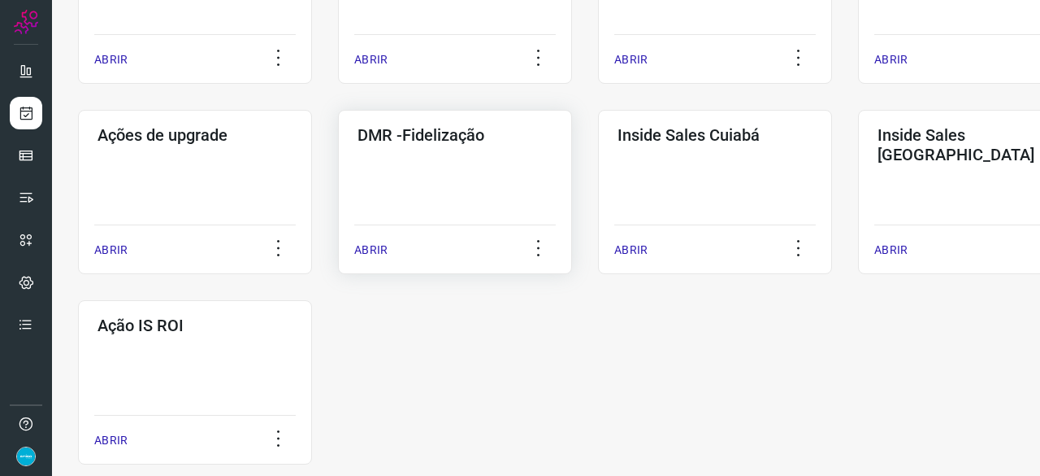
click at [370, 250] on p "ABRIR" at bounding box center [370, 249] width 33 height 17
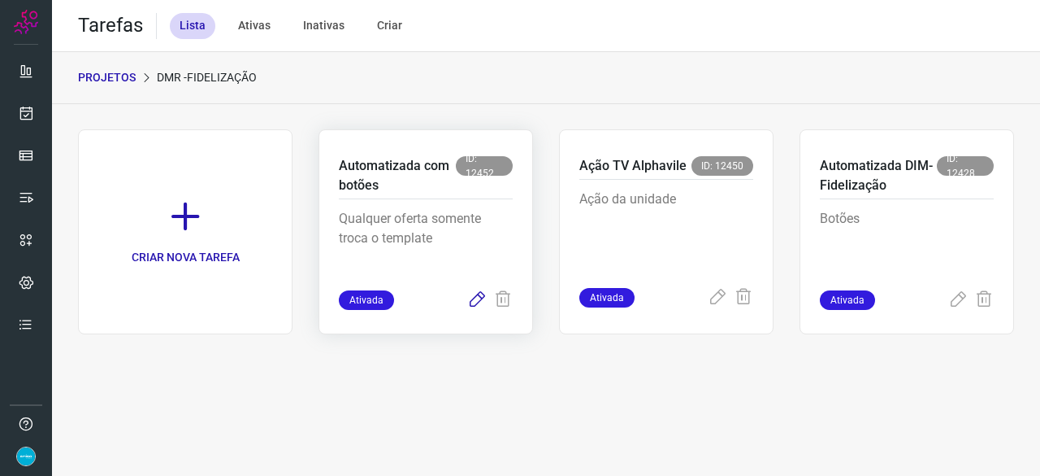
click at [481, 302] on icon at bounding box center [477, 300] width 20 height 20
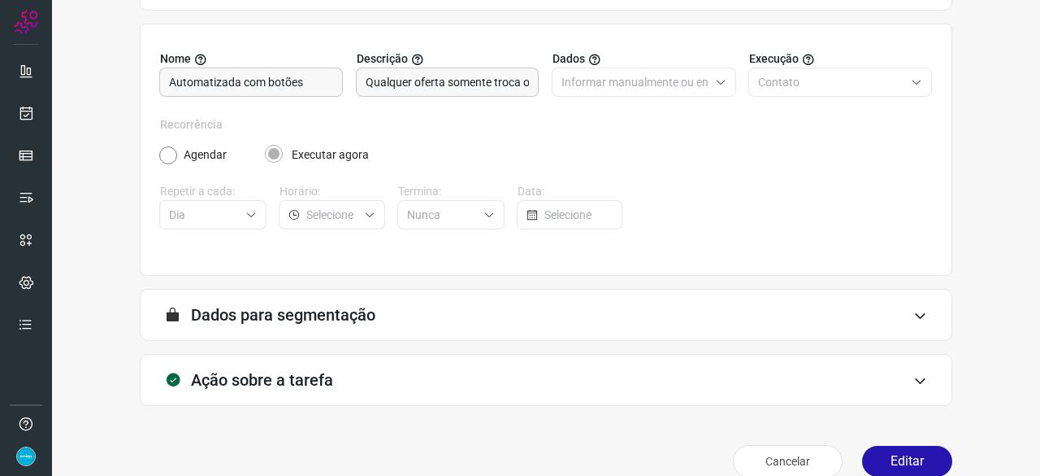
scroll to position [159, 0]
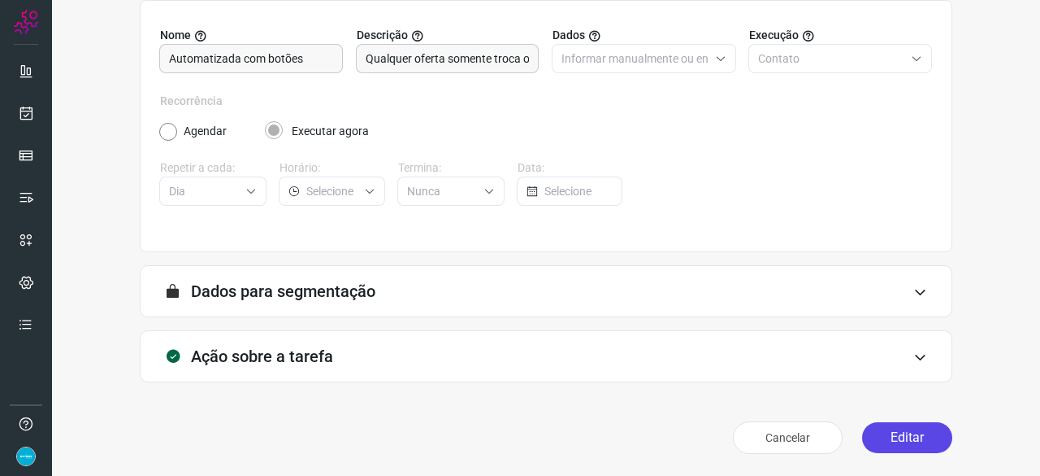
click at [924, 434] on button "Editar" at bounding box center [907, 437] width 90 height 31
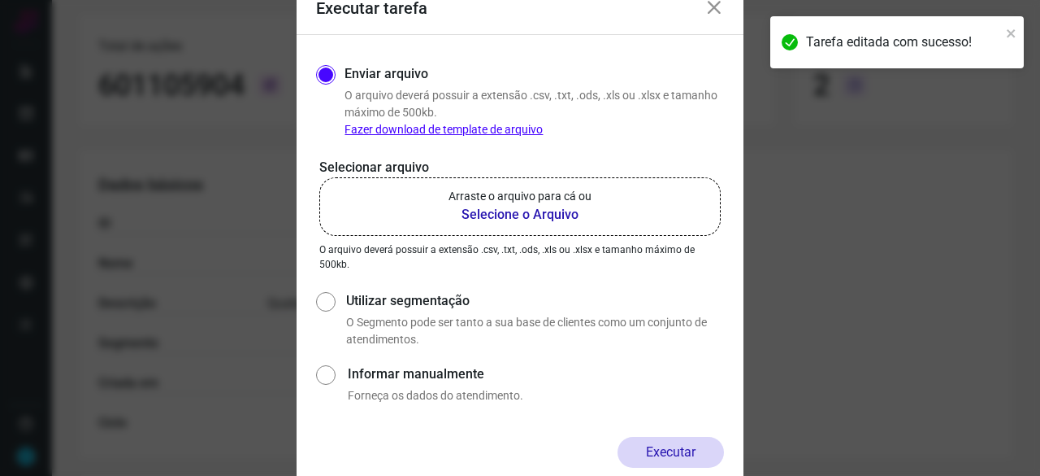
click at [504, 214] on b "Selecione o Arquivo" at bounding box center [520, 215] width 143 height 20
click at [0, 0] on input "Arraste o arquivo para cá ou Selecione o Arquivo" at bounding box center [0, 0] width 0 height 0
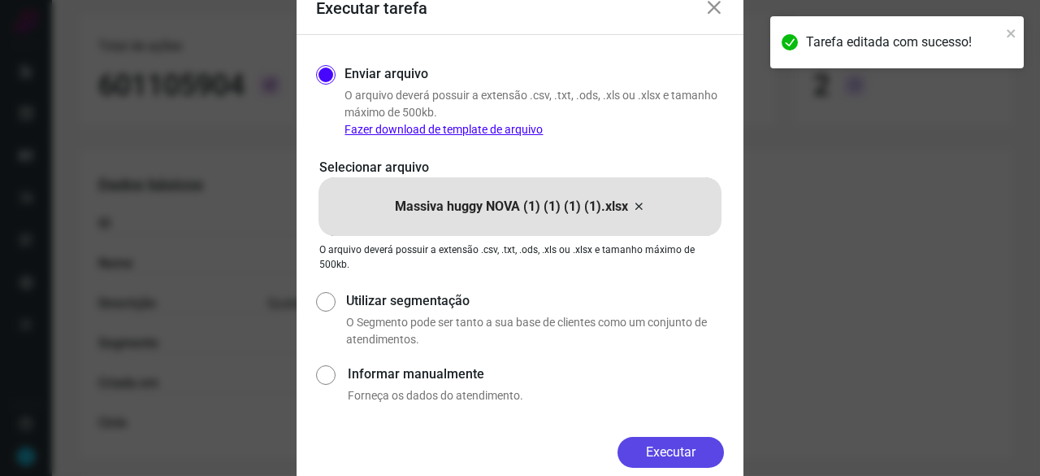
click at [676, 446] on button "Executar" at bounding box center [671, 451] width 106 height 31
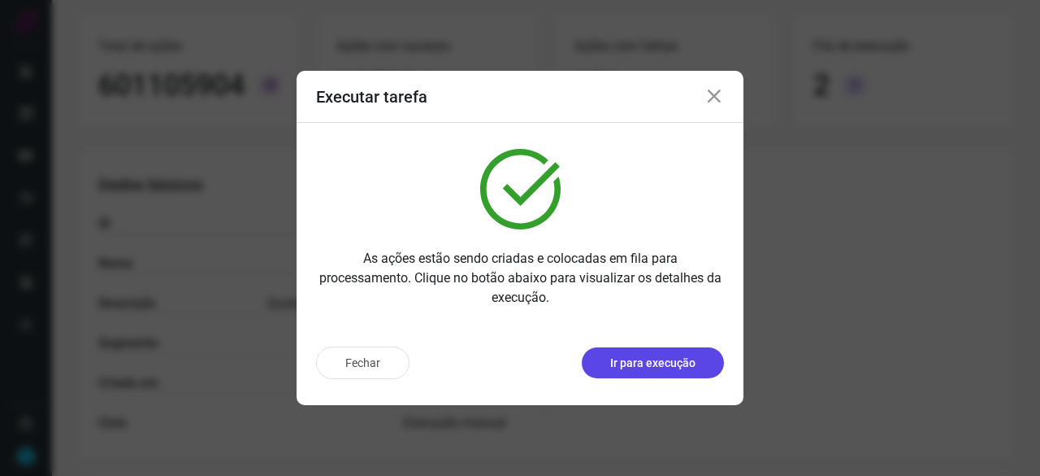
click at [635, 355] on p "Ir para execução" at bounding box center [652, 362] width 85 height 17
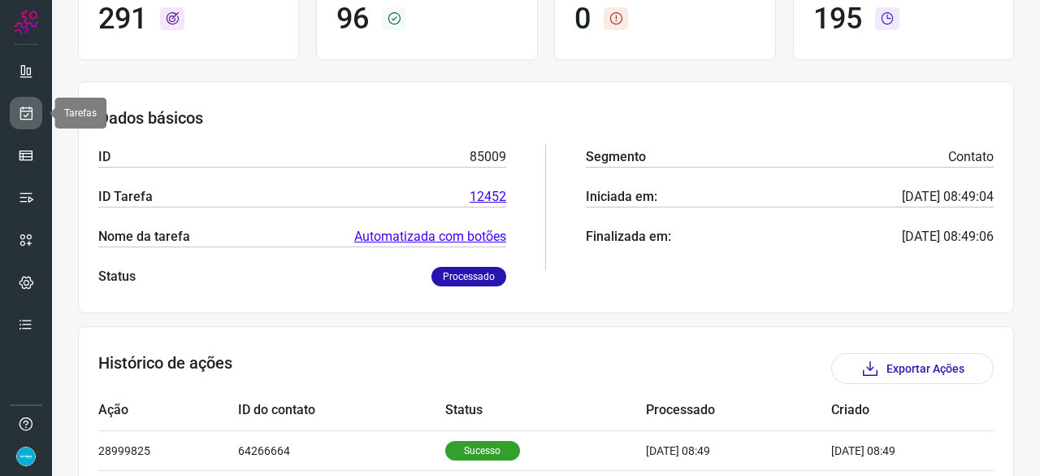
click at [23, 119] on icon at bounding box center [26, 113] width 17 height 16
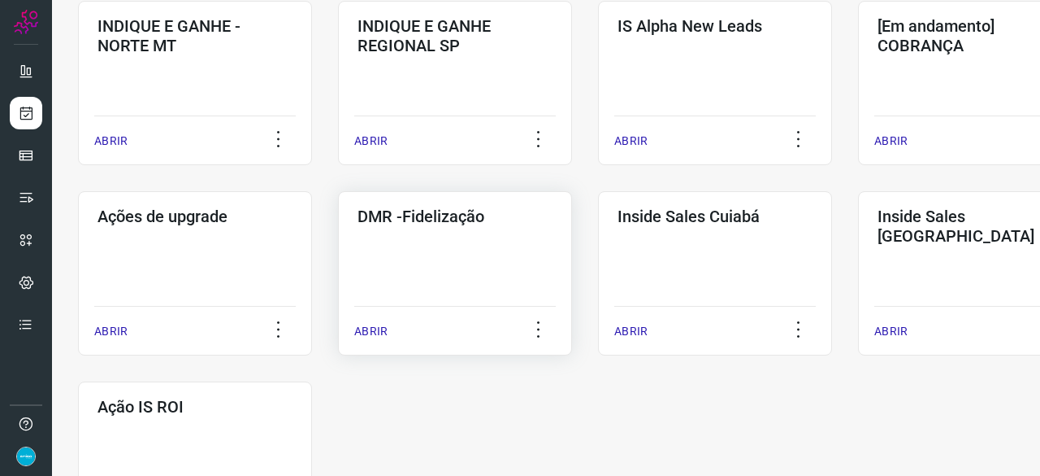
click at [377, 328] on p "ABRIR" at bounding box center [370, 331] width 33 height 17
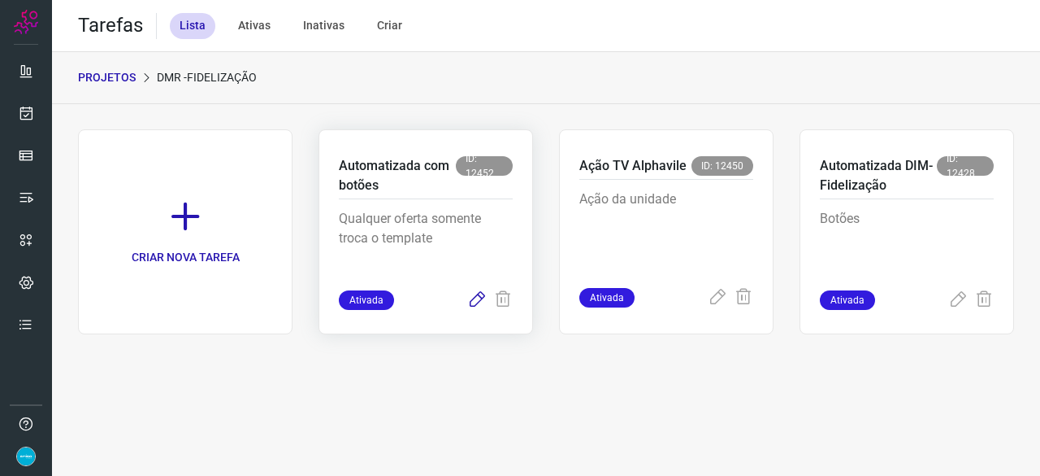
click at [478, 300] on icon at bounding box center [477, 300] width 20 height 20
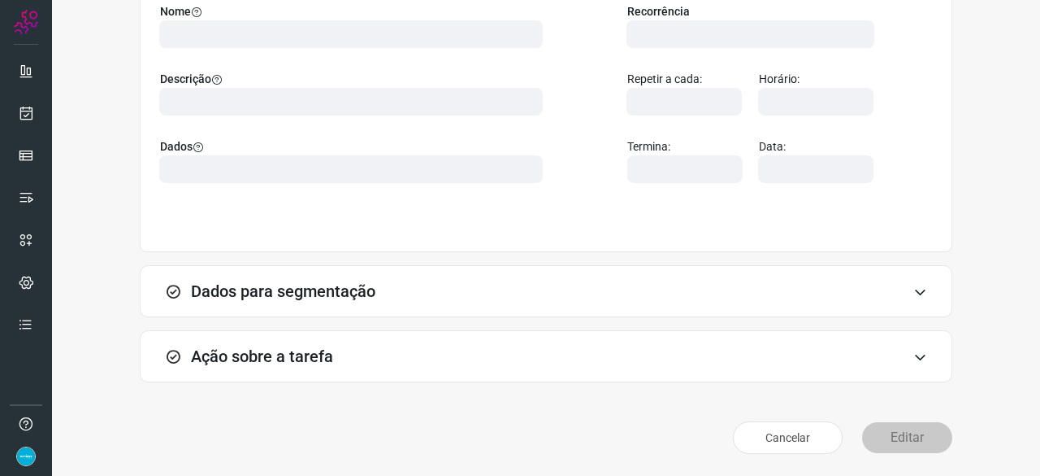
scroll to position [159, 0]
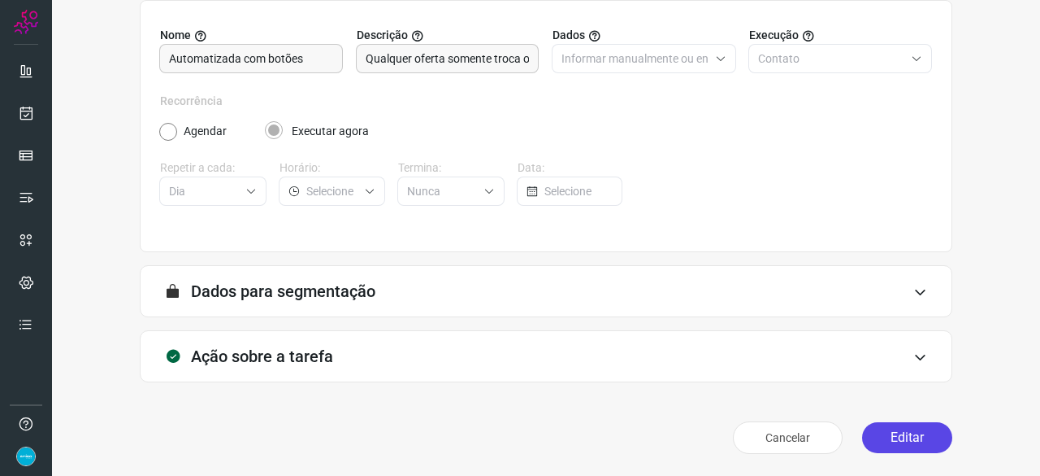
click at [923, 436] on button "Editar" at bounding box center [907, 437] width 90 height 31
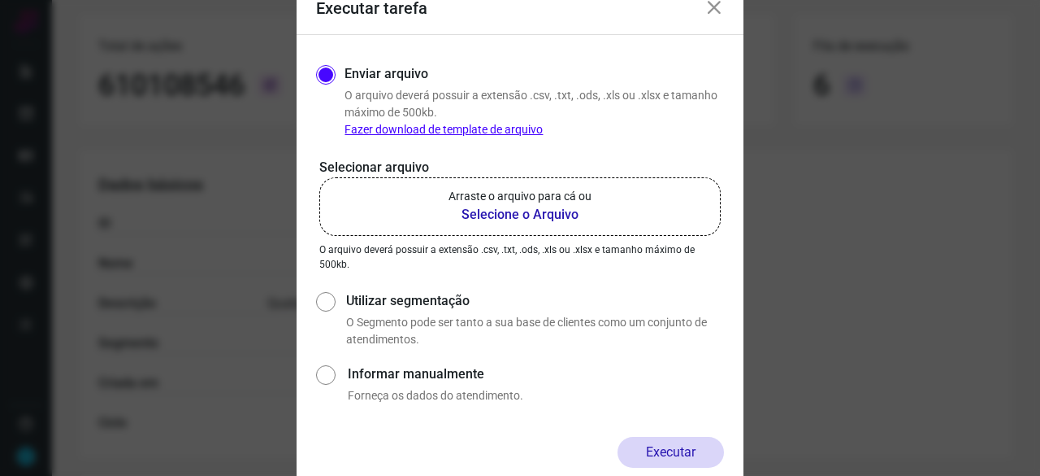
click at [510, 216] on b "Selecione o Arquivo" at bounding box center [520, 215] width 143 height 20
click at [0, 0] on input "Arraste o arquivo para cá ou Selecione o Arquivo" at bounding box center [0, 0] width 0 height 0
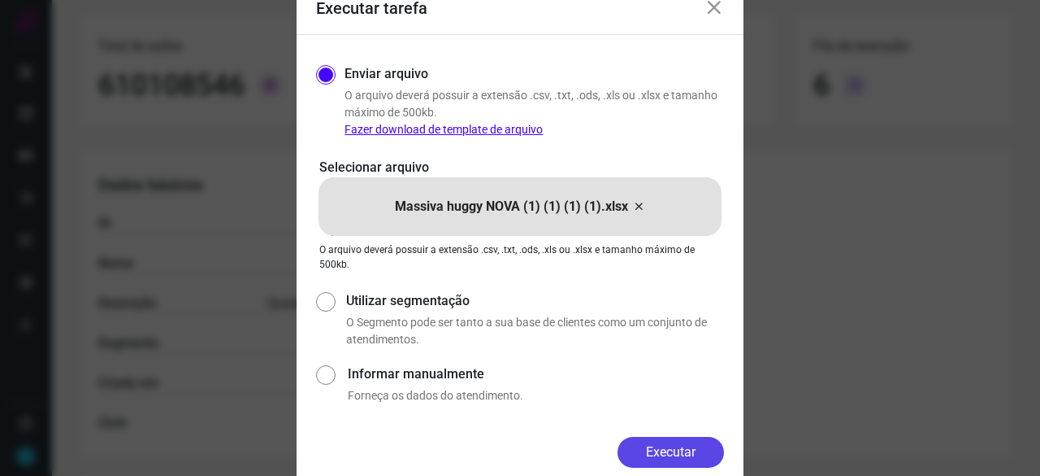
click at [668, 445] on button "Executar" at bounding box center [671, 451] width 106 height 31
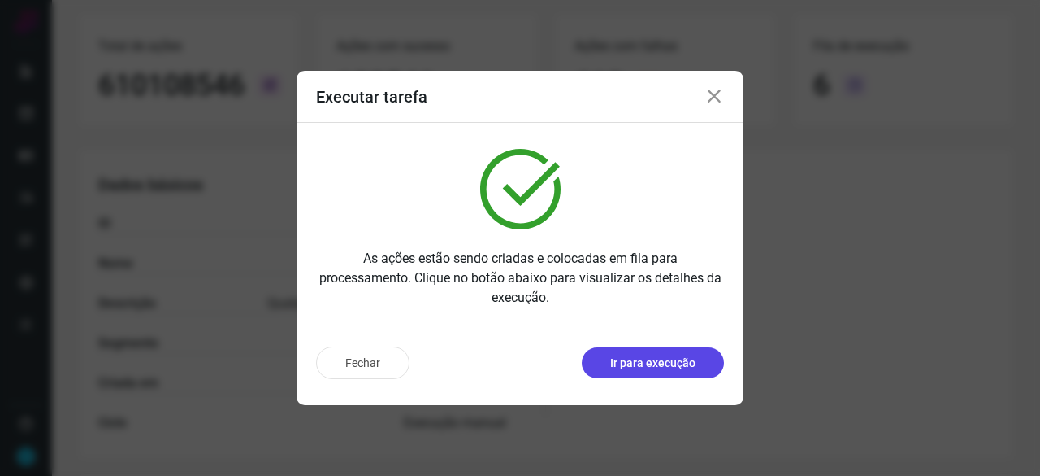
click at [639, 367] on p "Ir para execução" at bounding box center [652, 362] width 85 height 17
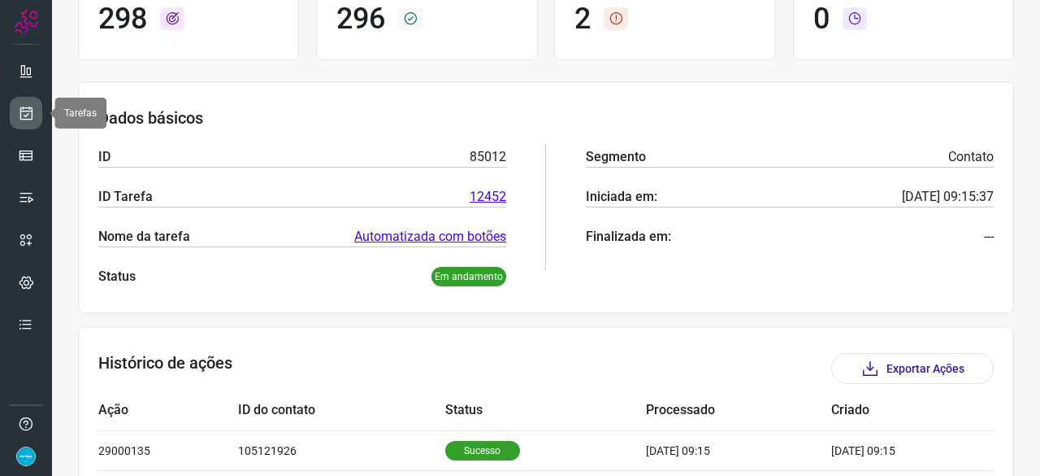
click at [24, 111] on icon at bounding box center [26, 113] width 17 height 16
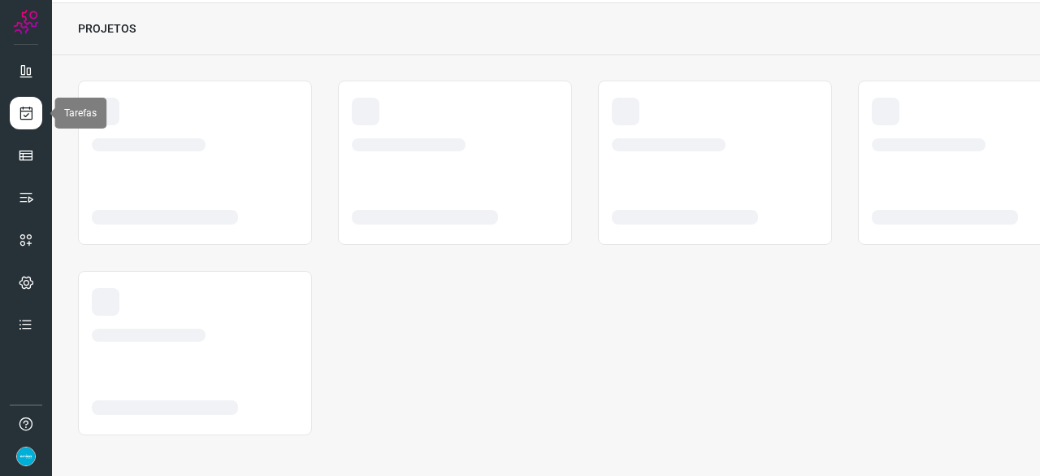
scroll to position [49, 0]
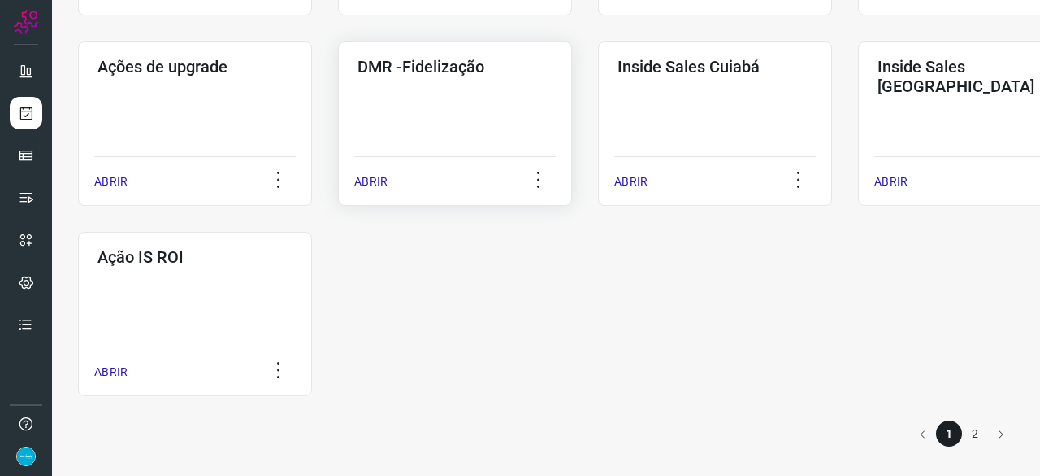
click at [371, 176] on p "ABRIR" at bounding box center [370, 181] width 33 height 17
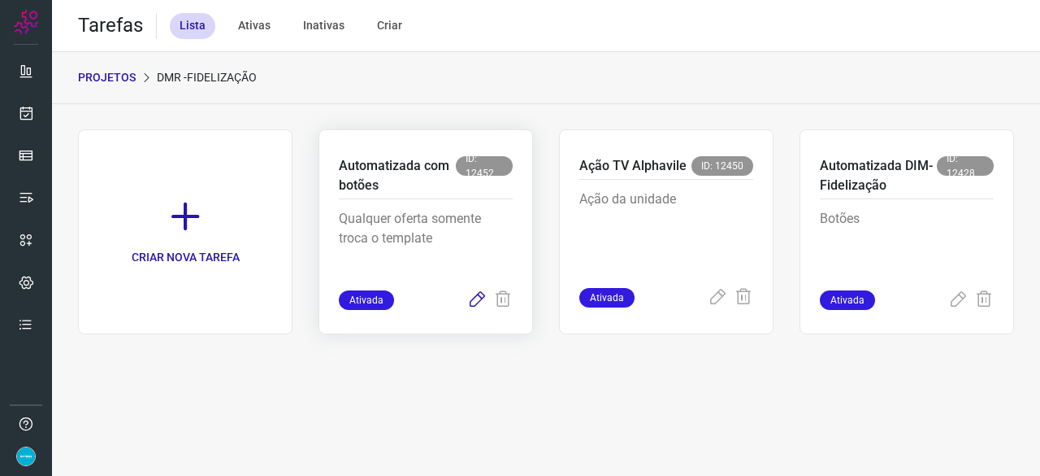
click at [480, 295] on icon at bounding box center [477, 300] width 20 height 20
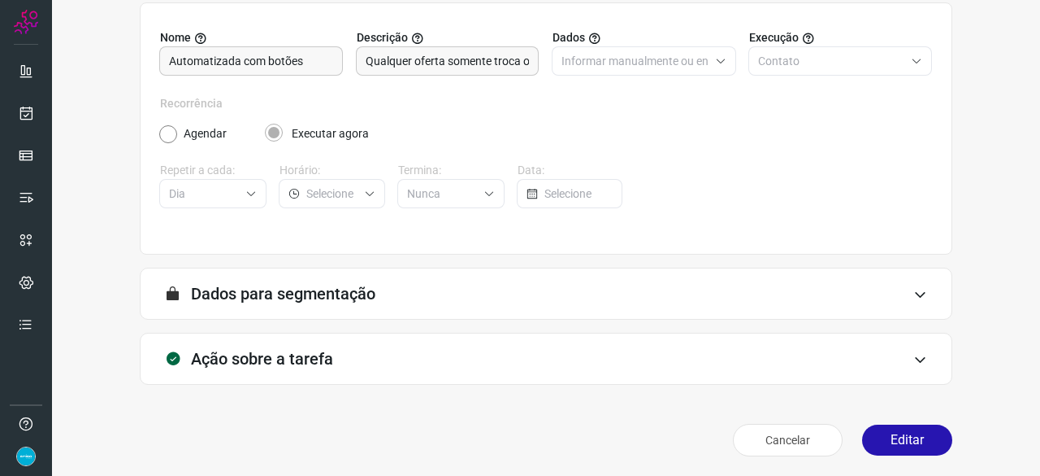
scroll to position [159, 0]
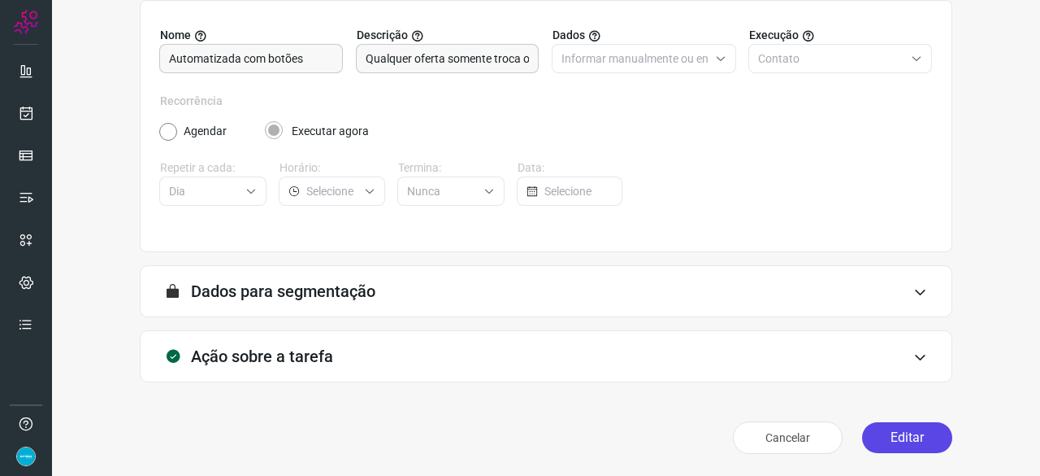
click at [918, 432] on button "Editar" at bounding box center [907, 437] width 90 height 31
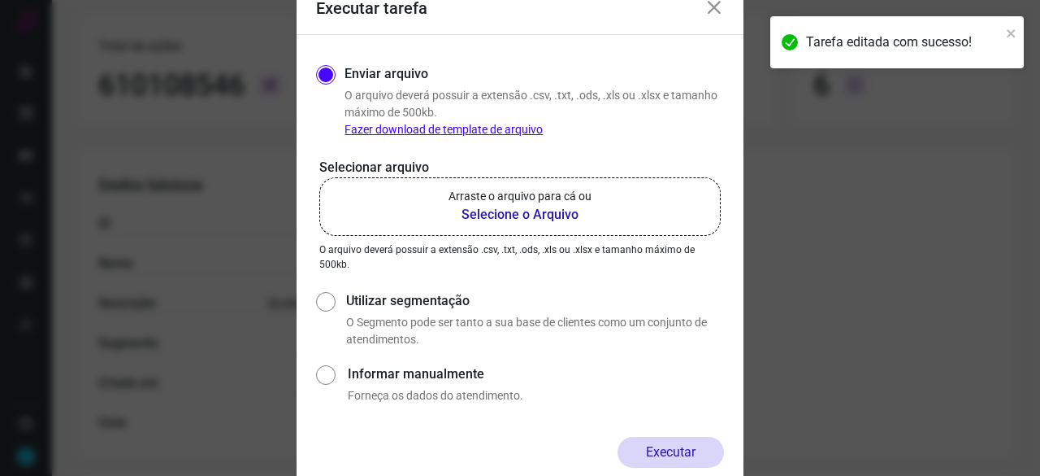
click at [486, 217] on b "Selecione o Arquivo" at bounding box center [520, 215] width 143 height 20
click at [0, 0] on input "Arraste o arquivo para cá ou Selecione o Arquivo" at bounding box center [0, 0] width 0 height 0
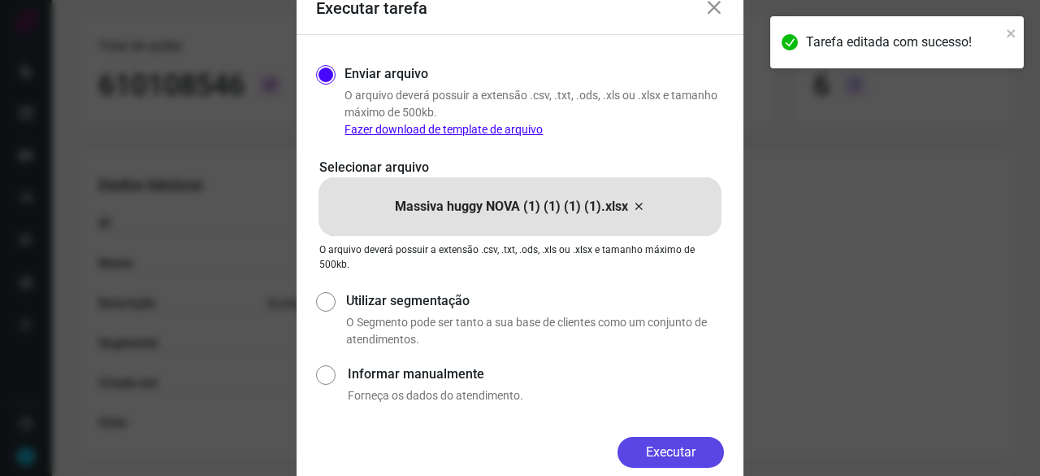
click at [683, 448] on button "Executar" at bounding box center [671, 451] width 106 height 31
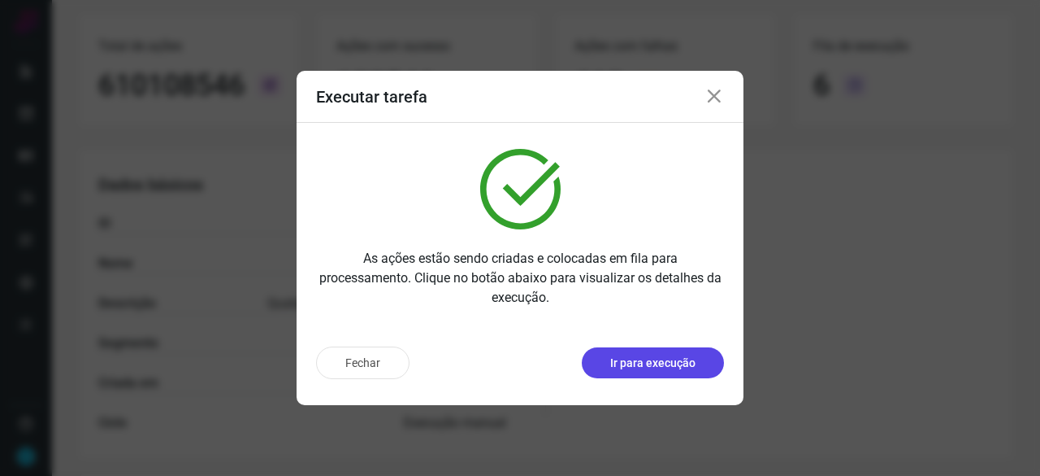
click at [639, 371] on button "Ir para execução" at bounding box center [653, 362] width 142 height 31
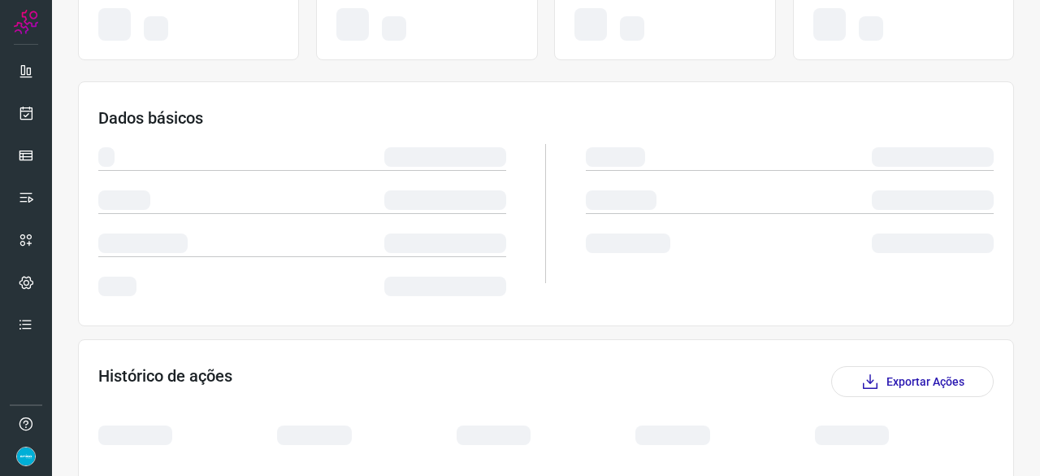
scroll to position [246, 0]
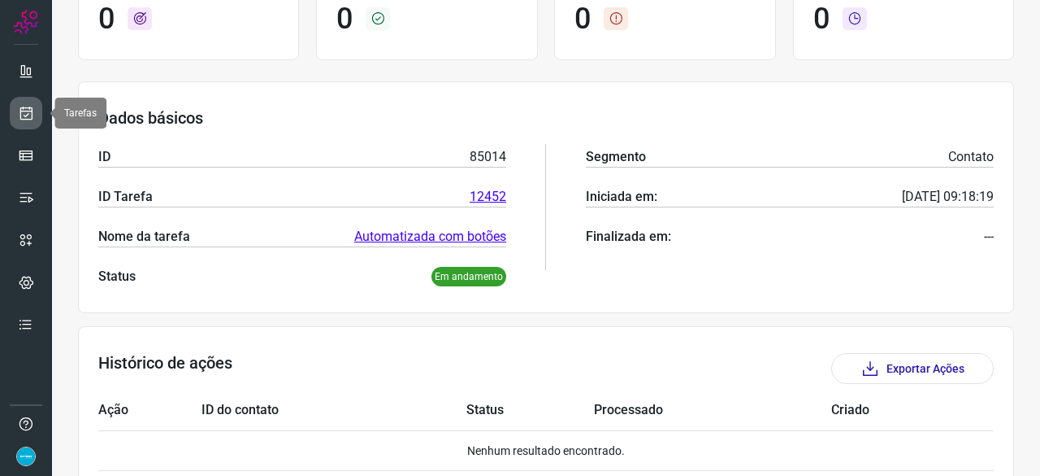
click at [32, 103] on link at bounding box center [26, 113] width 33 height 33
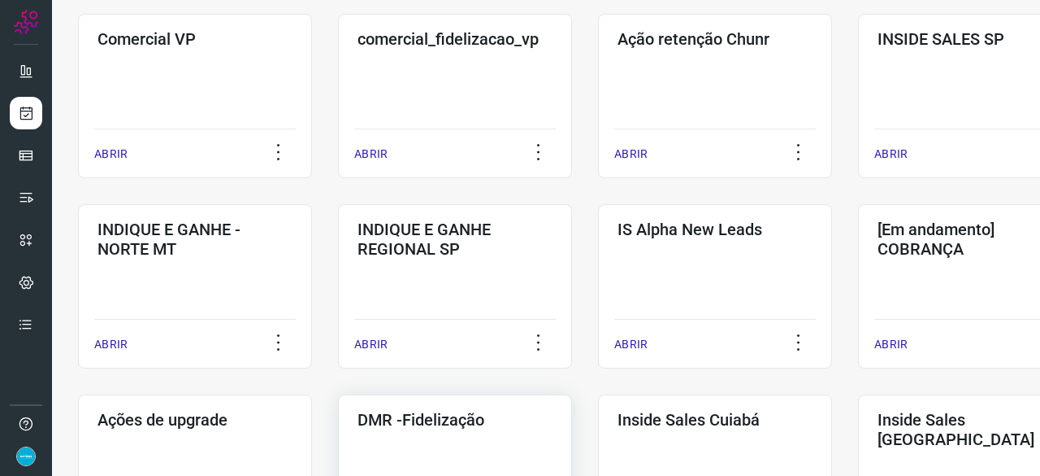
scroll to position [618, 0]
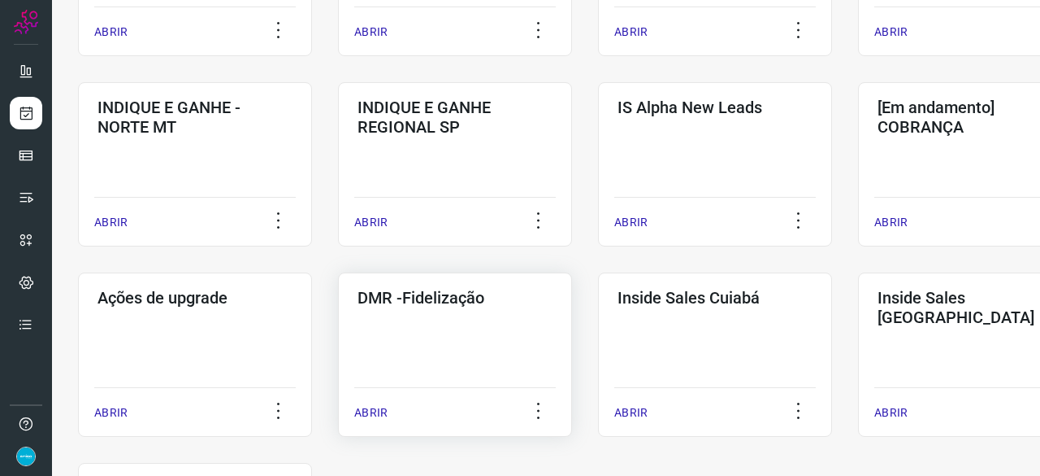
click at [367, 410] on p "ABRIR" at bounding box center [370, 412] width 33 height 17
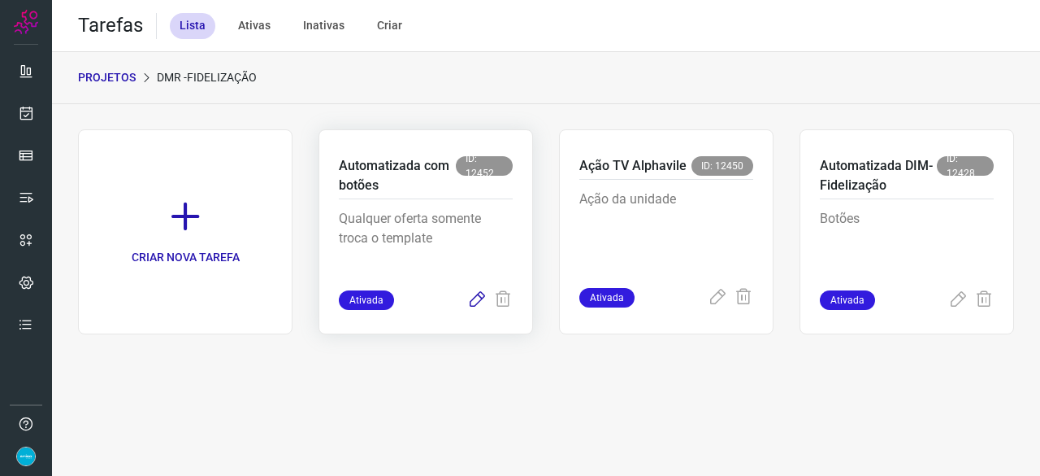
click at [476, 302] on icon at bounding box center [477, 300] width 20 height 20
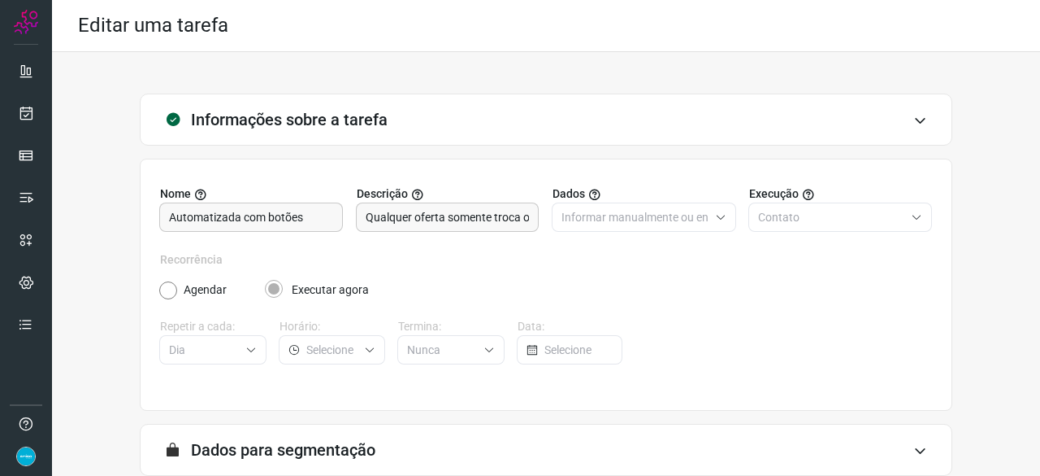
scroll to position [159, 0]
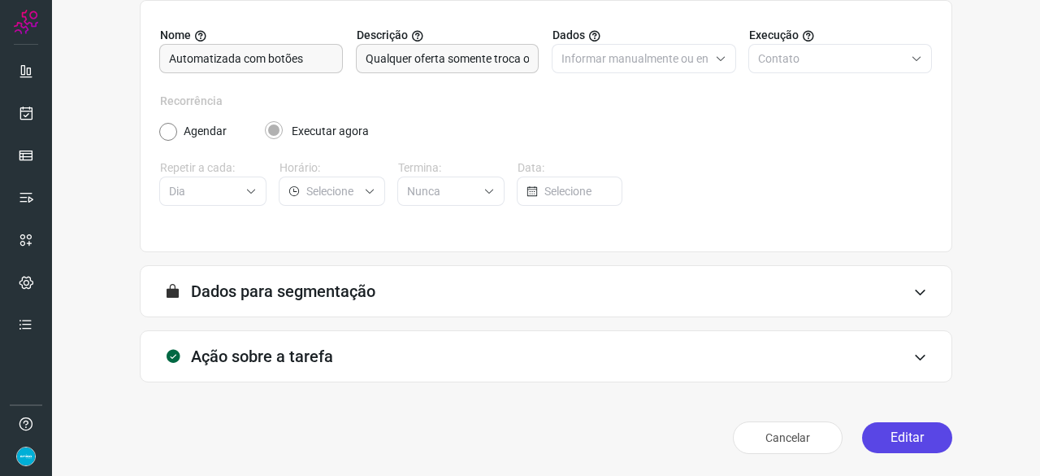
click at [891, 428] on button "Editar" at bounding box center [907, 437] width 90 height 31
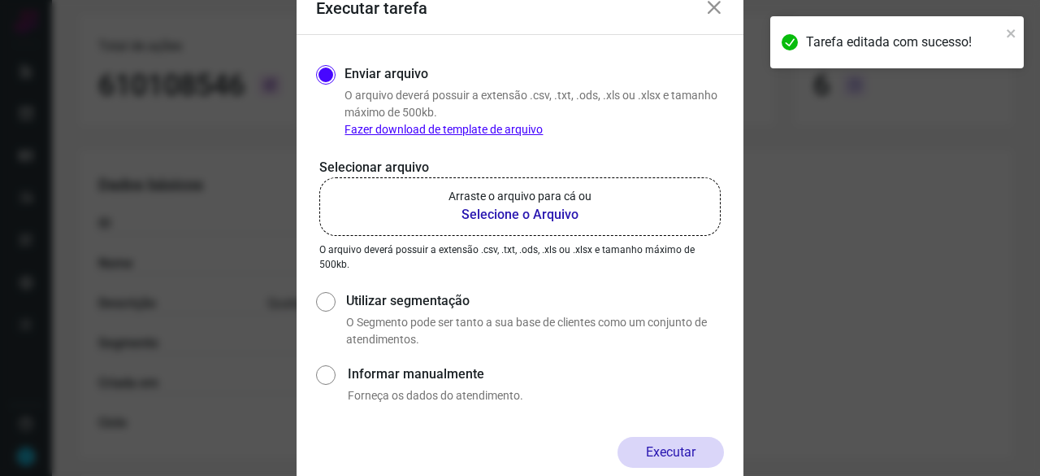
click at [540, 212] on b "Selecione o Arquivo" at bounding box center [520, 215] width 143 height 20
click at [0, 0] on input "Arraste o arquivo para cá ou Selecione o Arquivo" at bounding box center [0, 0] width 0 height 0
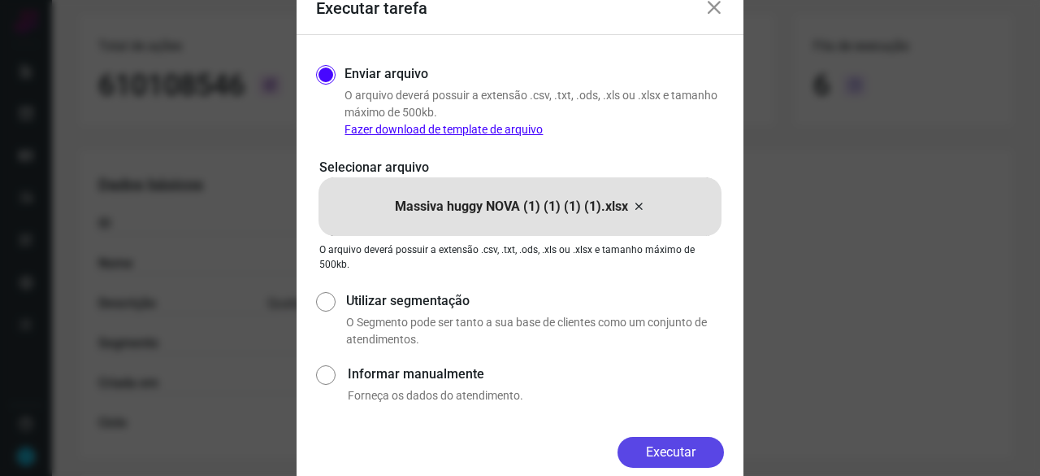
click at [697, 462] on button "Executar" at bounding box center [671, 451] width 106 height 31
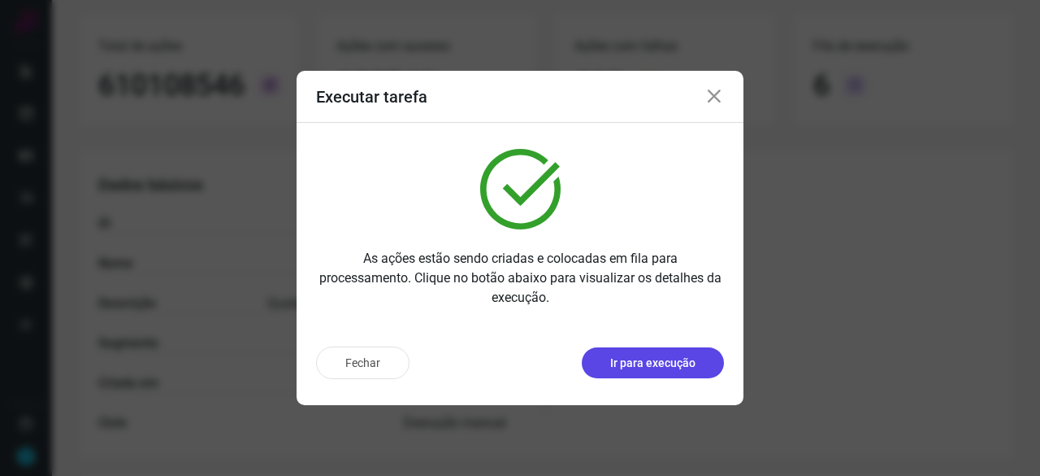
click at [658, 359] on p "Ir para execução" at bounding box center [652, 362] width 85 height 17
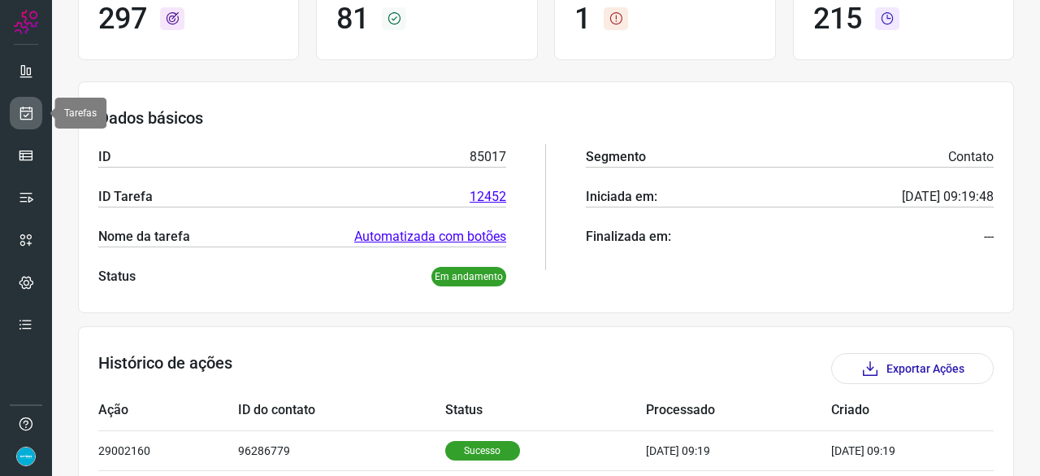
click at [19, 106] on icon at bounding box center [26, 113] width 17 height 16
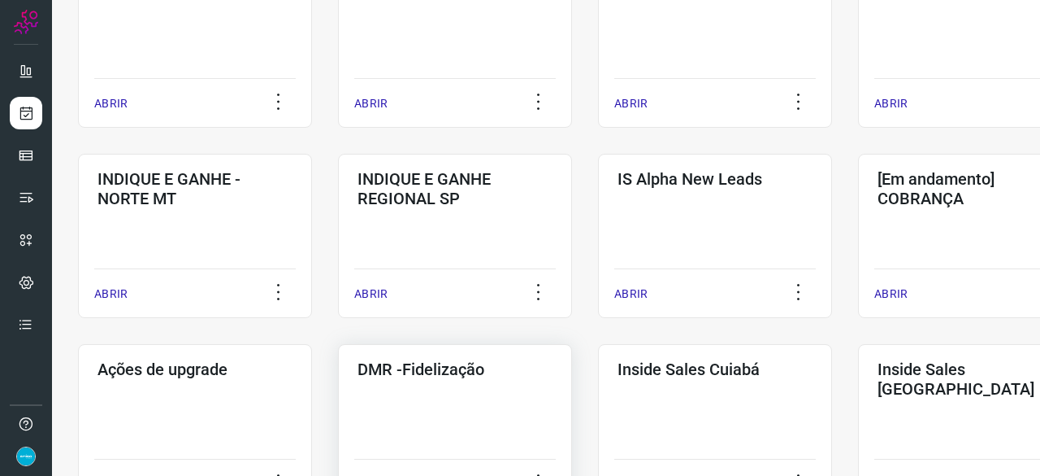
scroll to position [699, 0]
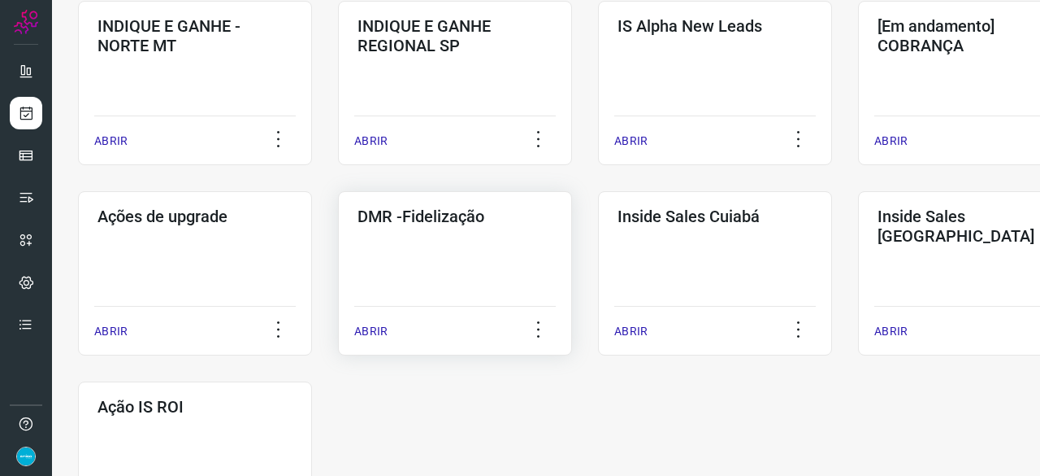
click at [378, 321] on div "ABRIR" at bounding box center [455, 326] width 202 height 41
click at [372, 334] on p "ABRIR" at bounding box center [370, 331] width 33 height 17
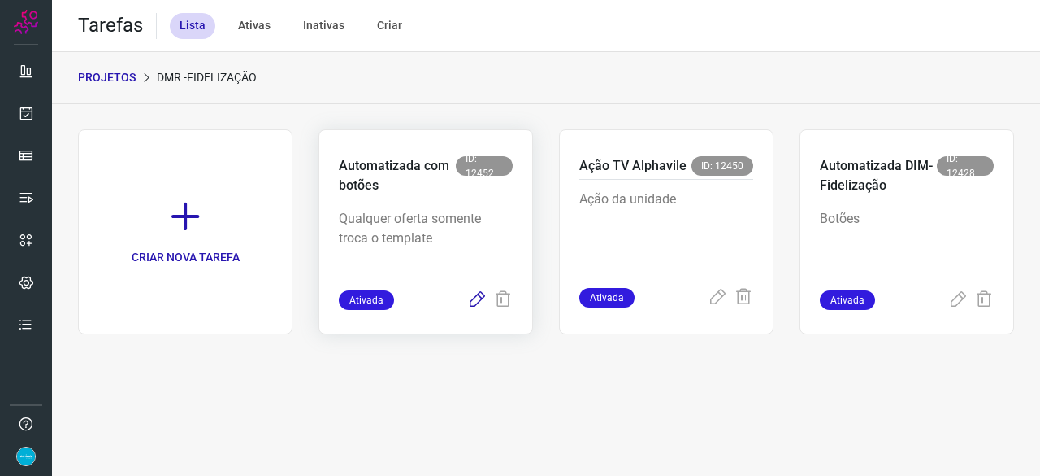
click at [477, 301] on icon at bounding box center [477, 300] width 20 height 20
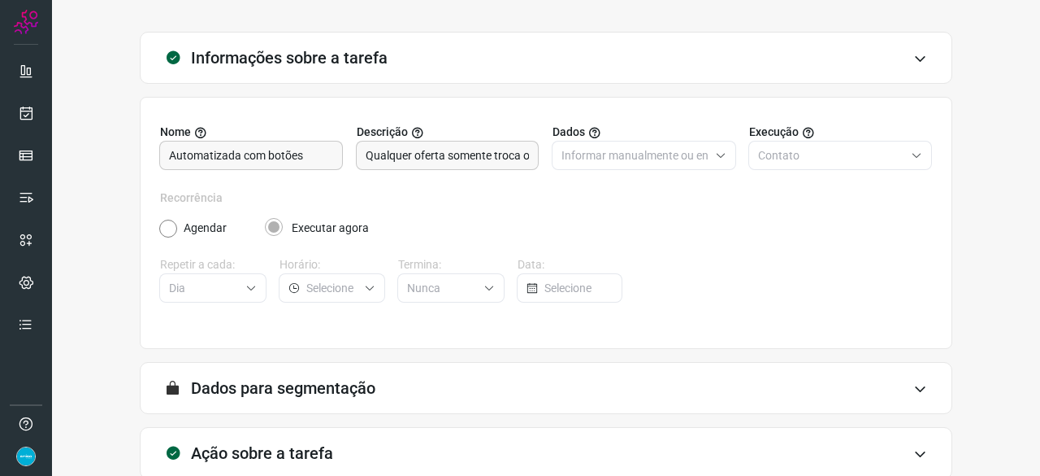
scroll to position [159, 0]
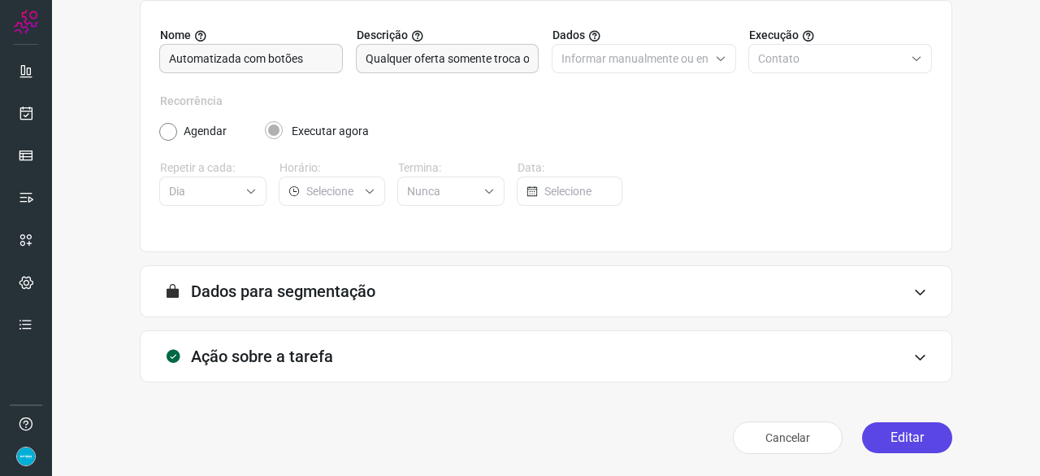
click at [886, 436] on button "Editar" at bounding box center [907, 437] width 90 height 31
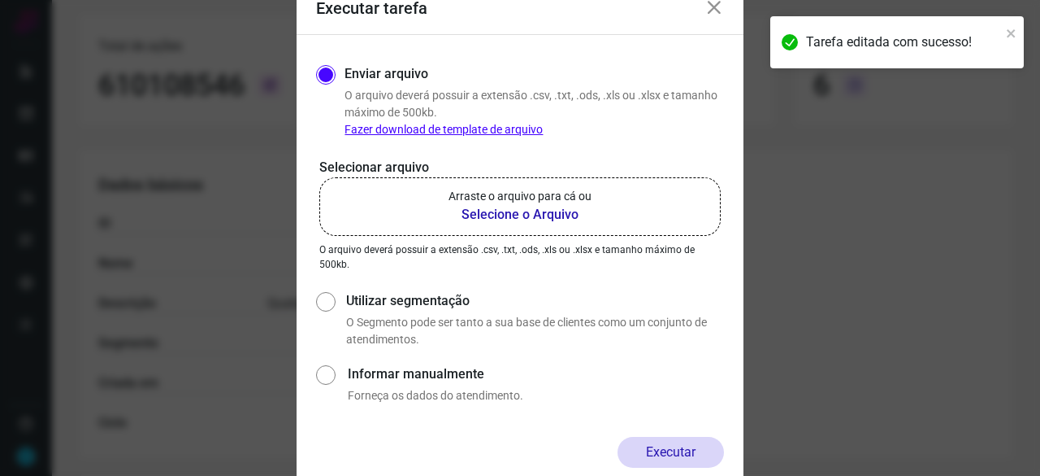
click at [471, 211] on b "Selecione o Arquivo" at bounding box center [520, 215] width 143 height 20
click at [0, 0] on input "Arraste o arquivo para cá ou Selecione o Arquivo" at bounding box center [0, 0] width 0 height 0
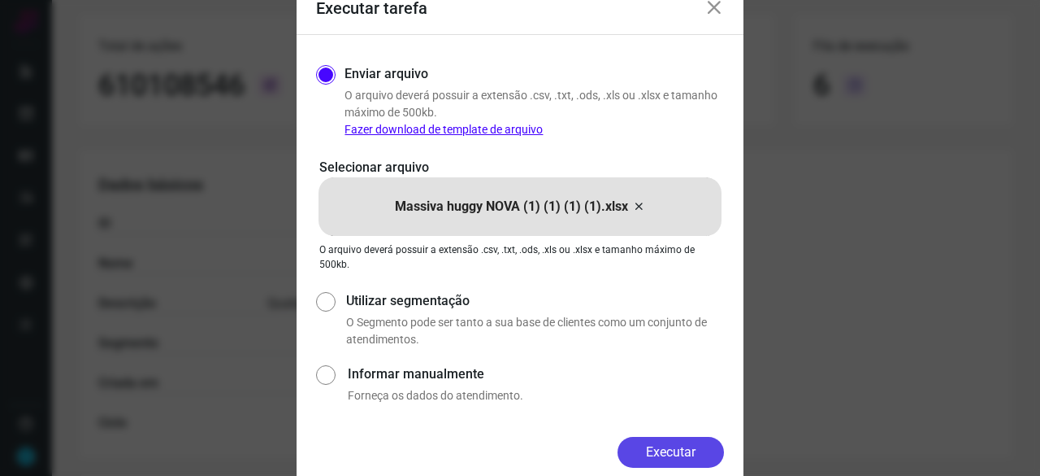
click at [676, 444] on button "Executar" at bounding box center [671, 451] width 106 height 31
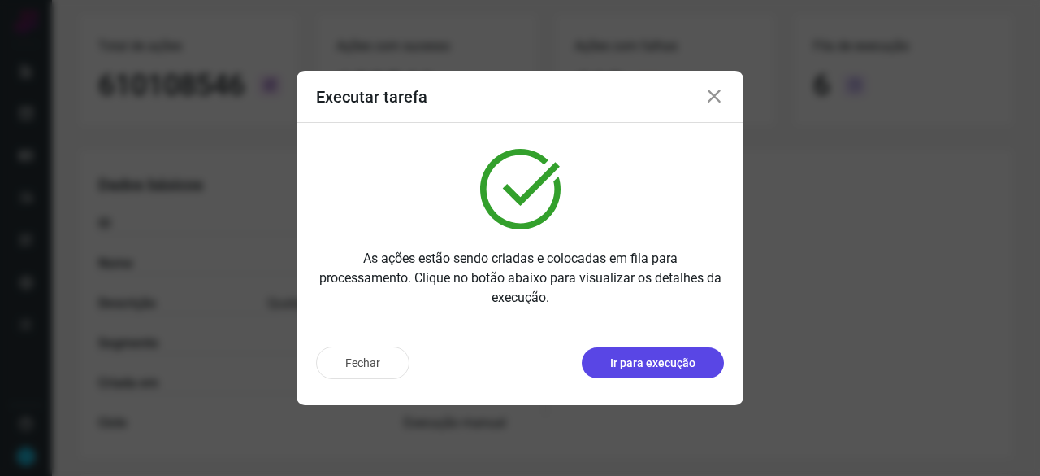
click at [662, 357] on p "Ir para execução" at bounding box center [652, 362] width 85 height 17
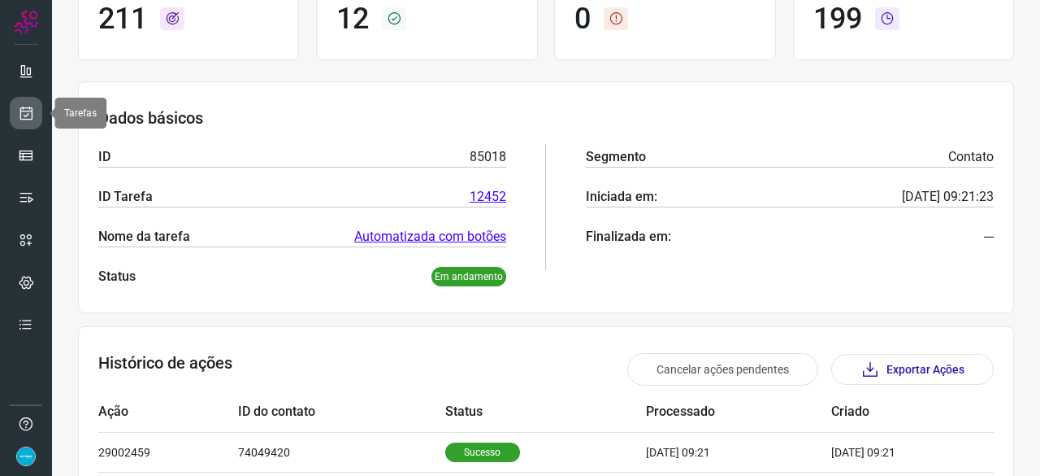
click at [28, 117] on icon at bounding box center [26, 113] width 17 height 16
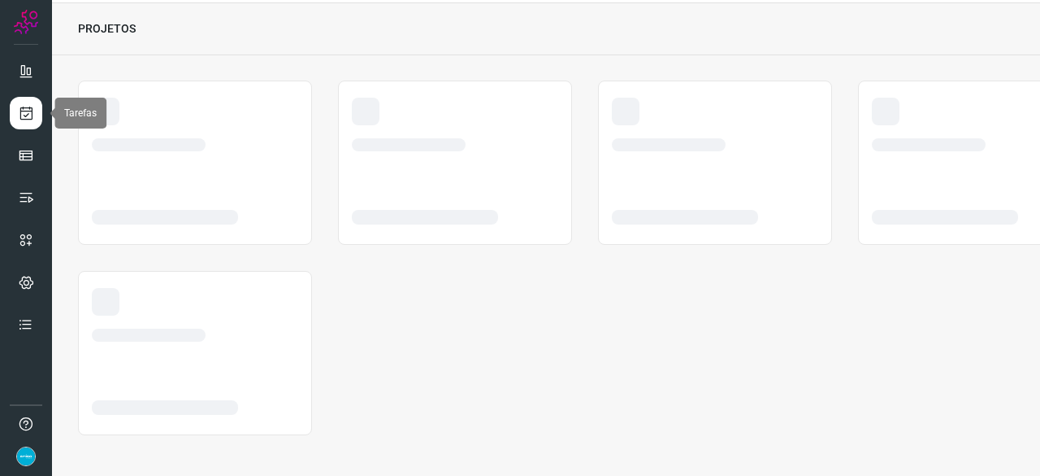
scroll to position [49, 0]
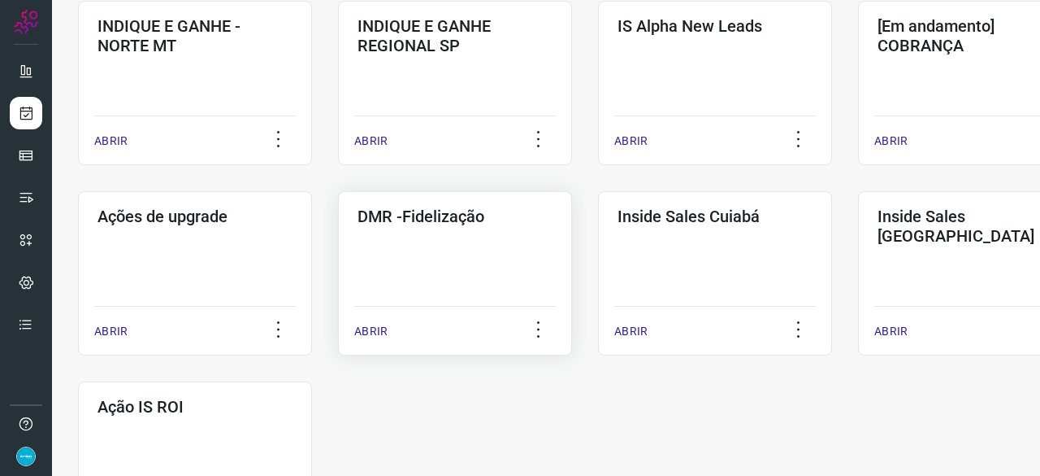
click at [370, 332] on p "ABRIR" at bounding box center [370, 331] width 33 height 17
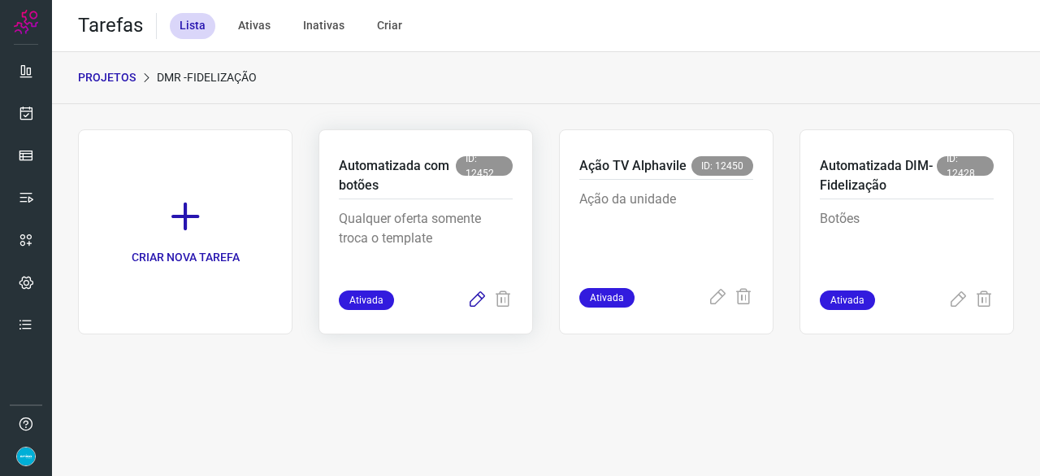
click at [475, 303] on icon at bounding box center [477, 300] width 20 height 20
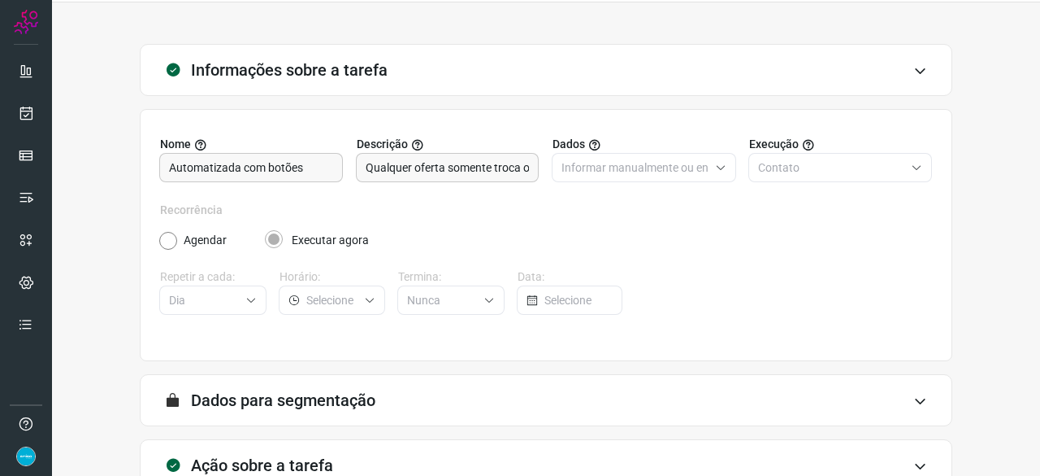
scroll to position [159, 0]
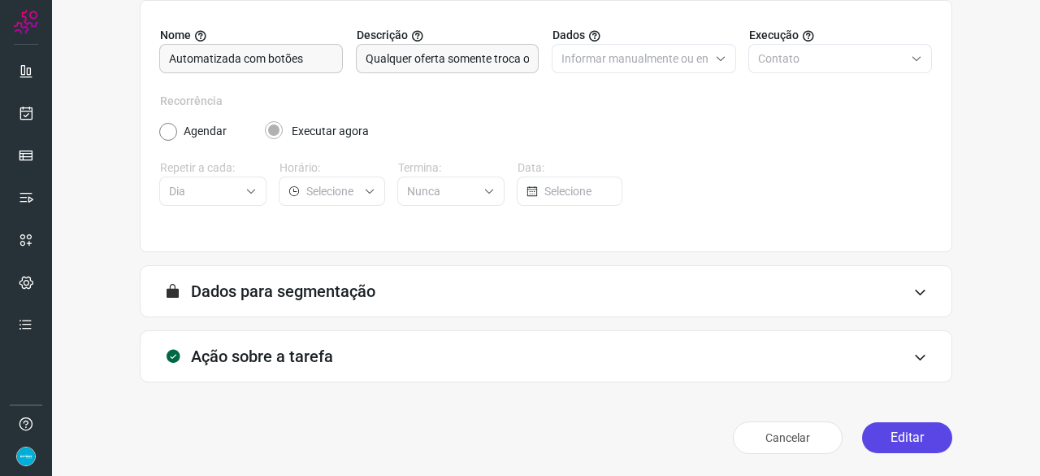
click at [898, 442] on button "Editar" at bounding box center [907, 437] width 90 height 31
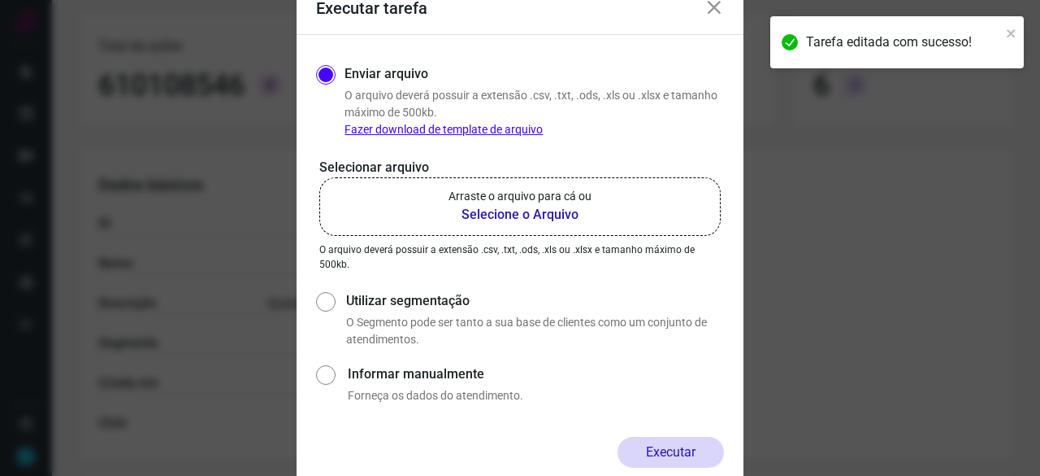
click at [548, 216] on b "Selecione o Arquivo" at bounding box center [520, 215] width 143 height 20
click at [0, 0] on input "Arraste o arquivo para cá ou Selecione o Arquivo" at bounding box center [0, 0] width 0 height 0
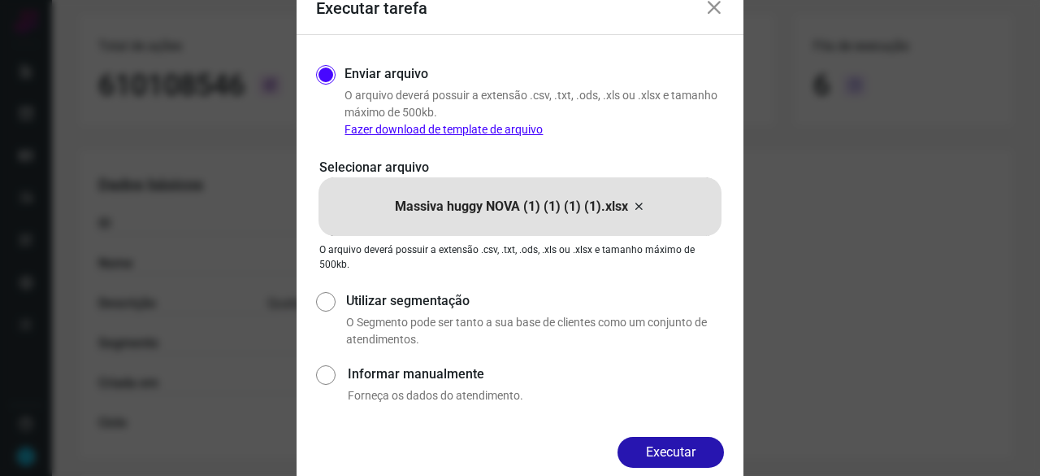
drag, startPoint x: 708, startPoint y: 450, endPoint x: 727, endPoint y: 459, distance: 21.1
click at [707, 450] on button "Executar" at bounding box center [671, 451] width 106 height 31
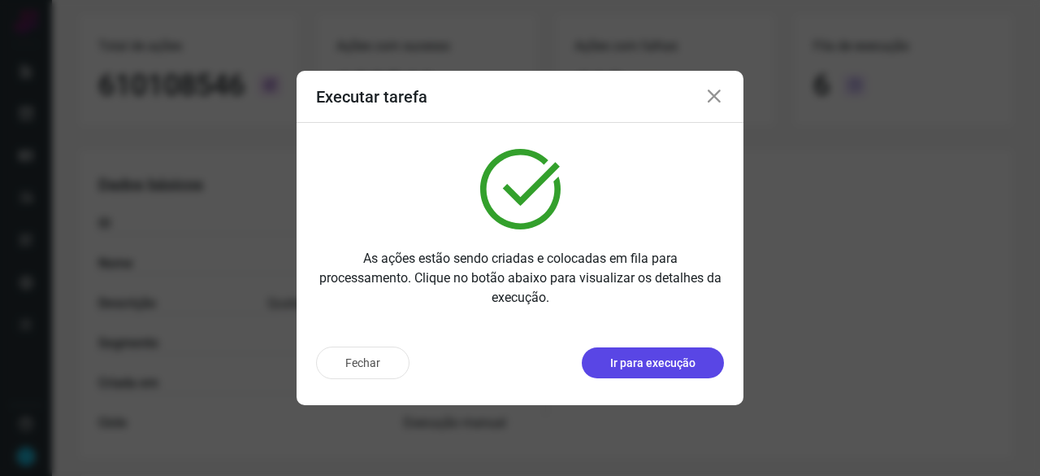
click at [665, 363] on p "Ir para execução" at bounding box center [652, 362] width 85 height 17
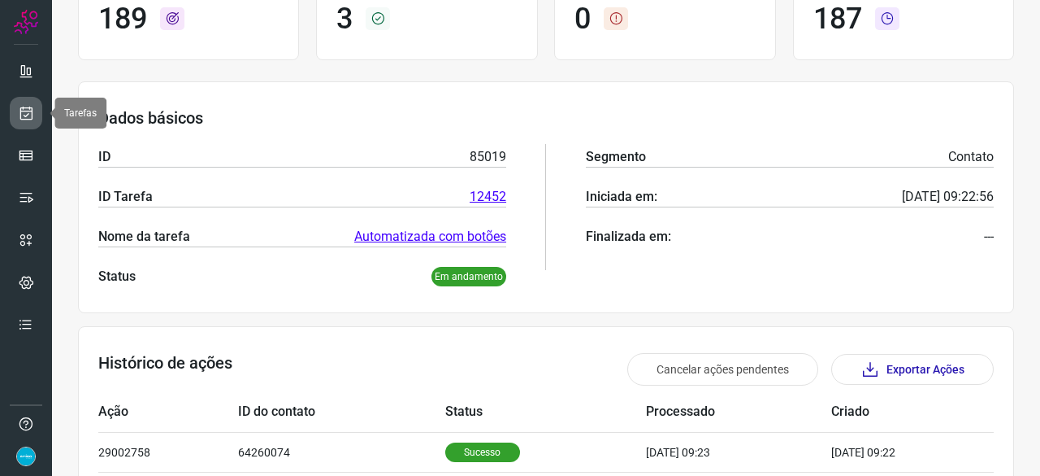
click at [24, 105] on icon at bounding box center [26, 113] width 17 height 16
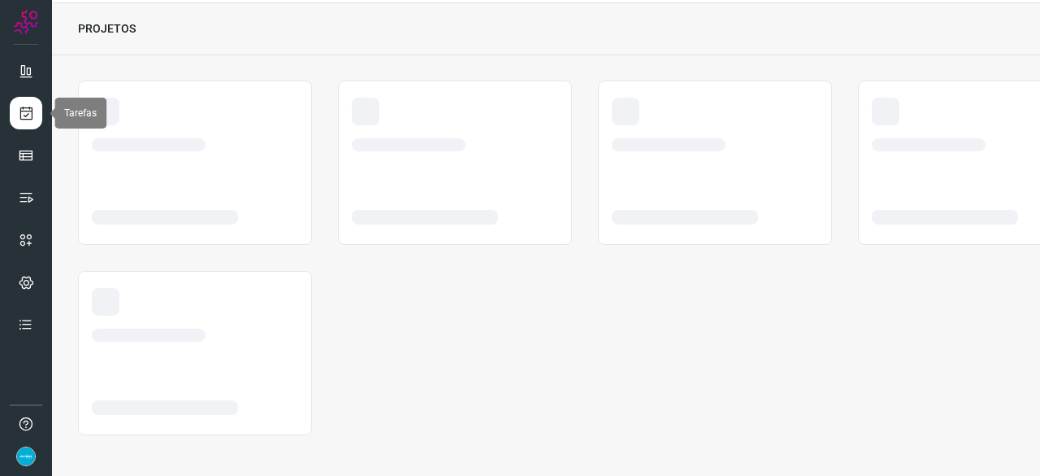
scroll to position [49, 0]
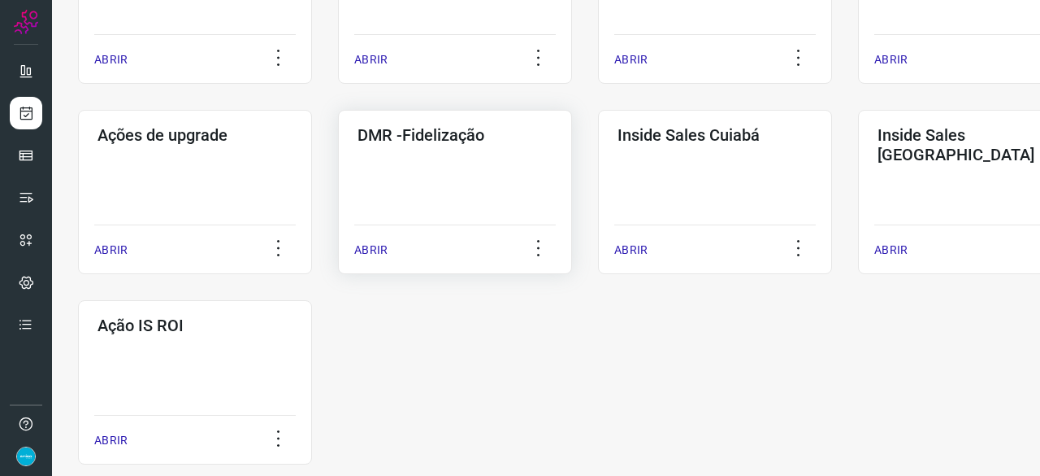
click at [367, 247] on p "ABRIR" at bounding box center [370, 249] width 33 height 17
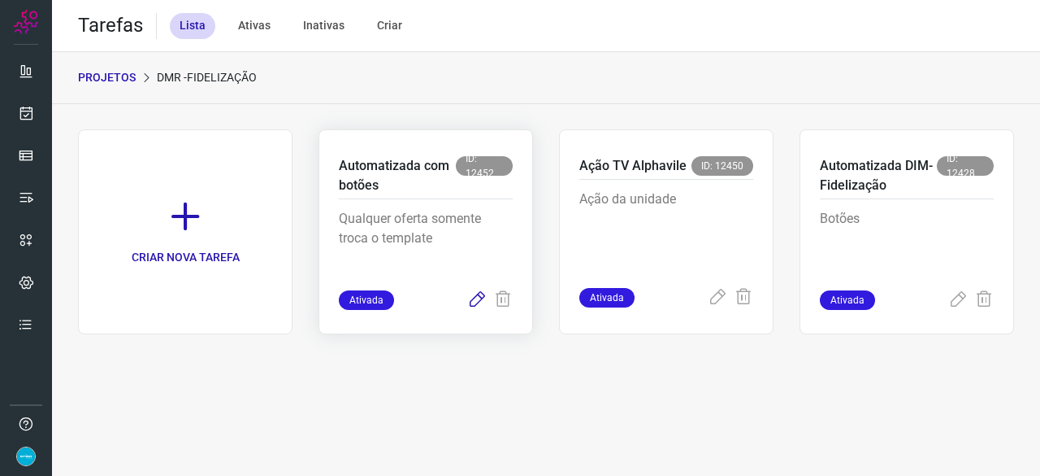
click at [476, 300] on icon at bounding box center [477, 300] width 20 height 20
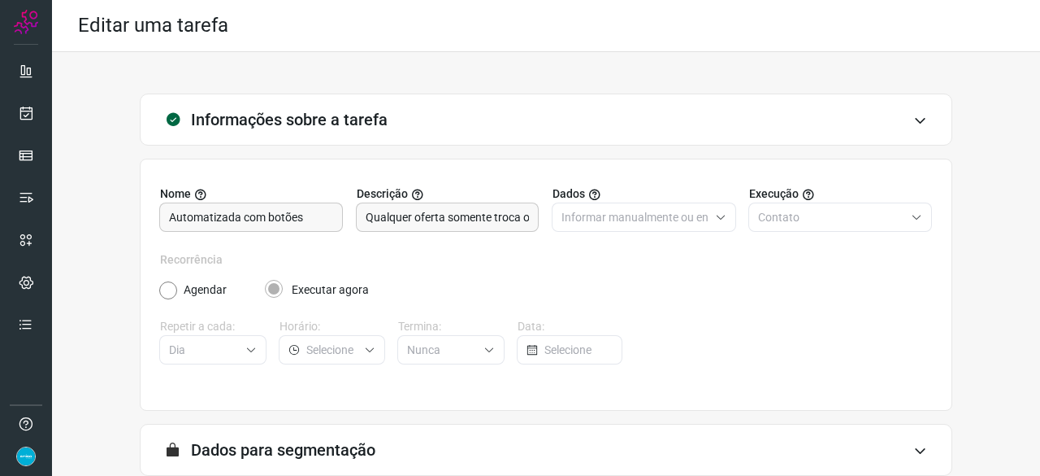
scroll to position [159, 0]
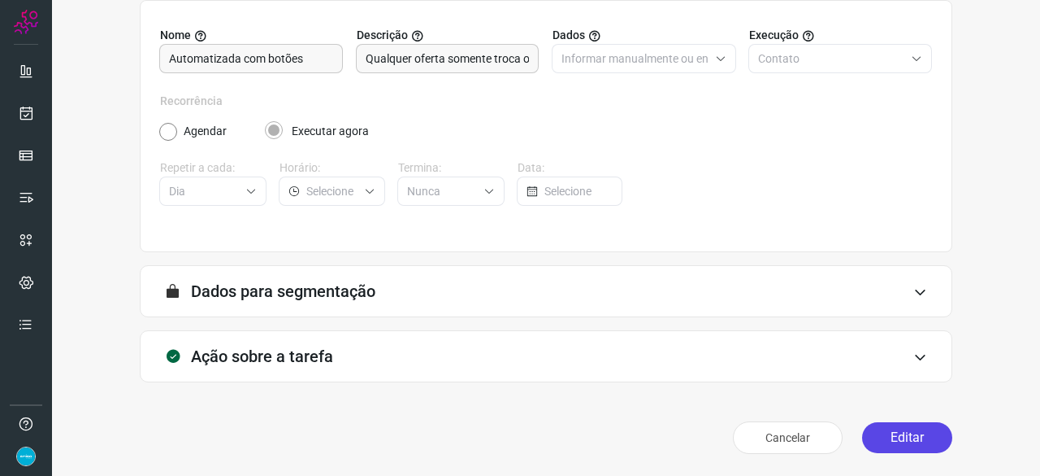
click at [889, 438] on button "Editar" at bounding box center [907, 437] width 90 height 31
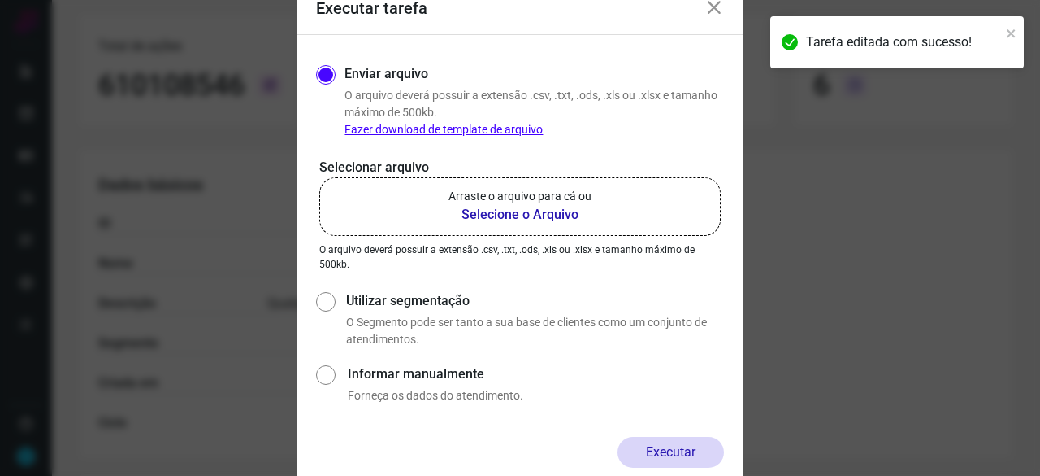
click at [542, 213] on b "Selecione o Arquivo" at bounding box center [520, 215] width 143 height 20
click at [0, 0] on input "Arraste o arquivo para cá ou Selecione o Arquivo" at bounding box center [0, 0] width 0 height 0
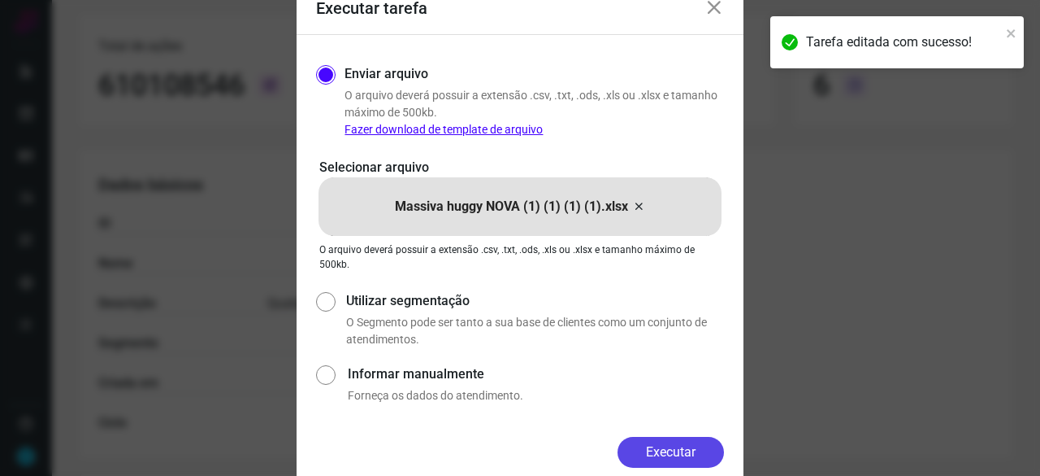
click at [705, 452] on button "Executar" at bounding box center [671, 451] width 106 height 31
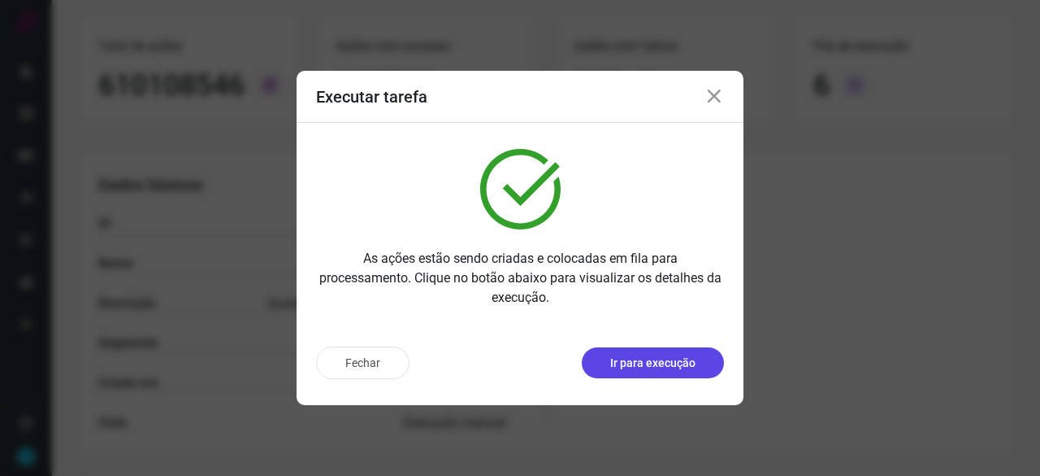
click at [654, 363] on p "Ir para execução" at bounding box center [652, 362] width 85 height 17
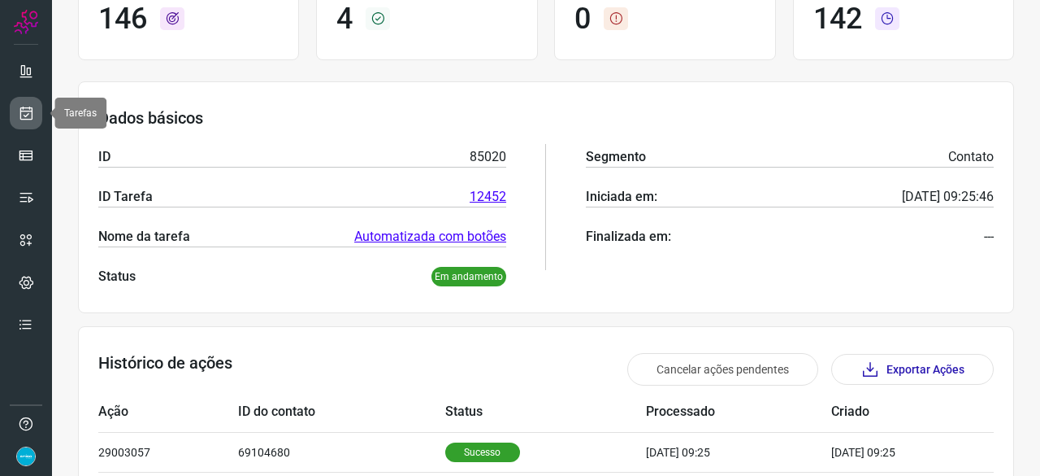
click at [28, 111] on icon at bounding box center [26, 113] width 17 height 16
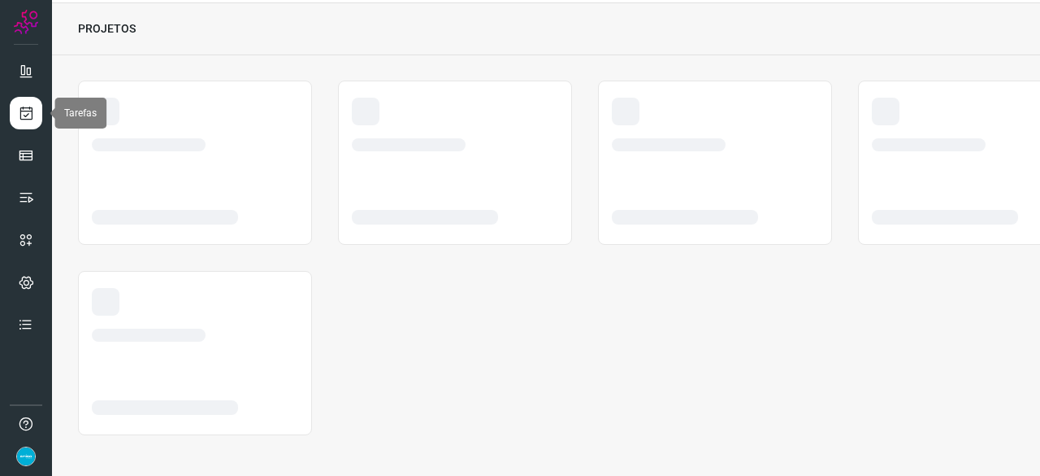
scroll to position [49, 0]
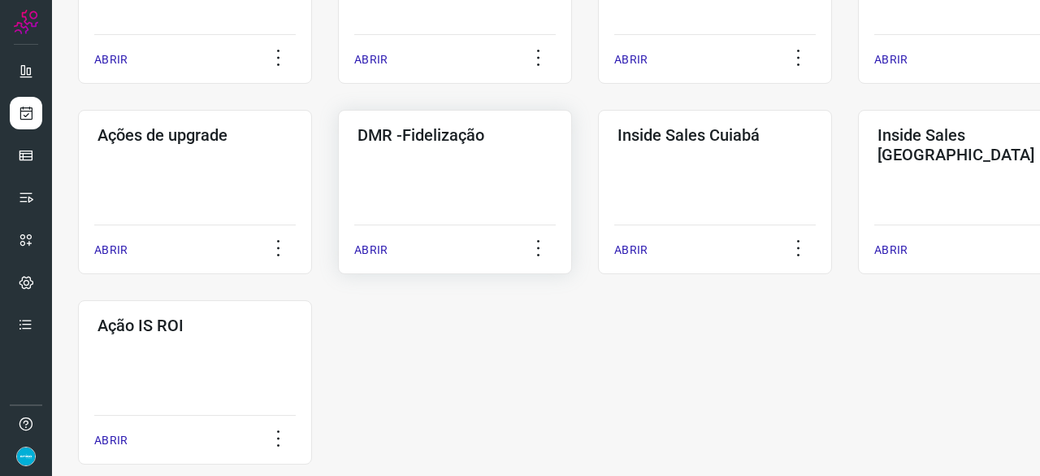
click at [368, 246] on p "ABRIR" at bounding box center [370, 249] width 33 height 17
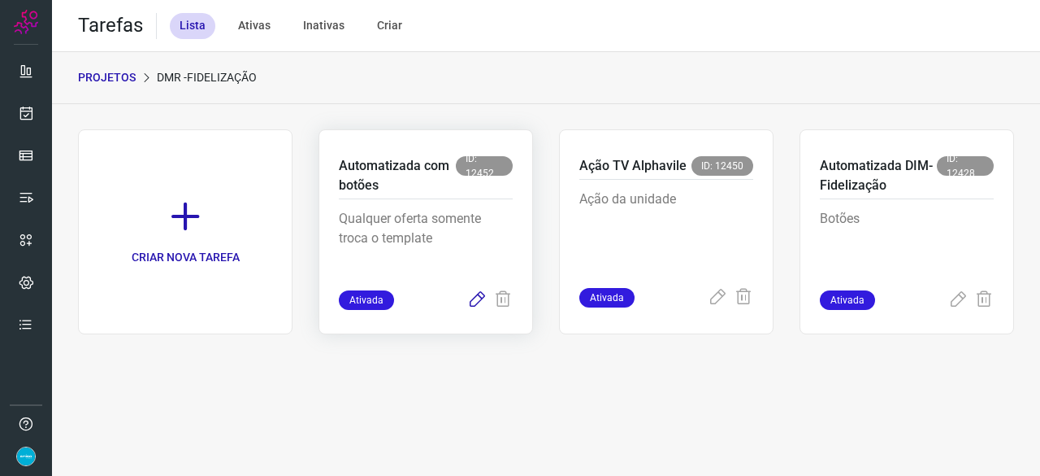
click at [480, 300] on icon at bounding box center [477, 300] width 20 height 20
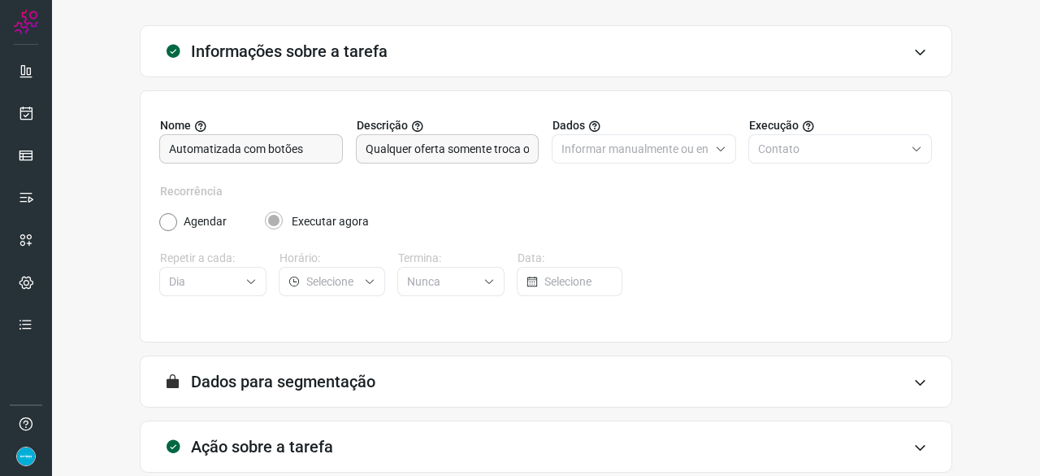
scroll to position [159, 0]
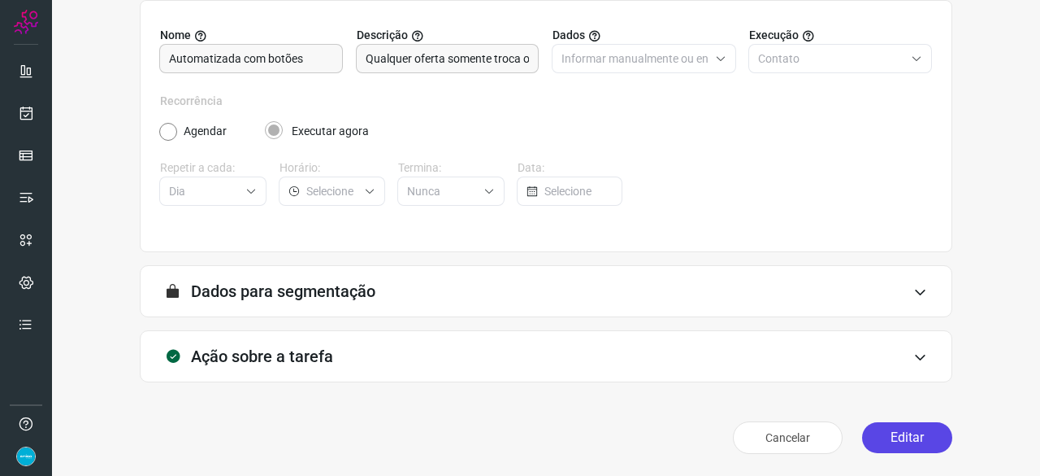
click at [891, 436] on button "Editar" at bounding box center [907, 437] width 90 height 31
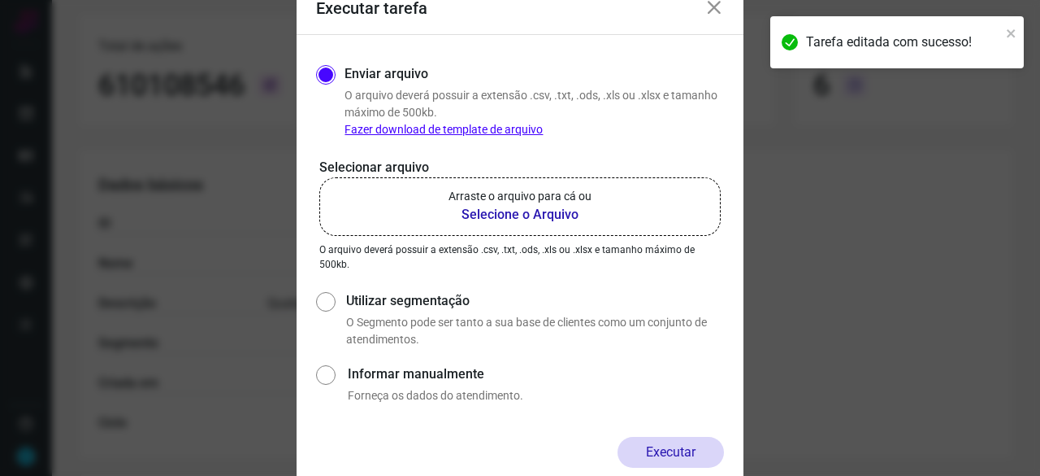
click at [499, 210] on b "Selecione o Arquivo" at bounding box center [520, 215] width 143 height 20
click at [0, 0] on input "Arraste o arquivo para cá ou Selecione o Arquivo" at bounding box center [0, 0] width 0 height 0
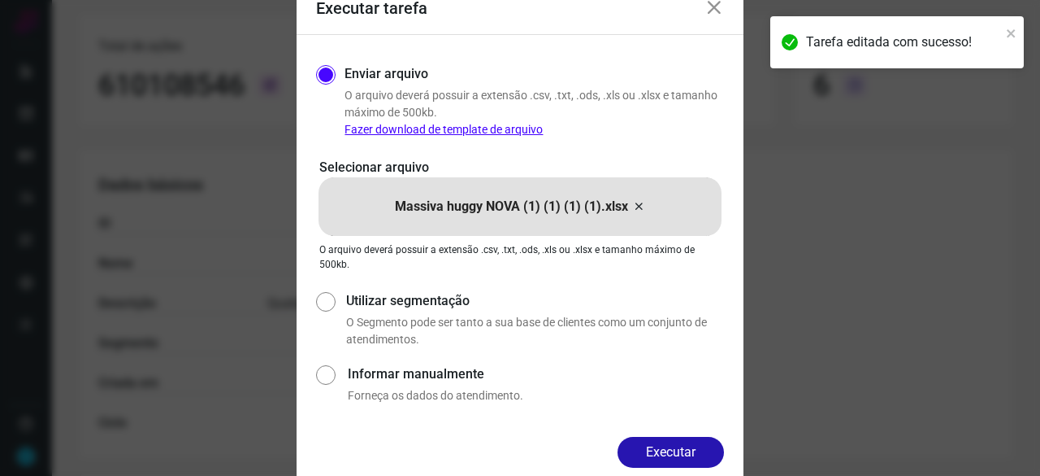
click at [692, 456] on button "Executar" at bounding box center [671, 451] width 106 height 31
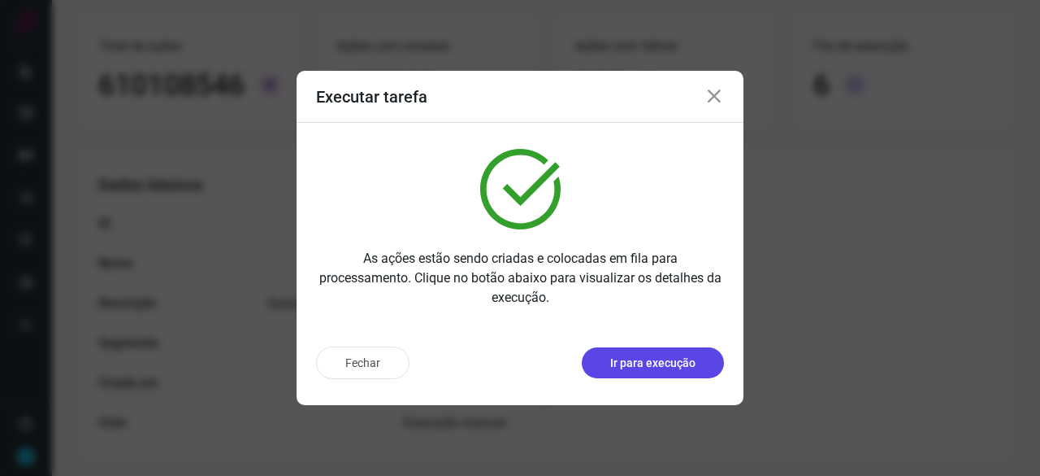
click at [628, 359] on p "Ir para execução" at bounding box center [652, 362] width 85 height 17
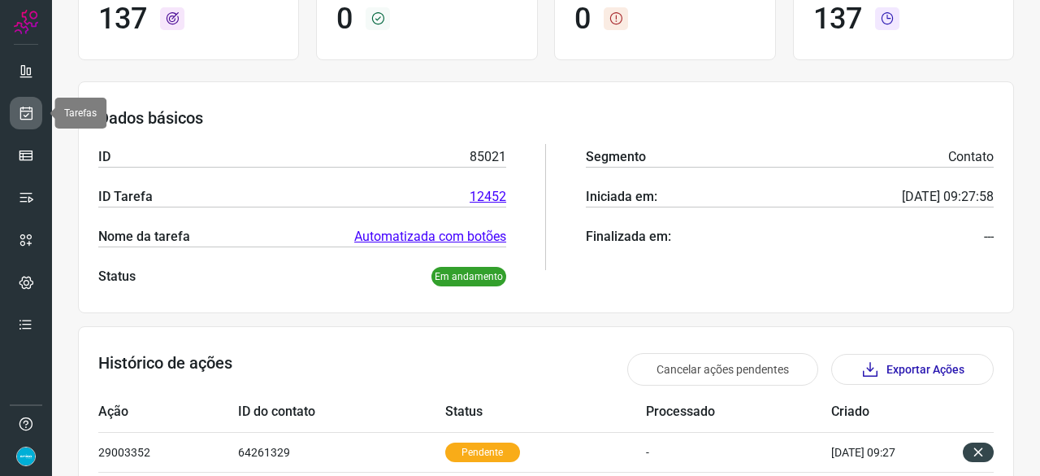
click at [29, 115] on icon at bounding box center [26, 113] width 17 height 16
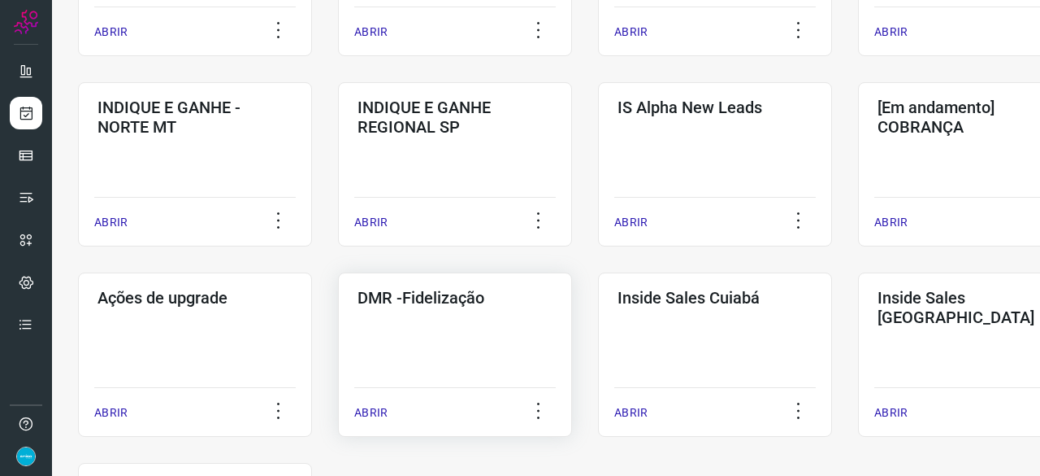
click at [376, 407] on p "ABRIR" at bounding box center [370, 412] width 33 height 17
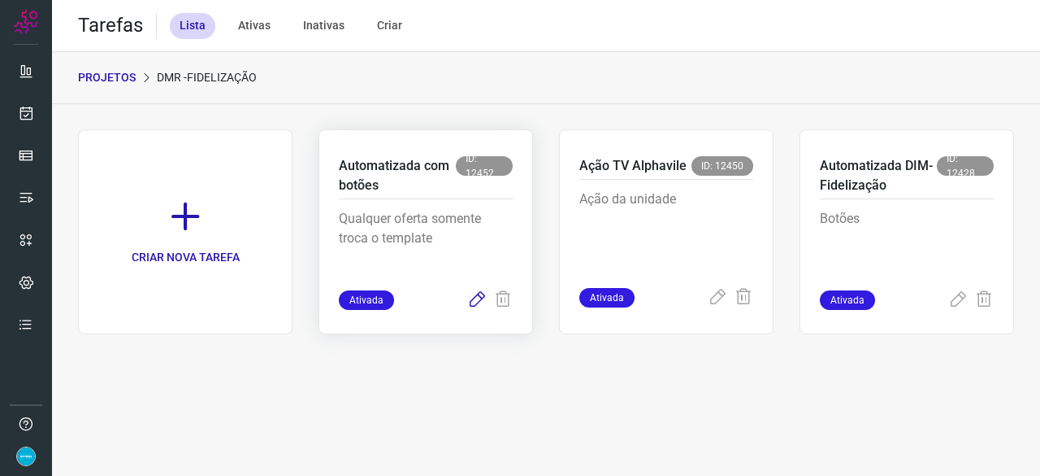
click at [480, 298] on icon at bounding box center [477, 300] width 20 height 20
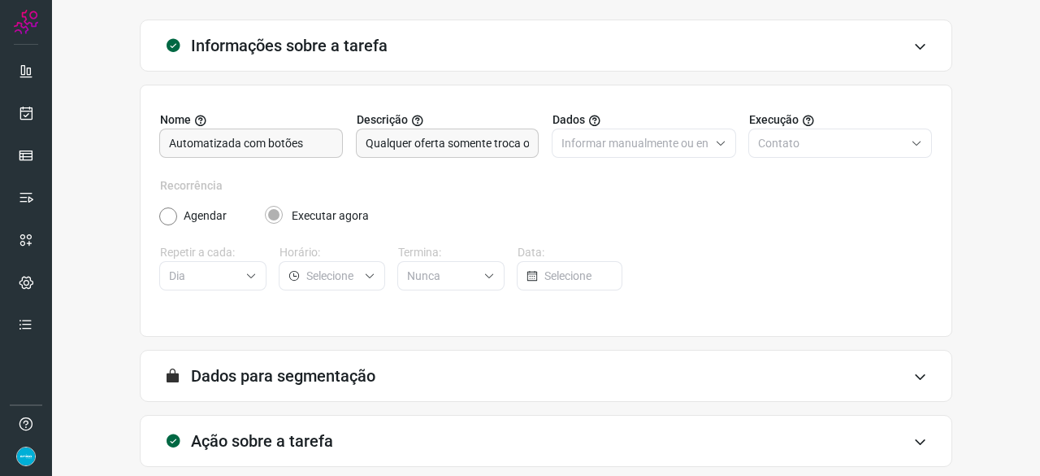
scroll to position [159, 0]
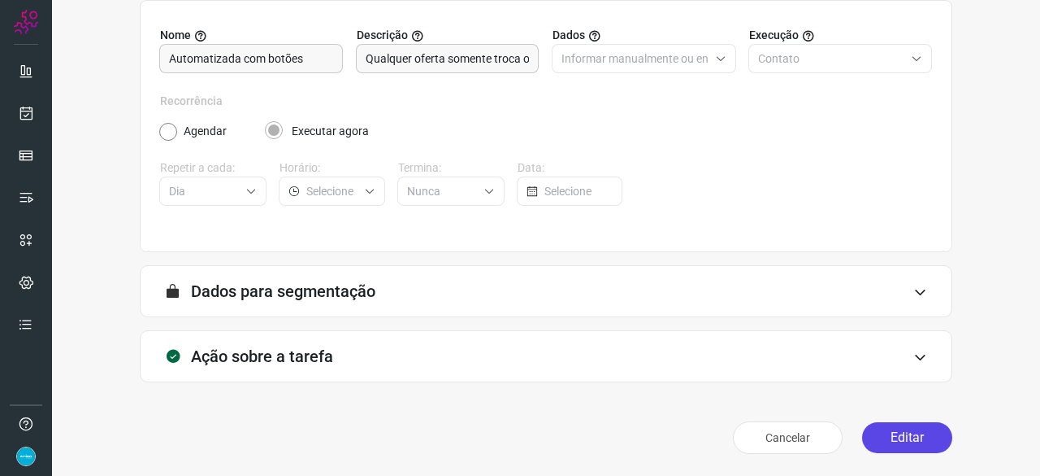
click at [869, 437] on button "Editar" at bounding box center [907, 437] width 90 height 31
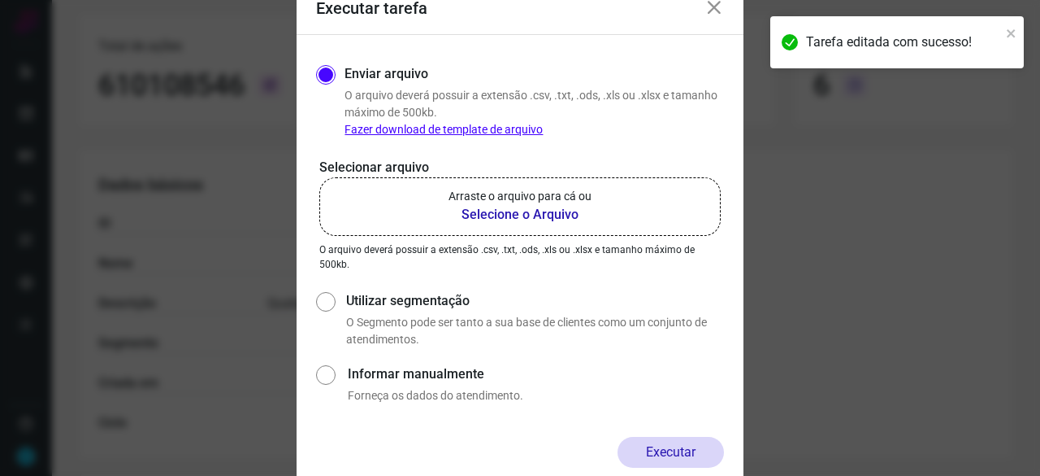
click at [470, 214] on b "Selecione o Arquivo" at bounding box center [520, 215] width 143 height 20
click at [0, 0] on input "Arraste o arquivo para cá ou Selecione o Arquivo" at bounding box center [0, 0] width 0 height 0
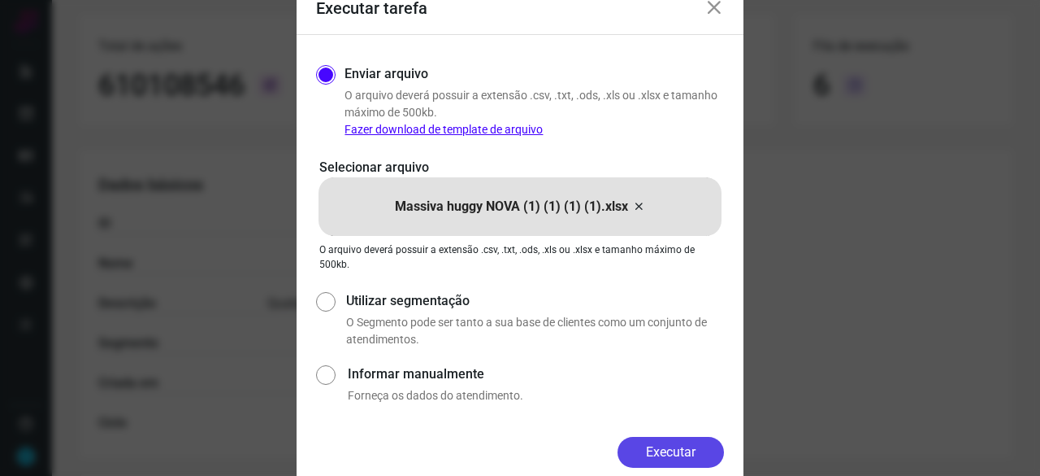
click at [658, 444] on button "Executar" at bounding box center [671, 451] width 106 height 31
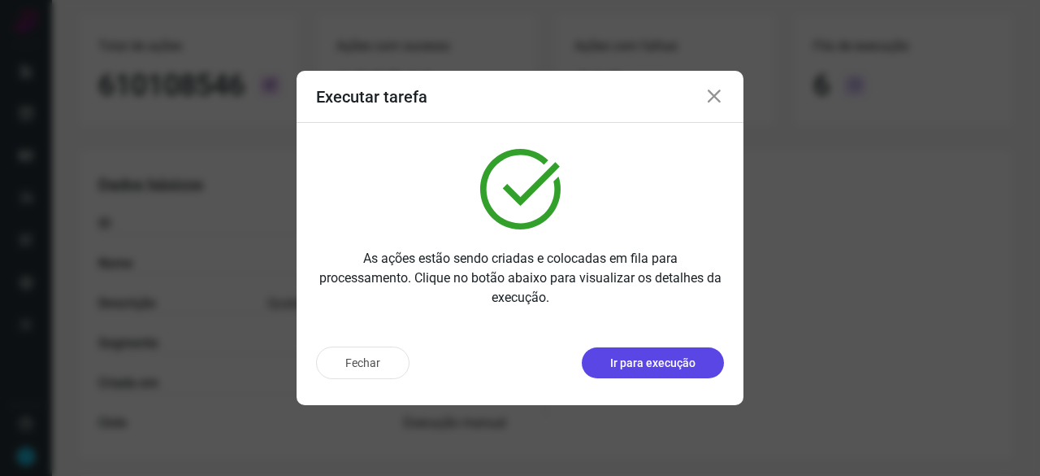
click at [641, 361] on p "Ir para execução" at bounding box center [652, 362] width 85 height 17
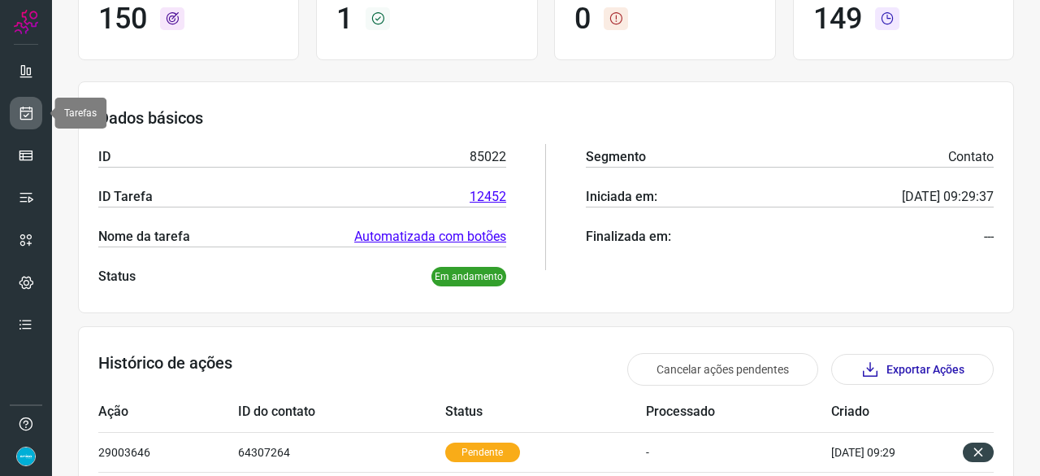
click at [28, 111] on icon at bounding box center [26, 113] width 17 height 16
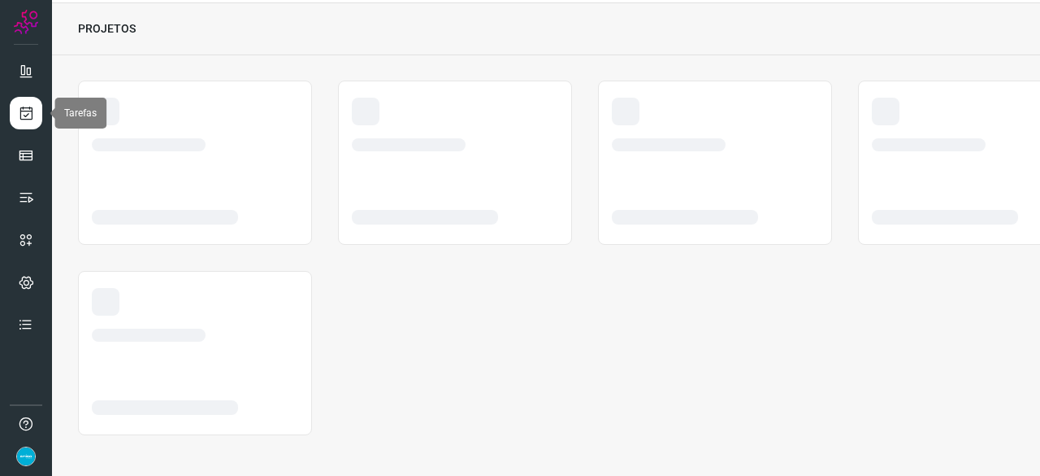
scroll to position [49, 0]
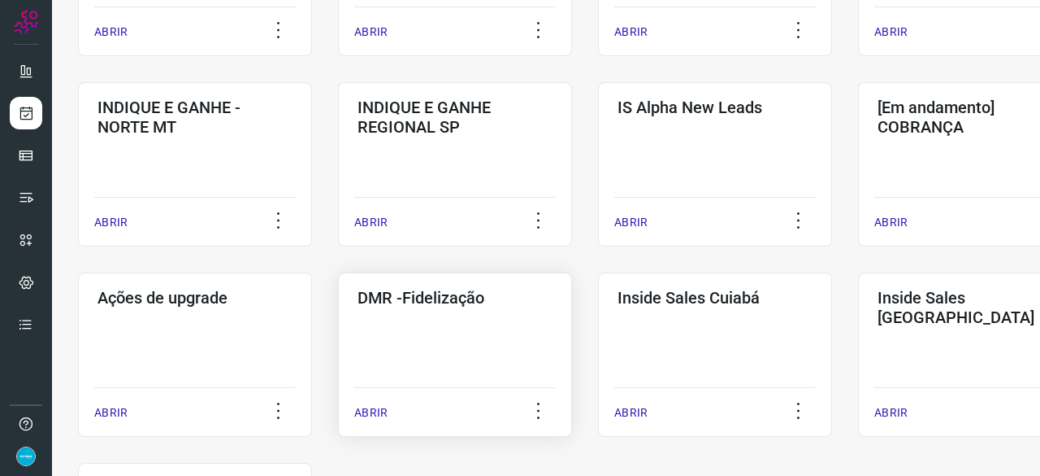
click at [374, 412] on p "ABRIR" at bounding box center [370, 412] width 33 height 17
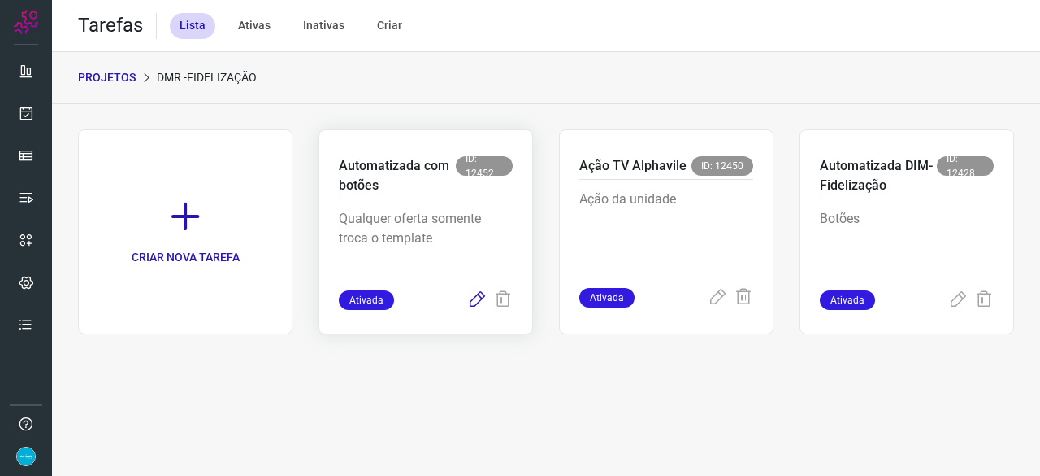
click at [480, 296] on icon at bounding box center [477, 300] width 20 height 20
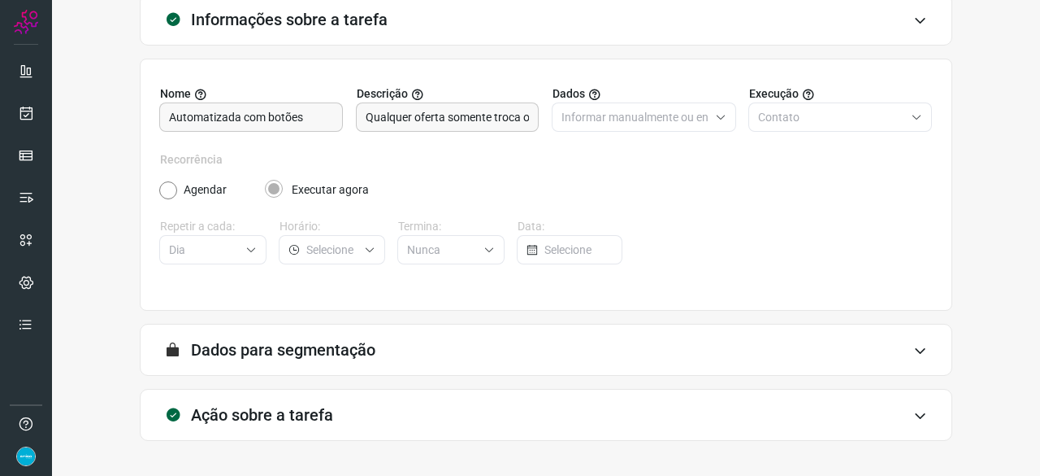
scroll to position [159, 0]
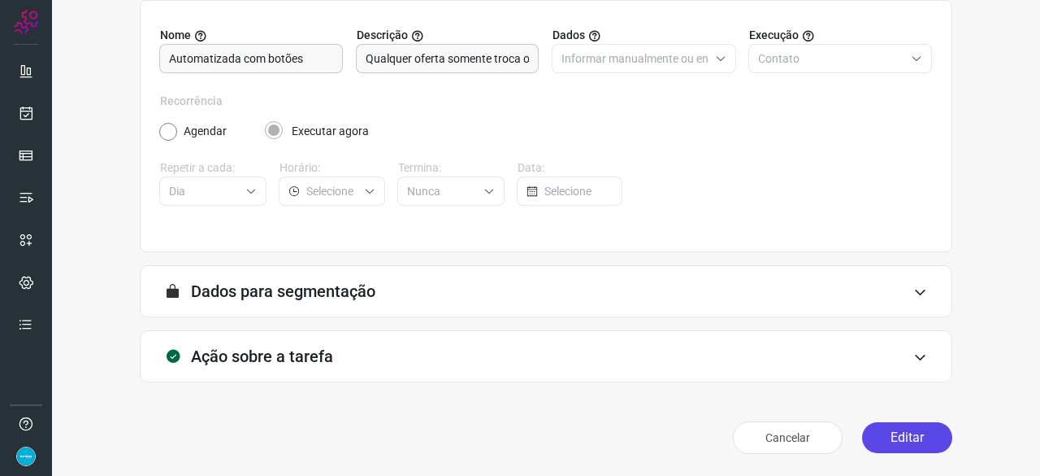
click at [909, 443] on button "Editar" at bounding box center [907, 437] width 90 height 31
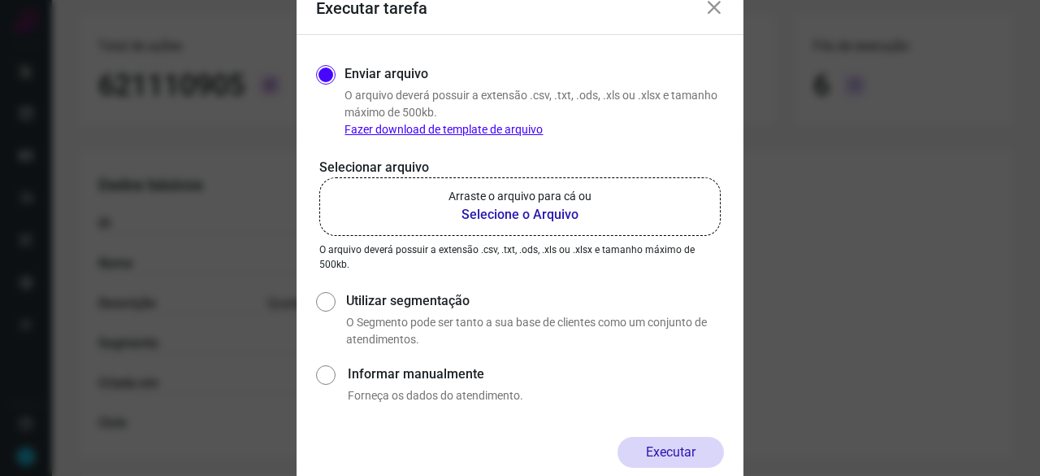
click at [510, 215] on b "Selecione o Arquivo" at bounding box center [520, 215] width 143 height 20
click at [0, 0] on input "Arraste o arquivo para cá ou Selecione o Arquivo" at bounding box center [0, 0] width 0 height 0
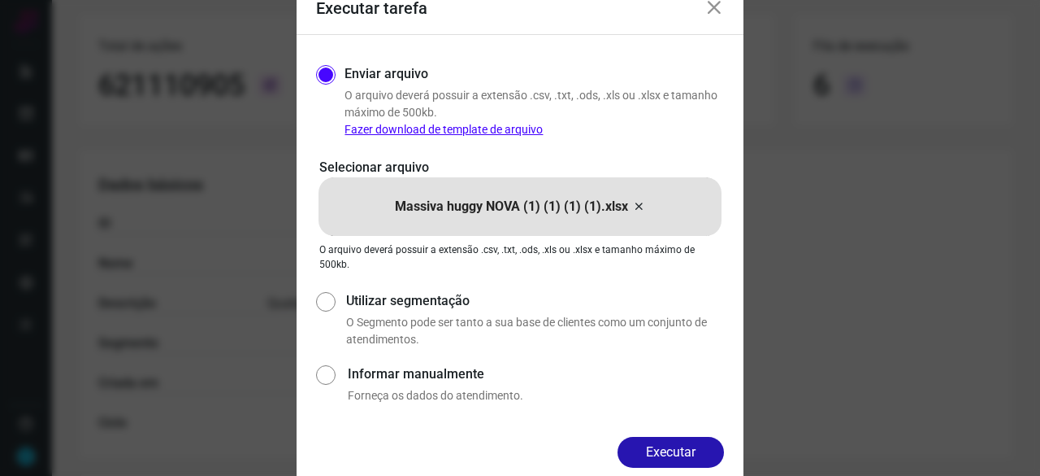
click at [668, 455] on button "Executar" at bounding box center [671, 451] width 106 height 31
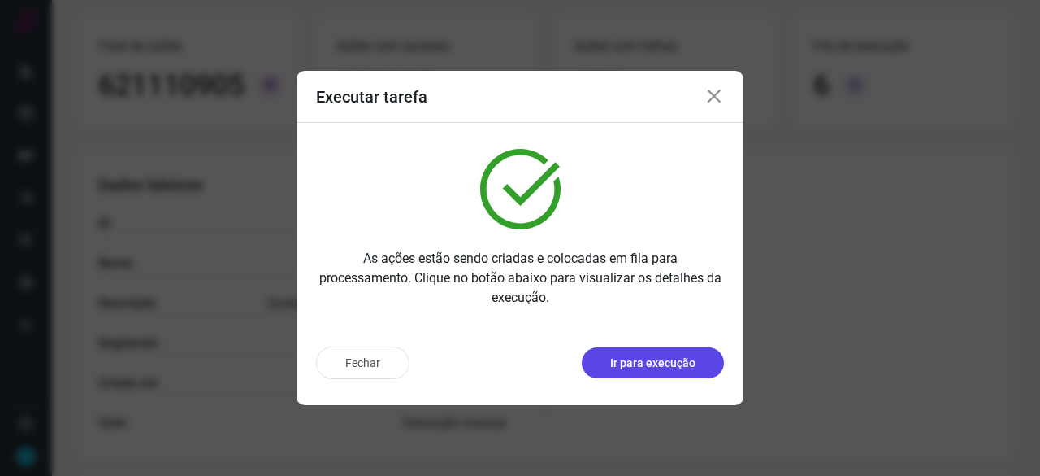
click at [636, 367] on p "Ir para execução" at bounding box center [652, 362] width 85 height 17
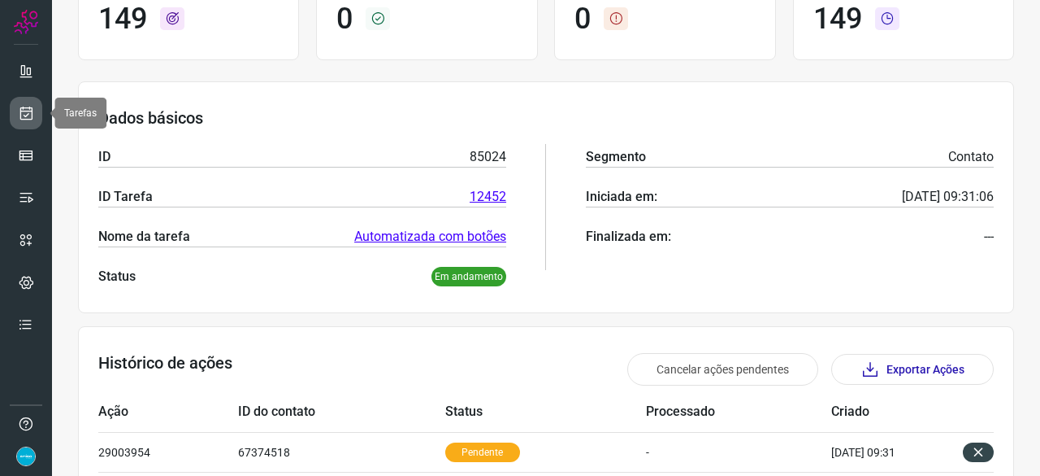
click at [26, 107] on icon at bounding box center [26, 113] width 17 height 16
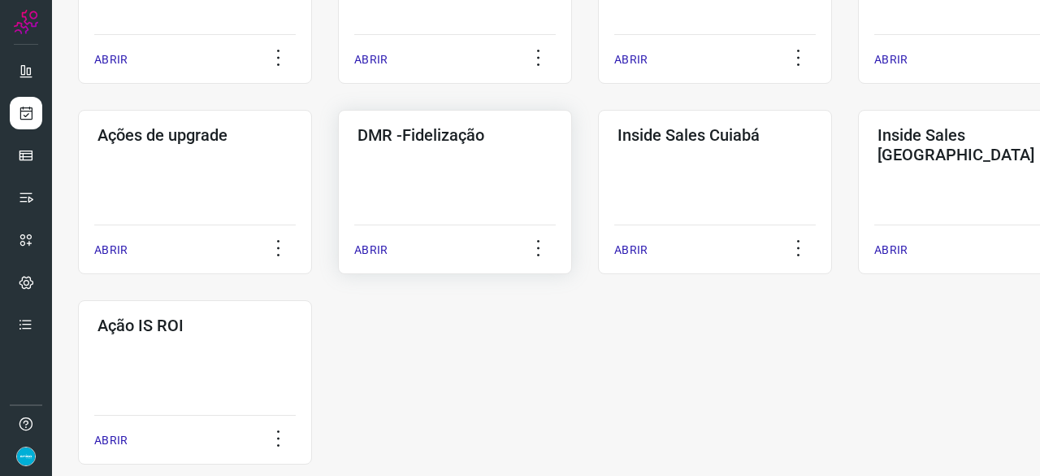
click at [371, 254] on p "ABRIR" at bounding box center [370, 249] width 33 height 17
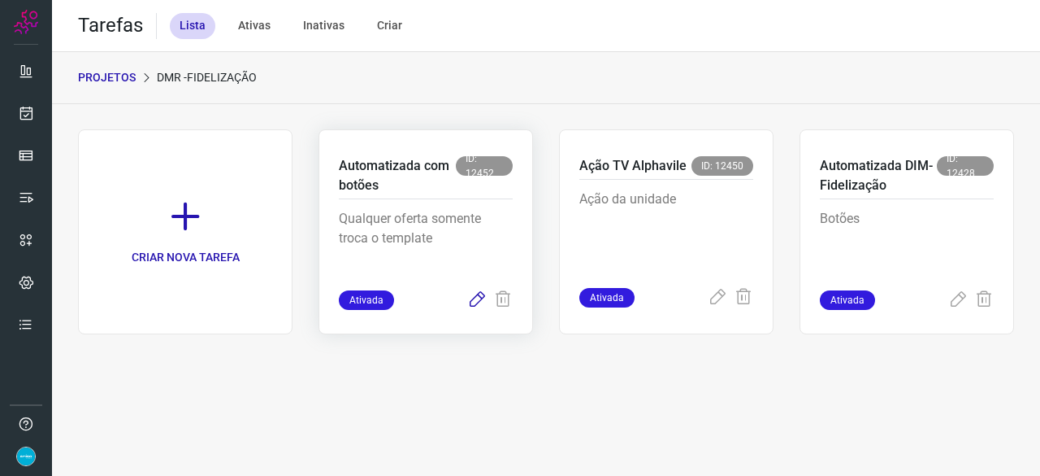
click at [485, 297] on icon at bounding box center [477, 300] width 20 height 20
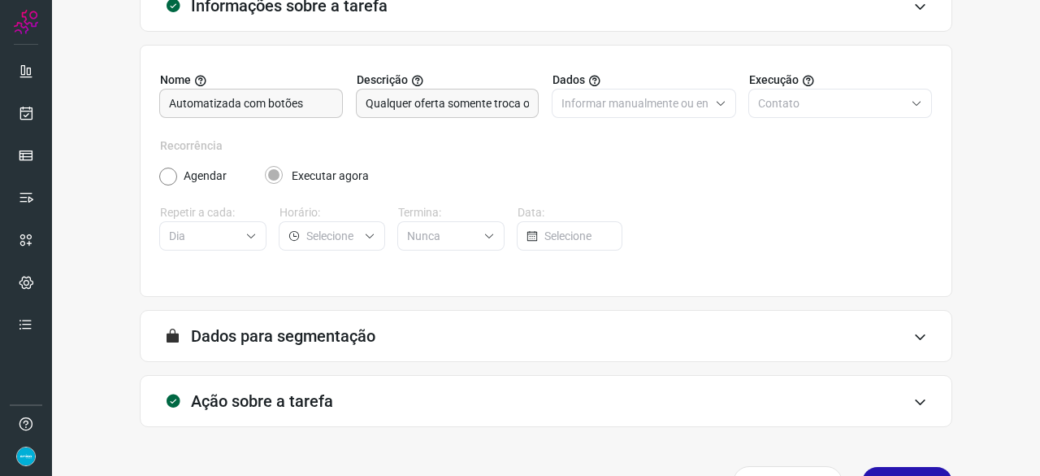
scroll to position [159, 0]
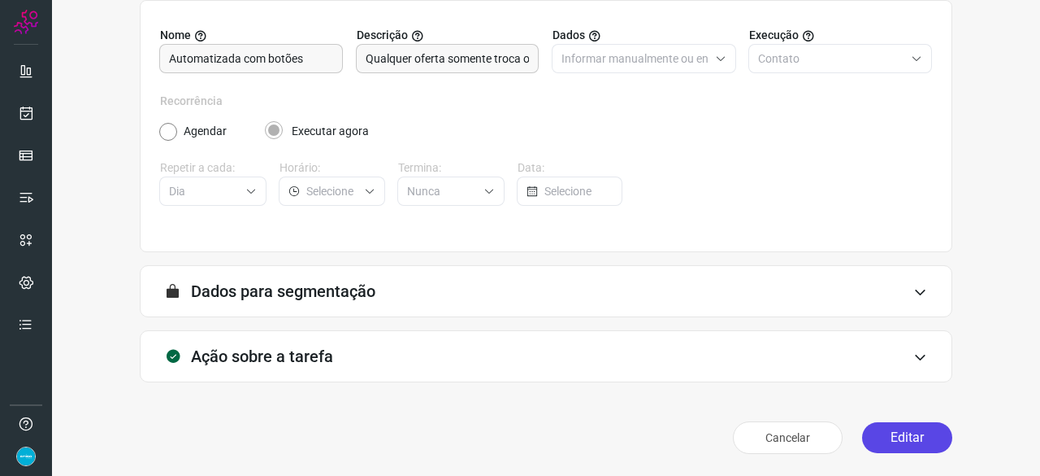
click at [890, 428] on button "Editar" at bounding box center [907, 437] width 90 height 31
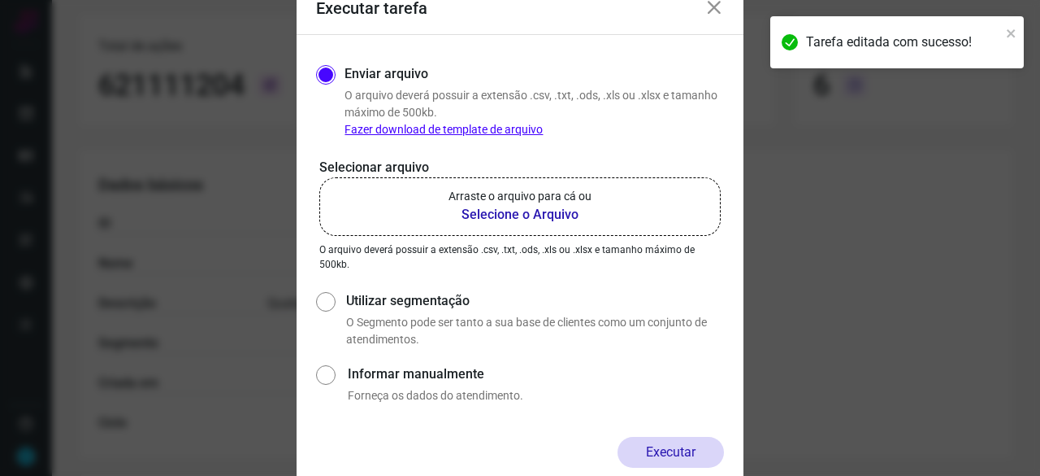
click at [473, 214] on b "Selecione o Arquivo" at bounding box center [520, 215] width 143 height 20
click at [0, 0] on input "Arraste o arquivo para cá ou Selecione o Arquivo" at bounding box center [0, 0] width 0 height 0
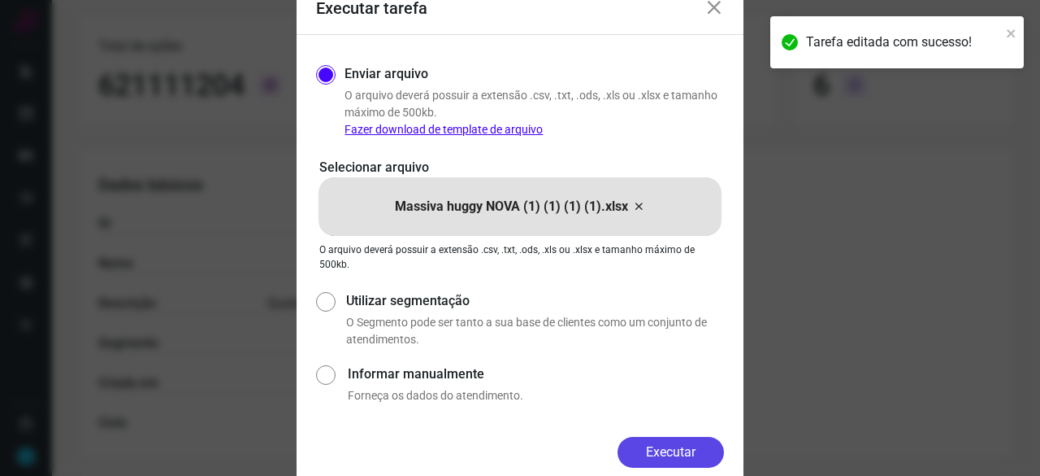
click at [699, 453] on button "Executar" at bounding box center [671, 451] width 106 height 31
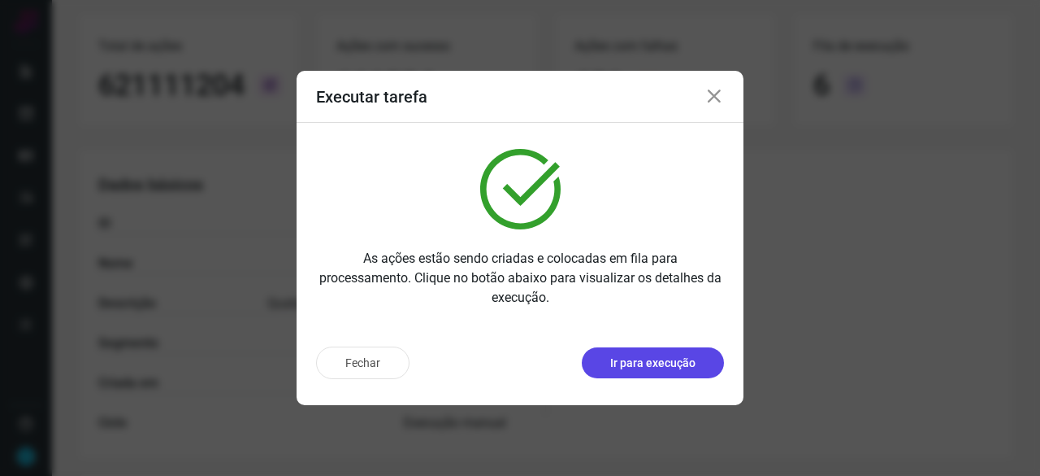
click at [679, 361] on p "Ir para execução" at bounding box center [652, 362] width 85 height 17
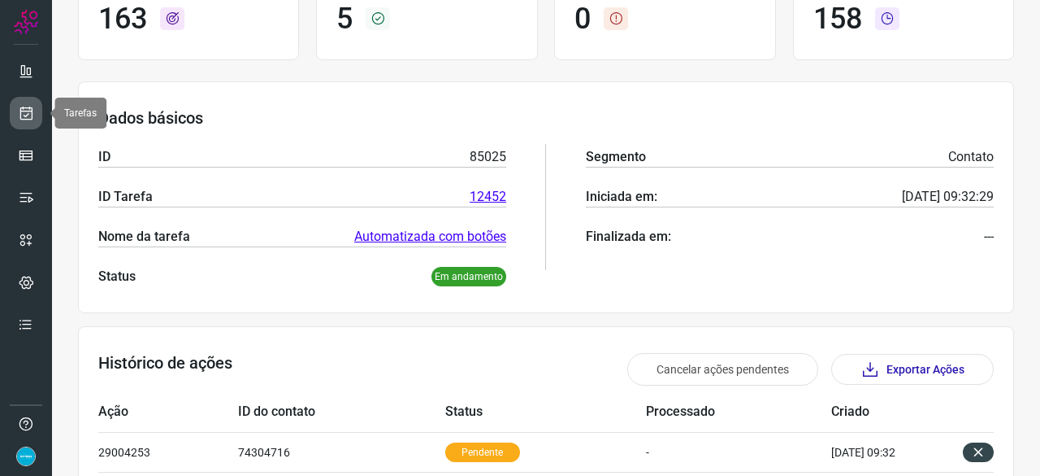
click at [23, 116] on icon at bounding box center [26, 113] width 17 height 16
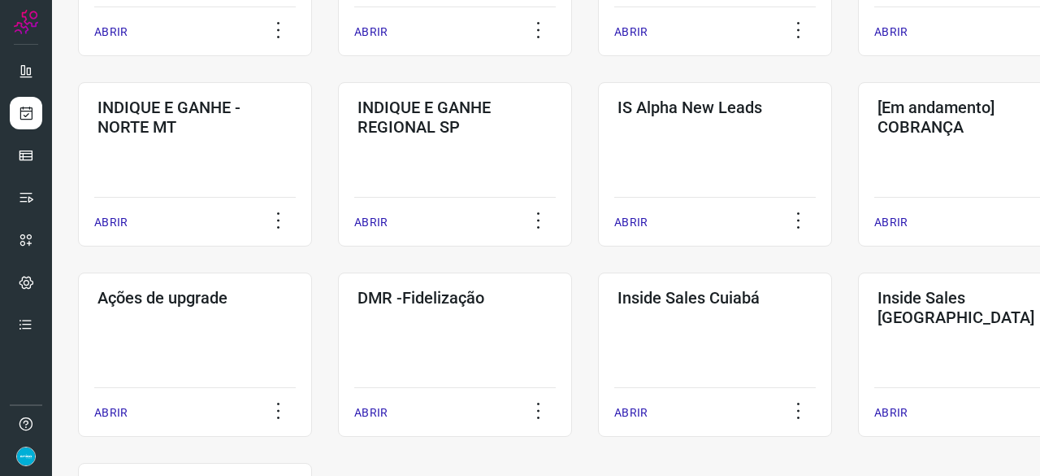
scroll to position [849, 0]
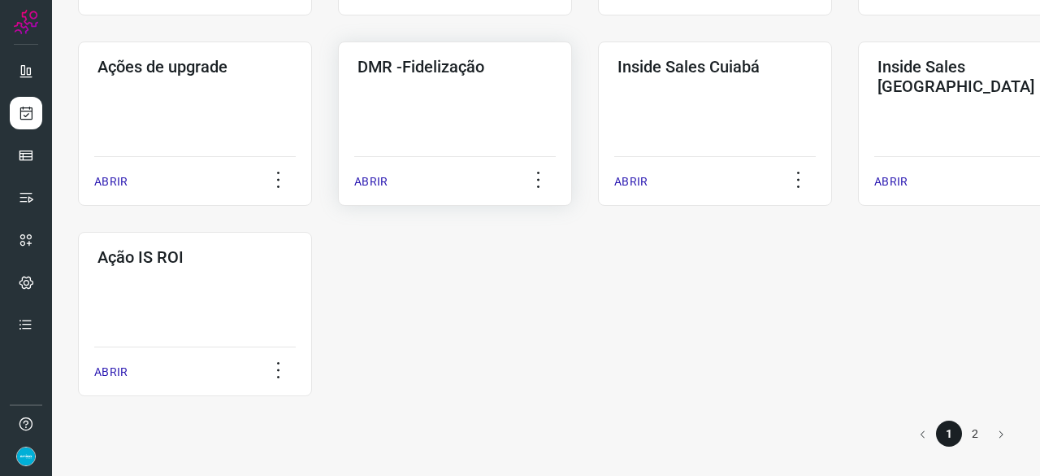
click at [363, 181] on p "ABRIR" at bounding box center [370, 181] width 33 height 17
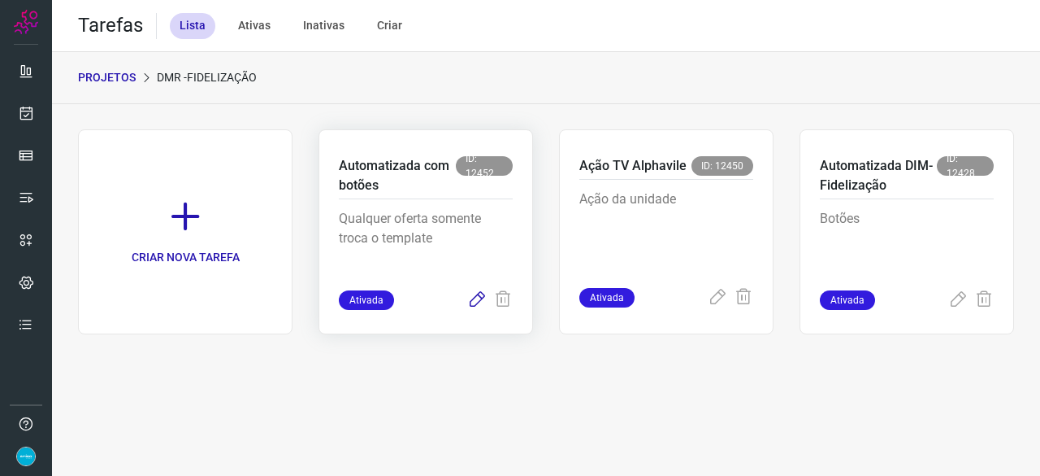
click at [477, 302] on icon at bounding box center [477, 300] width 20 height 20
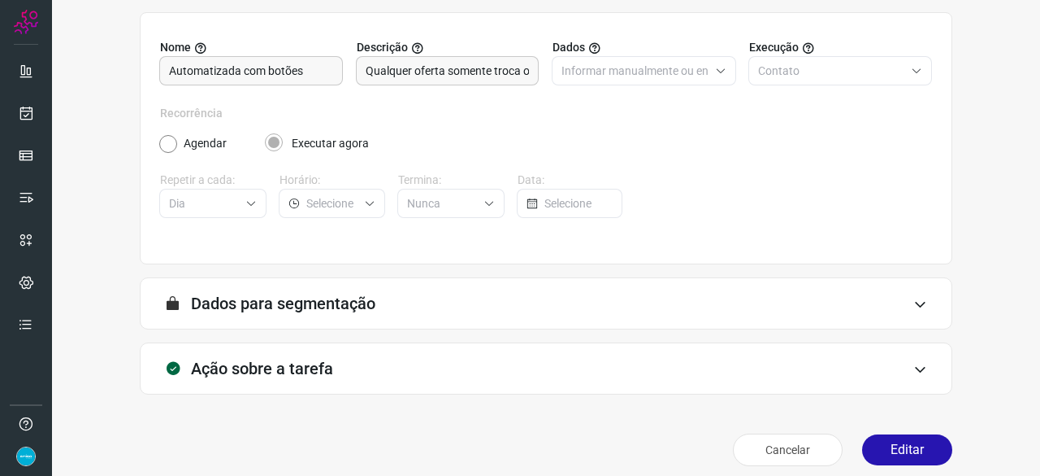
scroll to position [159, 0]
